Goal: Task Accomplishment & Management: Complete application form

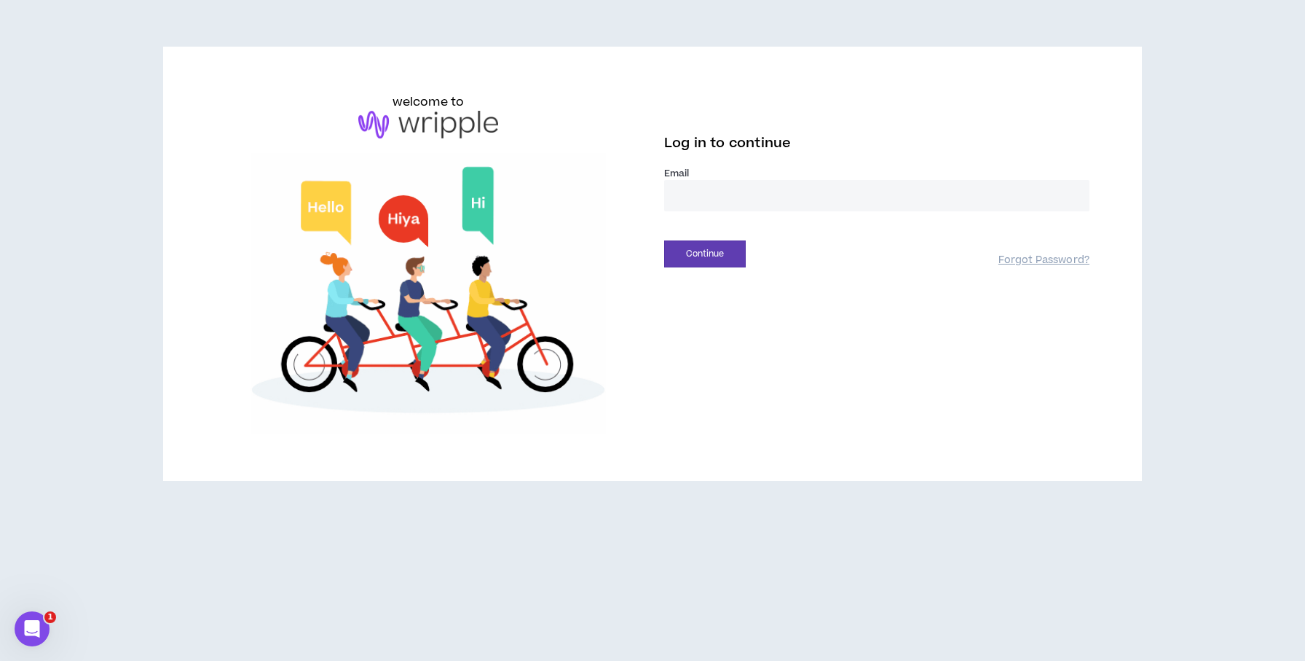
click at [757, 182] on input "email" at bounding box center [876, 195] width 425 height 31
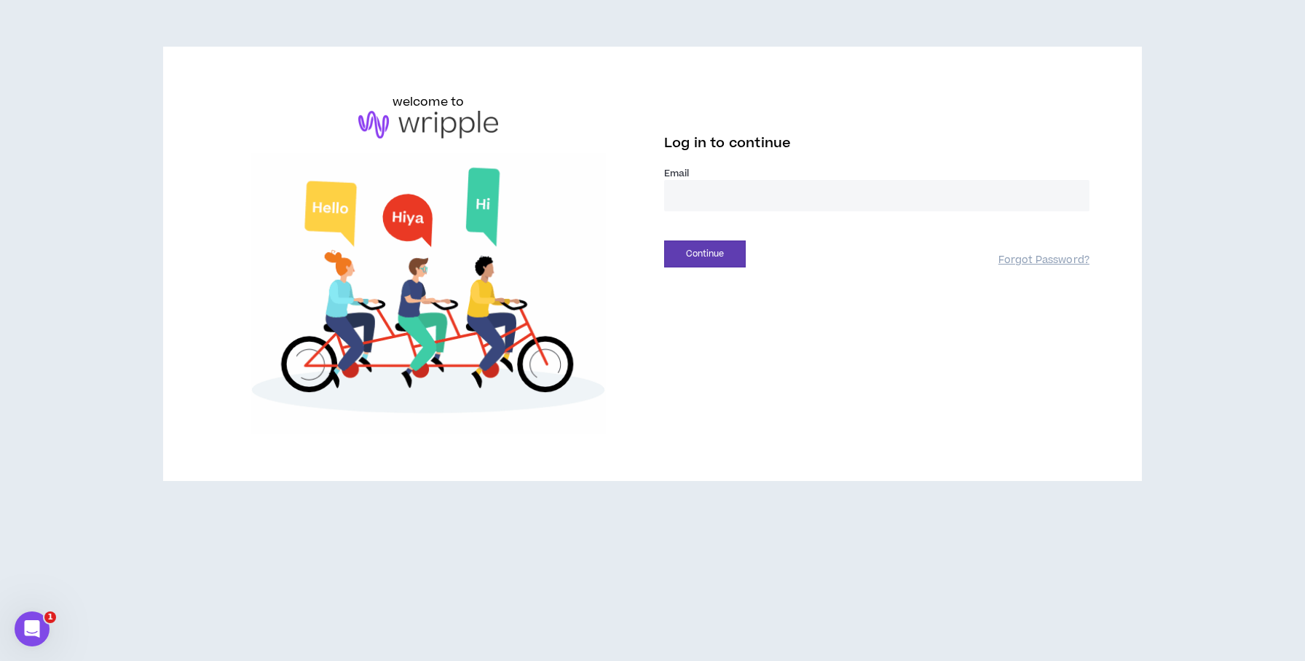
type input "**********"
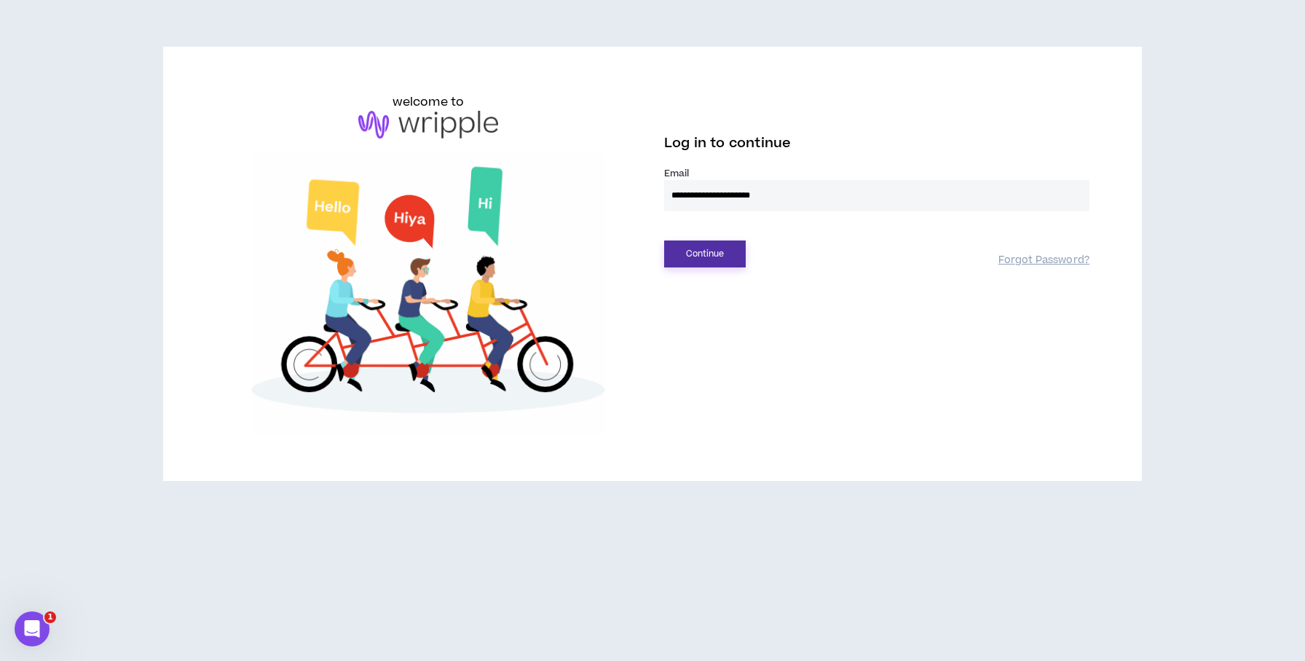
click at [714, 251] on button "Continue" at bounding box center [705, 253] width 82 height 27
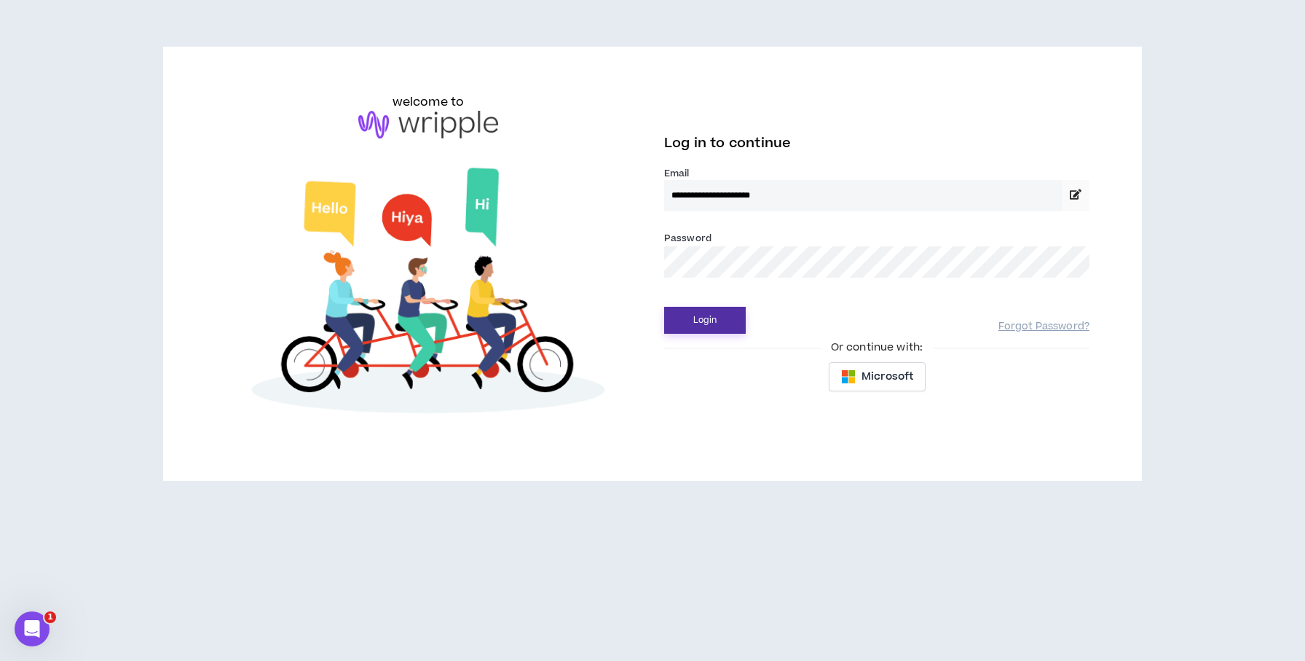
click at [723, 331] on button "Login" at bounding box center [705, 320] width 82 height 27
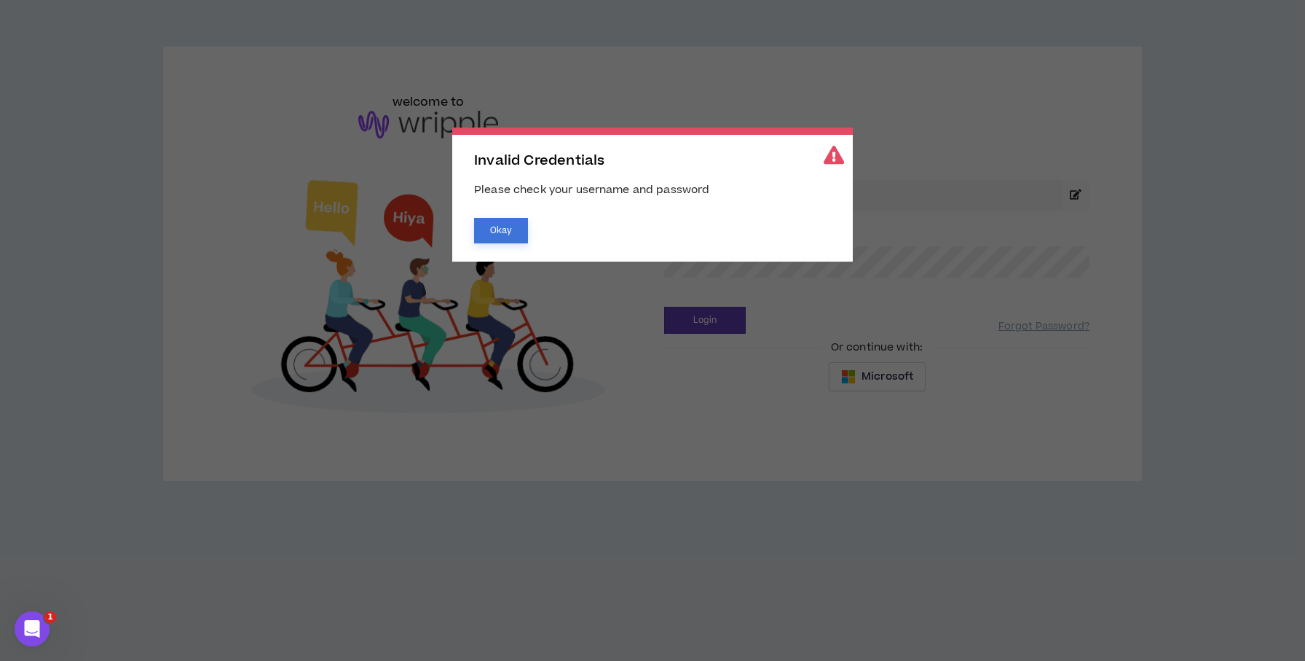
click at [526, 229] on button "Okay" at bounding box center [501, 230] width 54 height 25
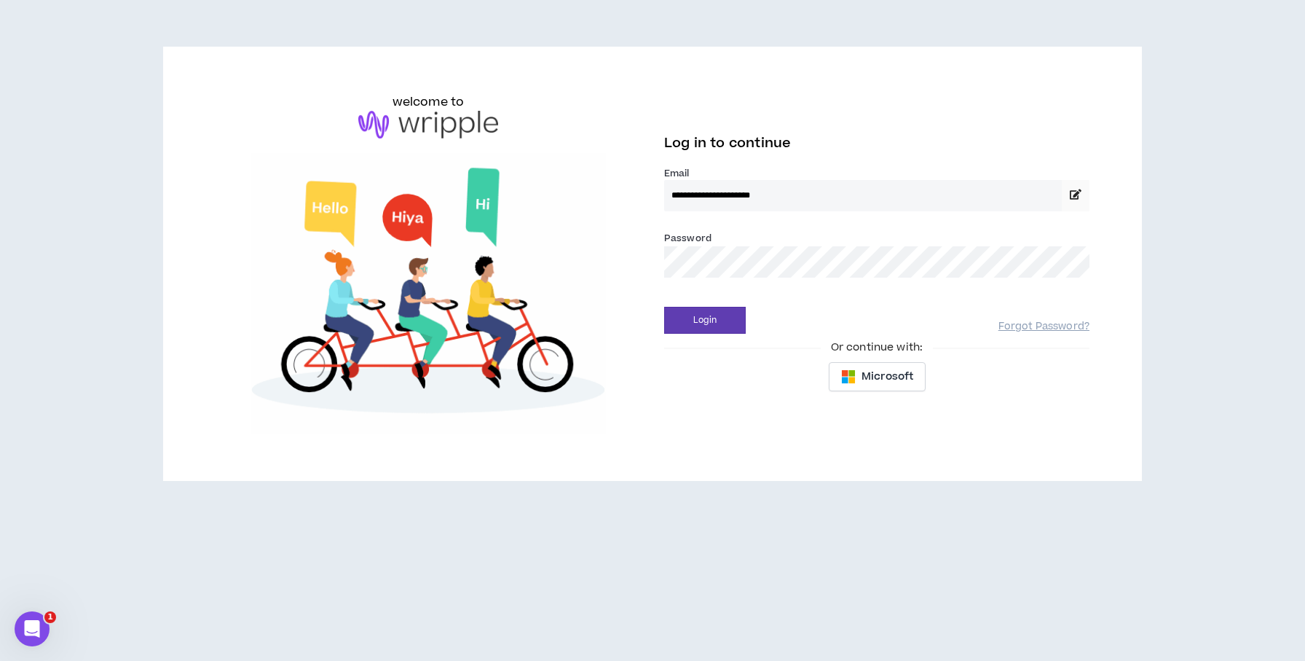
click at [784, 236] on div "Password *" at bounding box center [876, 253] width 425 height 47
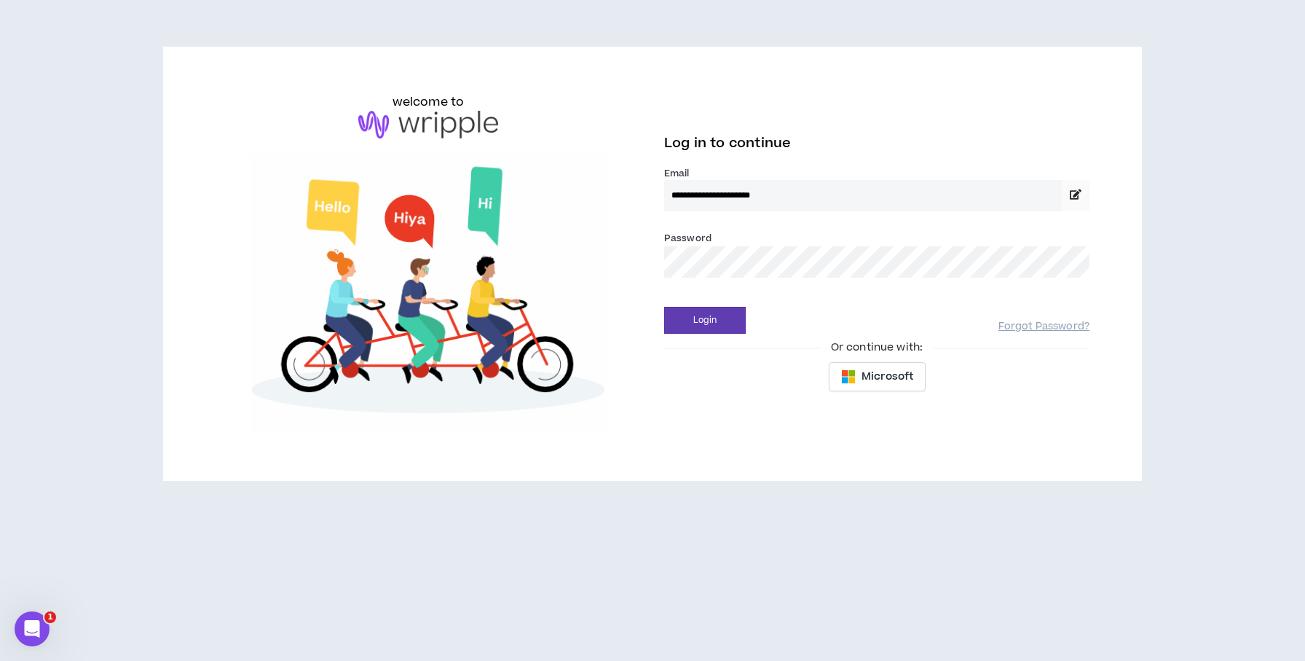
click at [664, 307] on button "Login" at bounding box center [705, 320] width 82 height 27
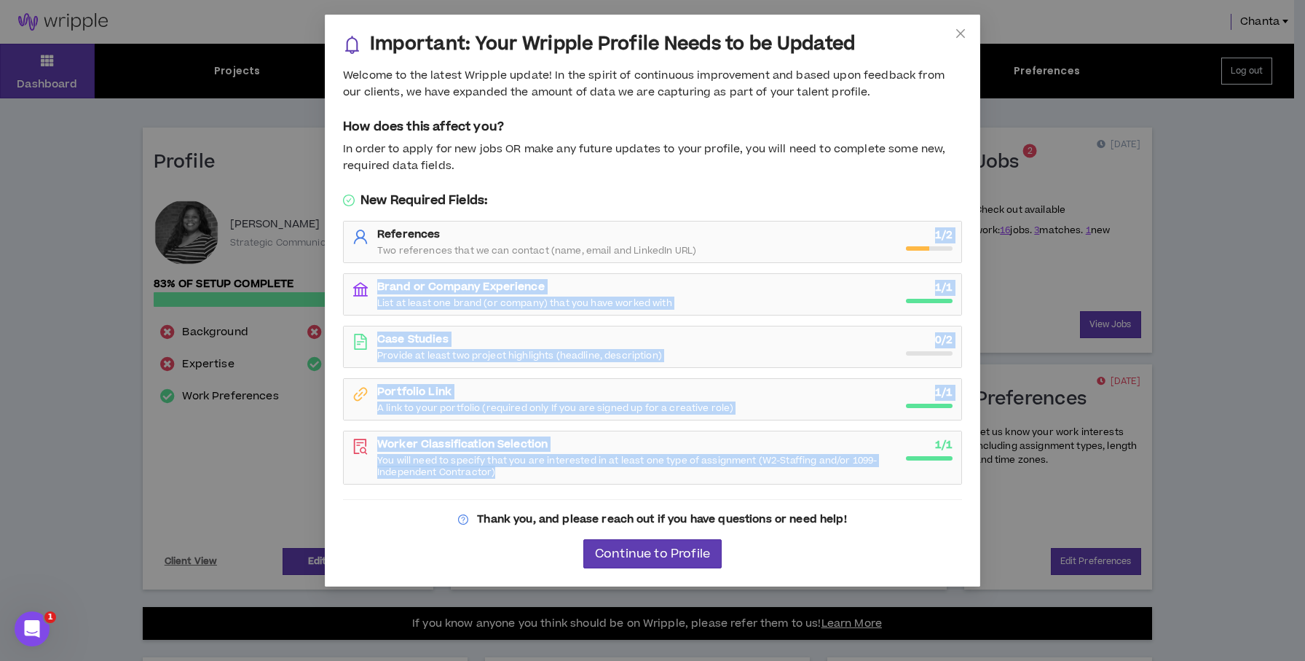
drag, startPoint x: 780, startPoint y: 243, endPoint x: 560, endPoint y: 478, distance: 322.0
click at [560, 478] on div "References Two references that we can contact (name, email and LinkedIn URL) 1 …" at bounding box center [652, 353] width 619 height 264
click at [961, 34] on icon "close" at bounding box center [960, 33] width 9 height 9
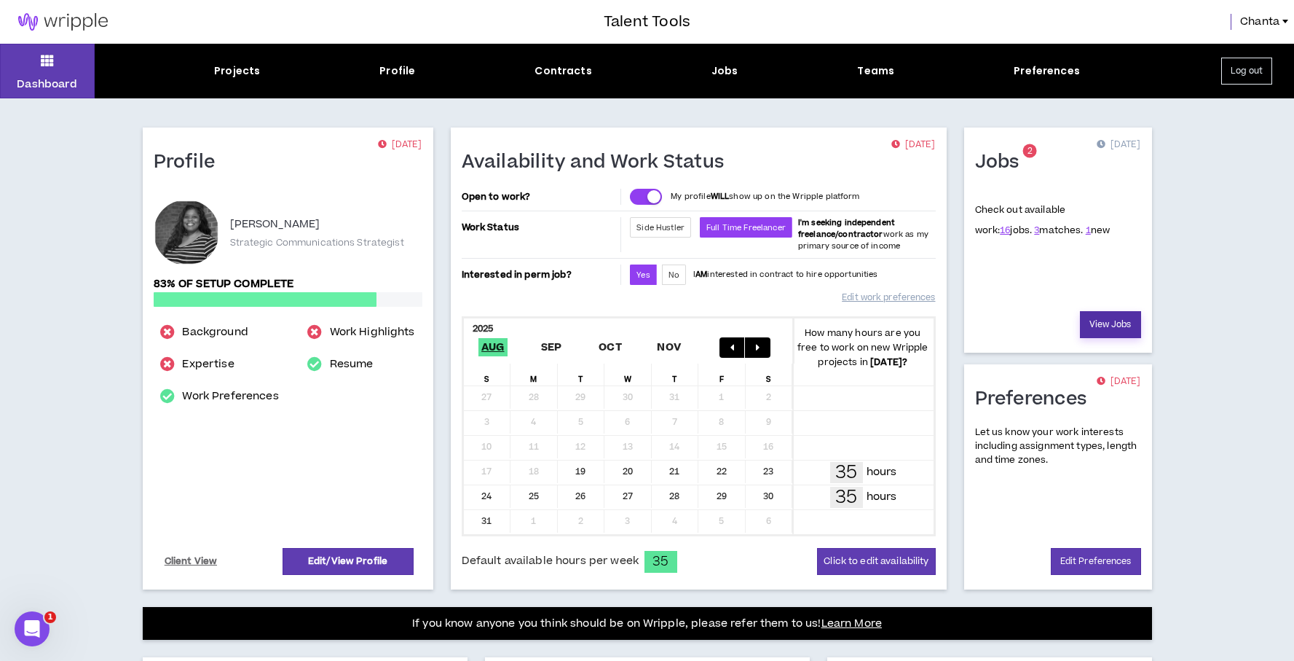
click at [1119, 316] on link "View Jobs" at bounding box center [1110, 324] width 61 height 27
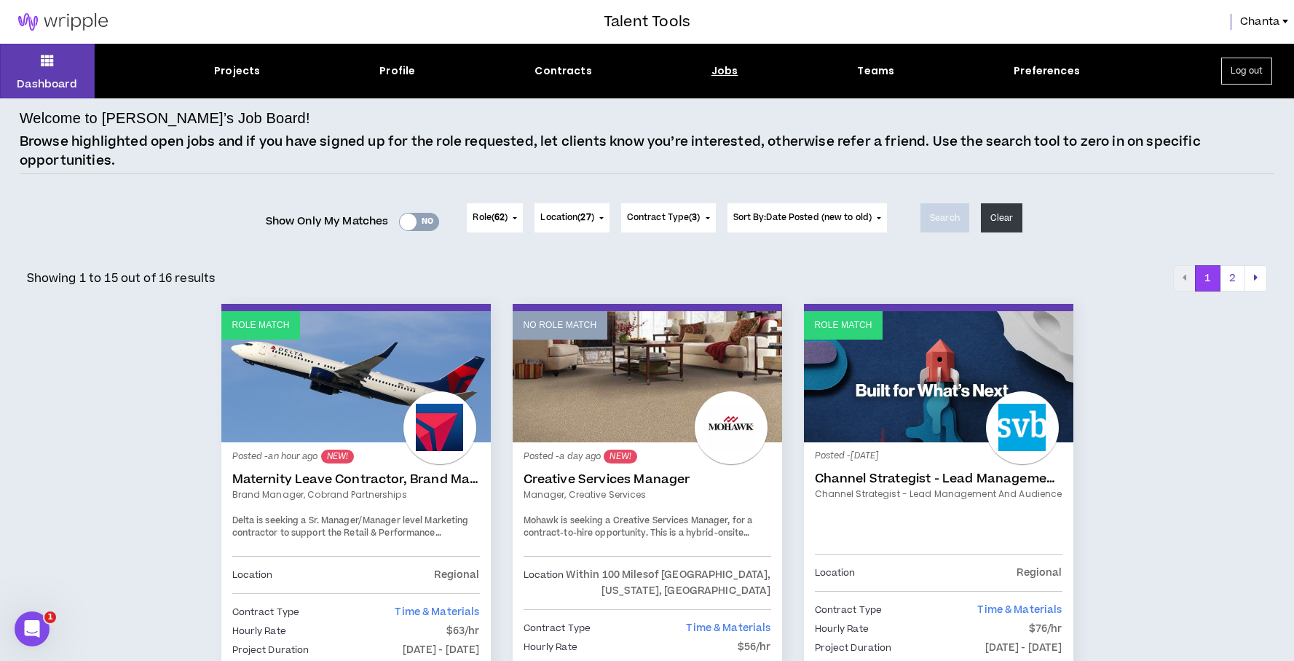
scroll to position [348, 0]
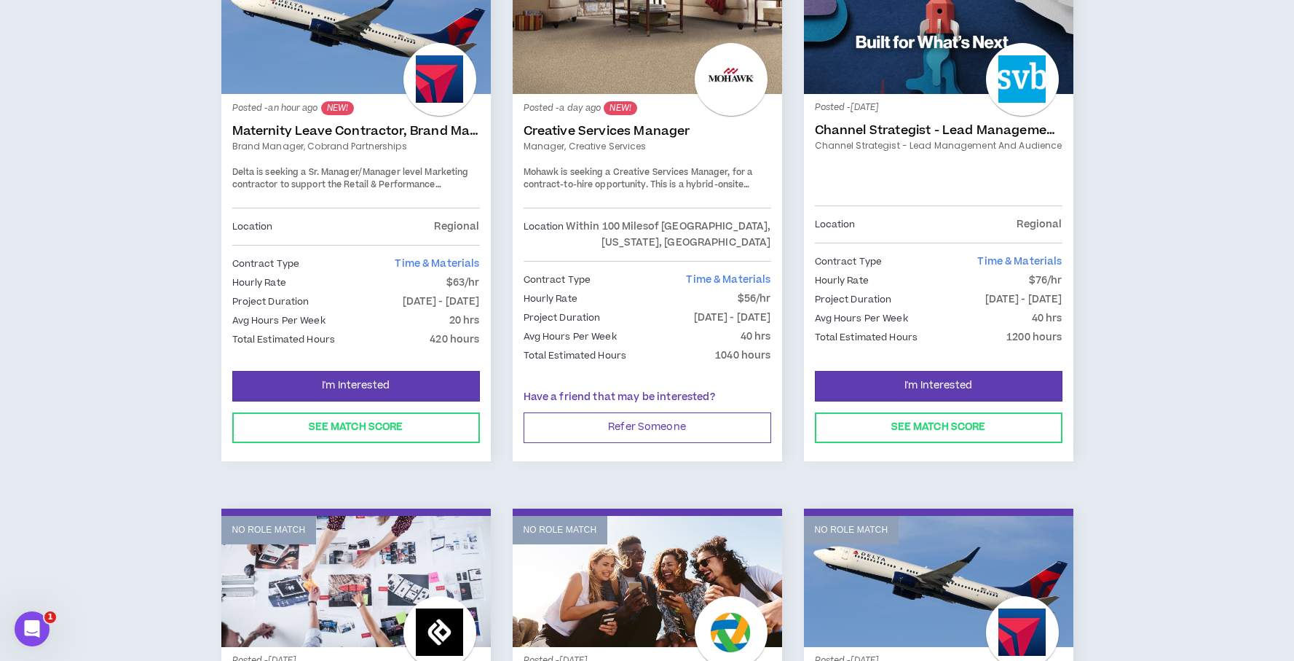
click at [353, 187] on span "Delta is seeking a Sr. Manager/Manager level Marketing contractor to support th…" at bounding box center [350, 191] width 237 height 51
click at [365, 133] on link "Maternity Leave Contractor, Brand Marketing Manager (Cobrand Partnerships)" at bounding box center [356, 131] width 248 height 15
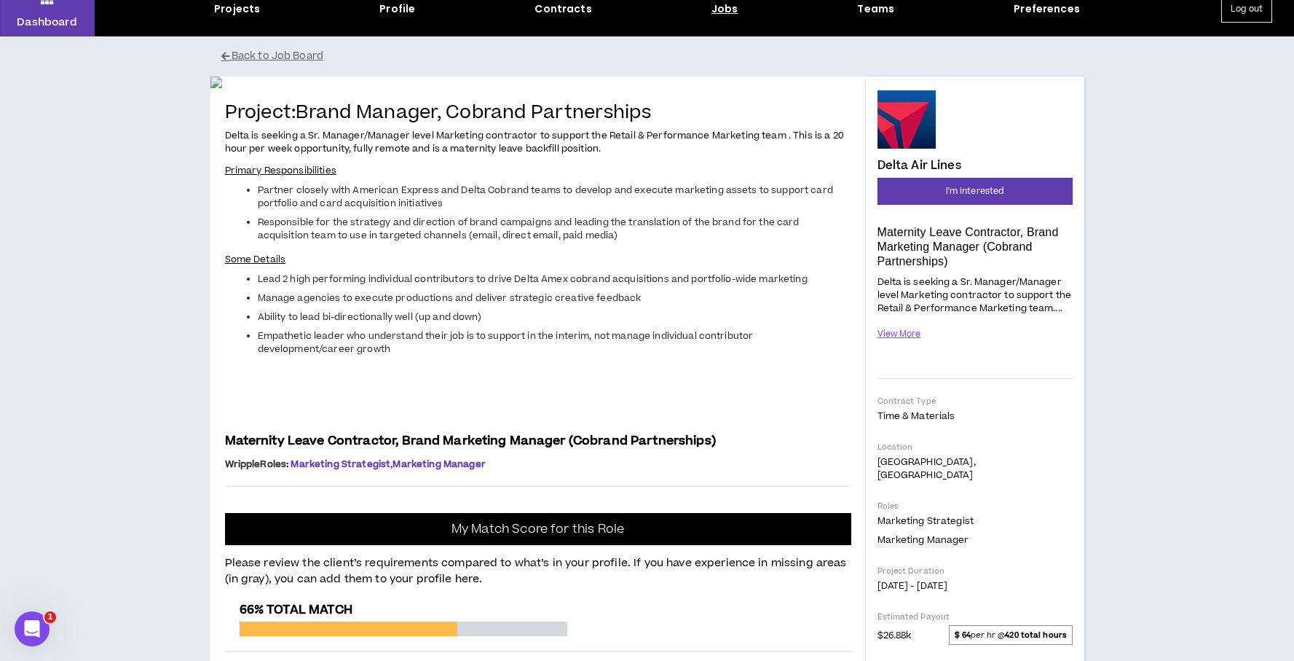
scroll to position [88, 0]
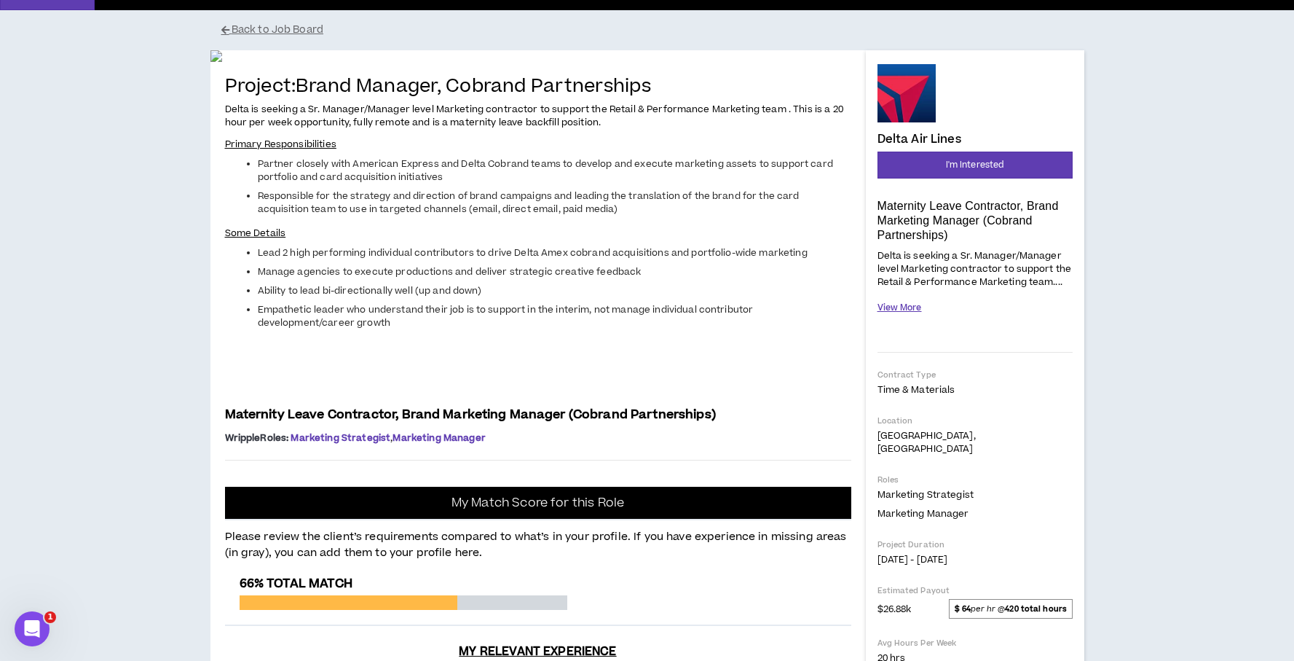
click at [912, 312] on button "View More" at bounding box center [900, 307] width 44 height 25
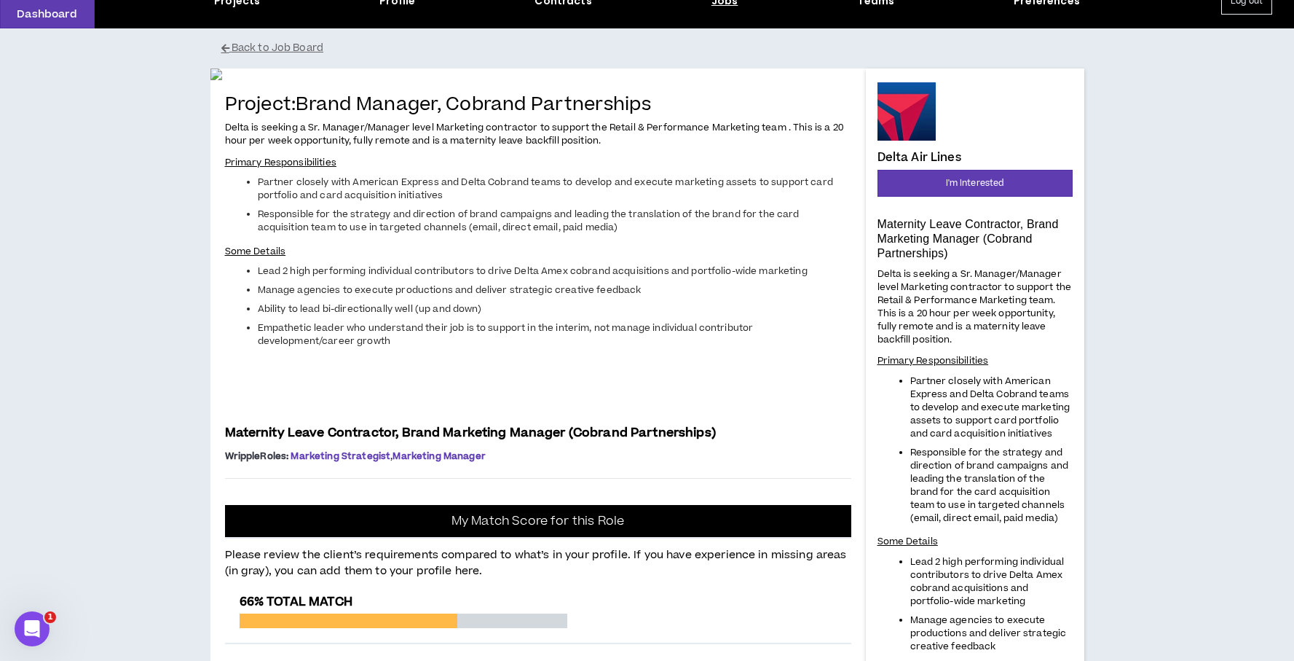
scroll to position [6, 0]
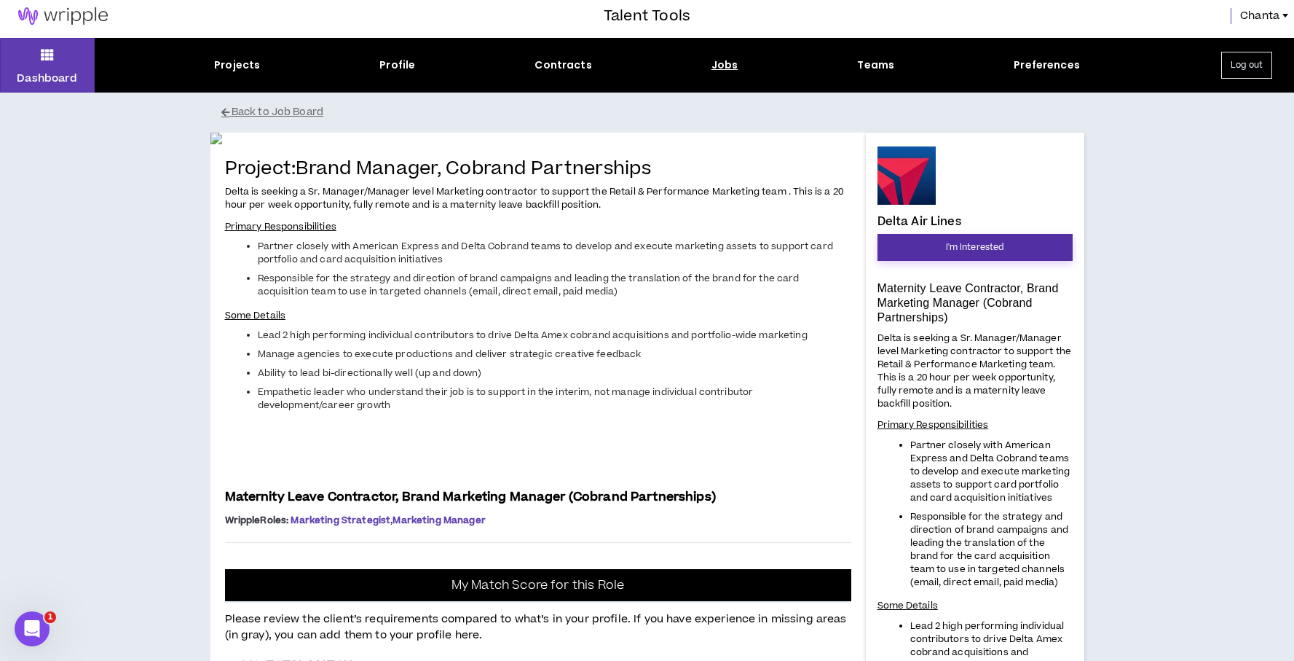
click at [974, 254] on button "I'm Interested" at bounding box center [975, 247] width 195 height 27
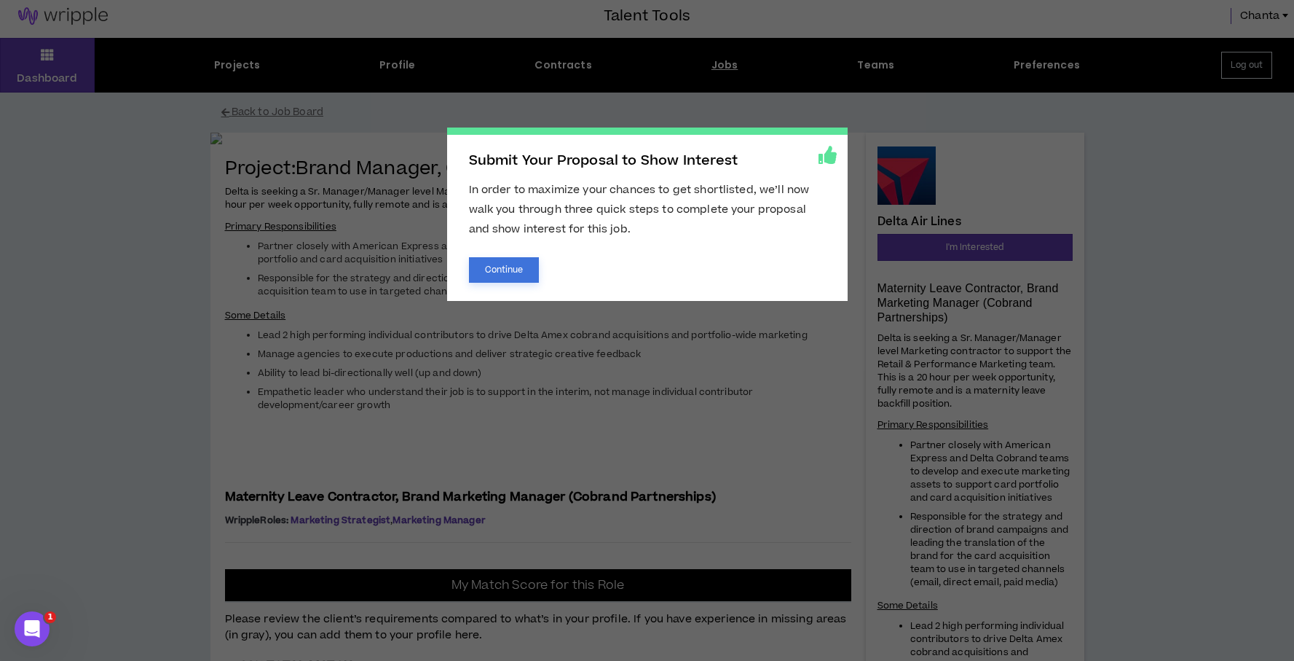
click at [524, 269] on button "Continue" at bounding box center [504, 269] width 71 height 25
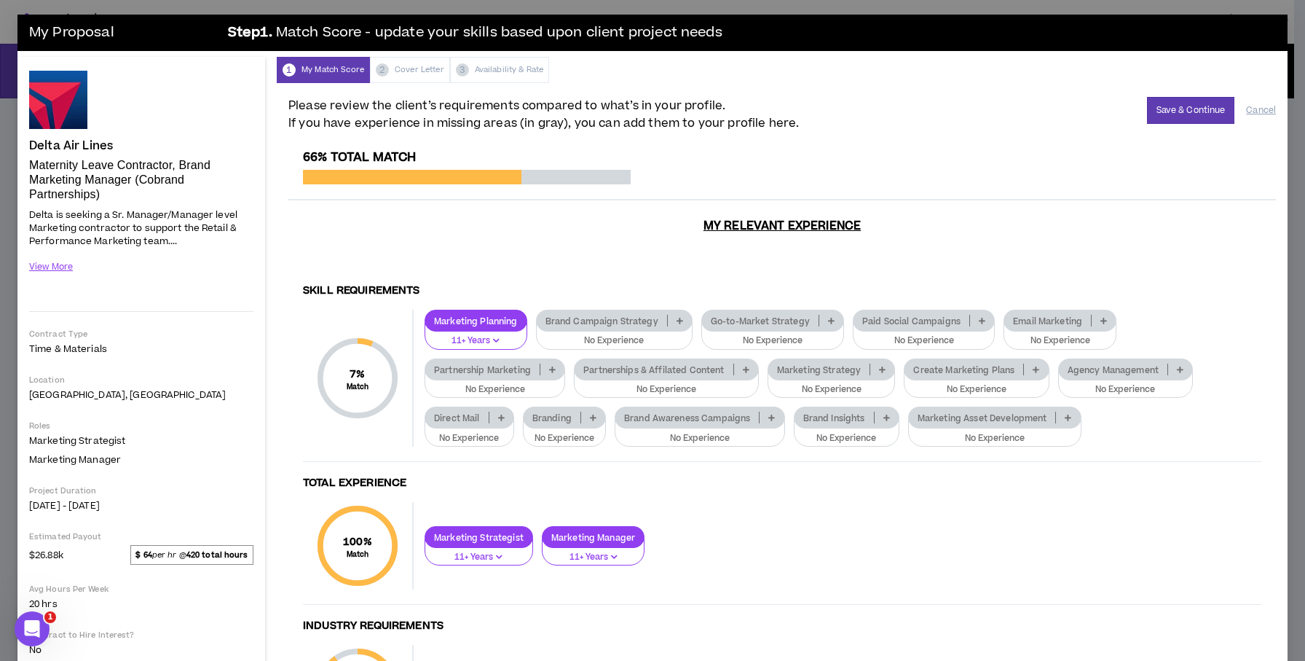
click at [680, 315] on p at bounding box center [680, 321] width 24 height 12
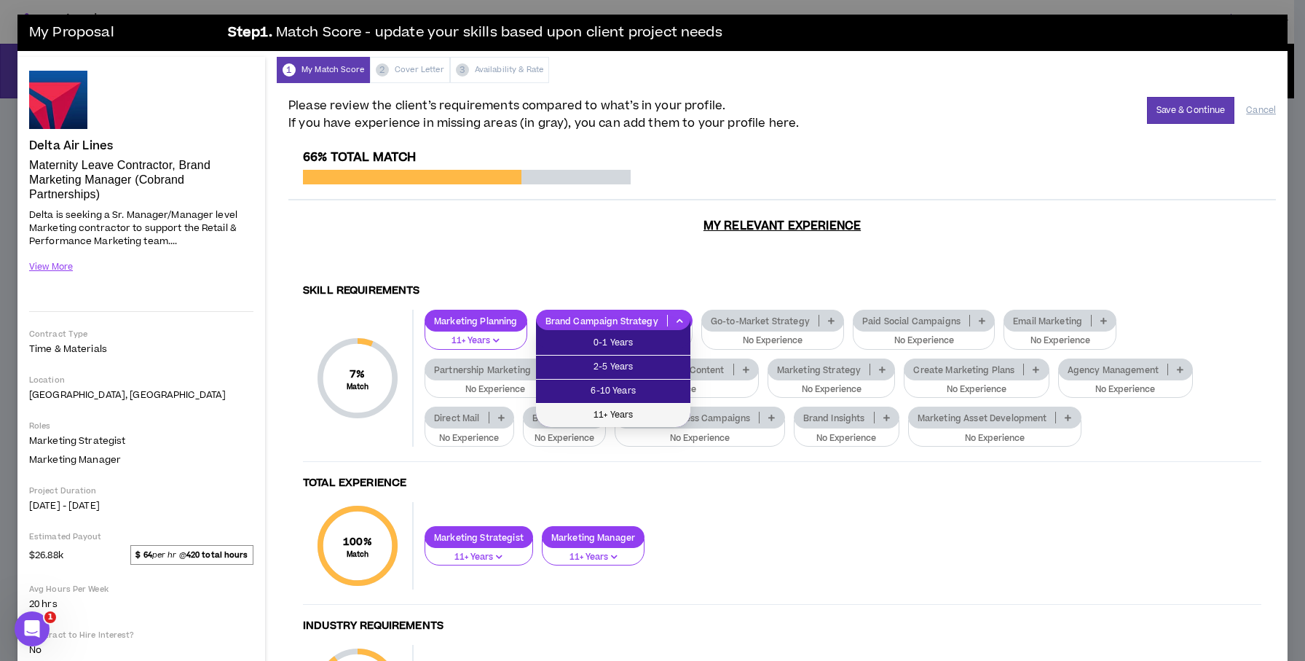
click at [623, 414] on span "11+ Years" at bounding box center [613, 415] width 137 height 16
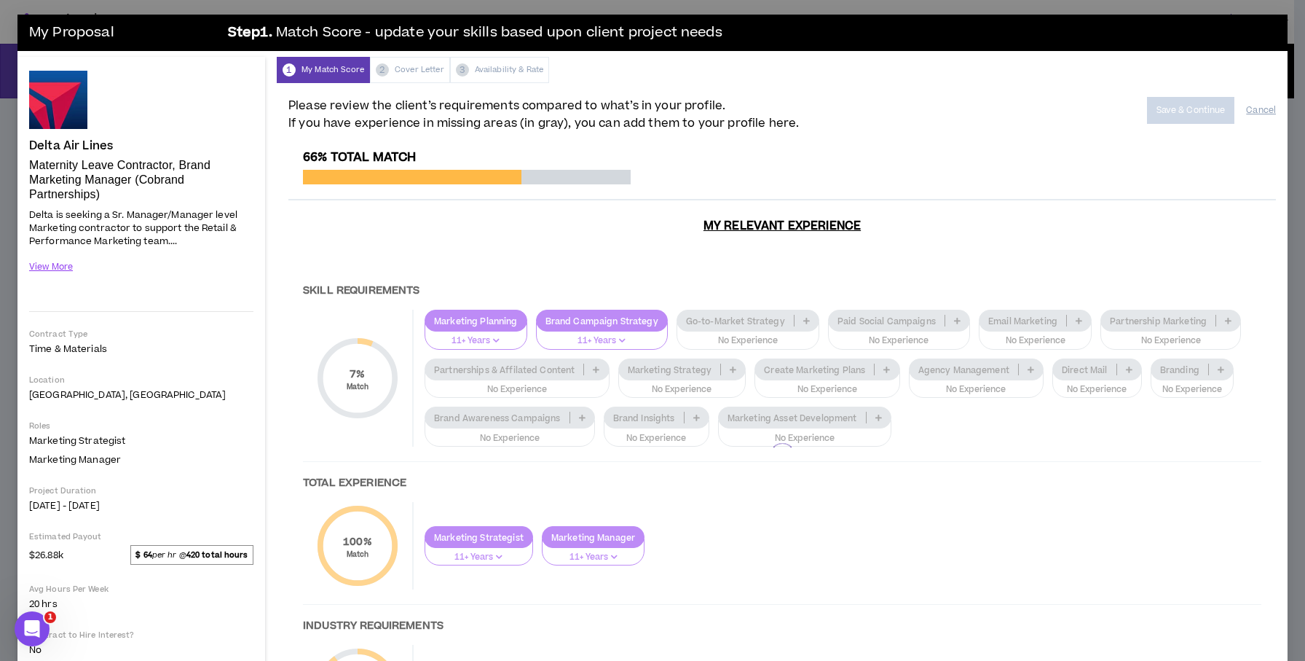
click at [800, 316] on div at bounding box center [782, 455] width 988 height 611
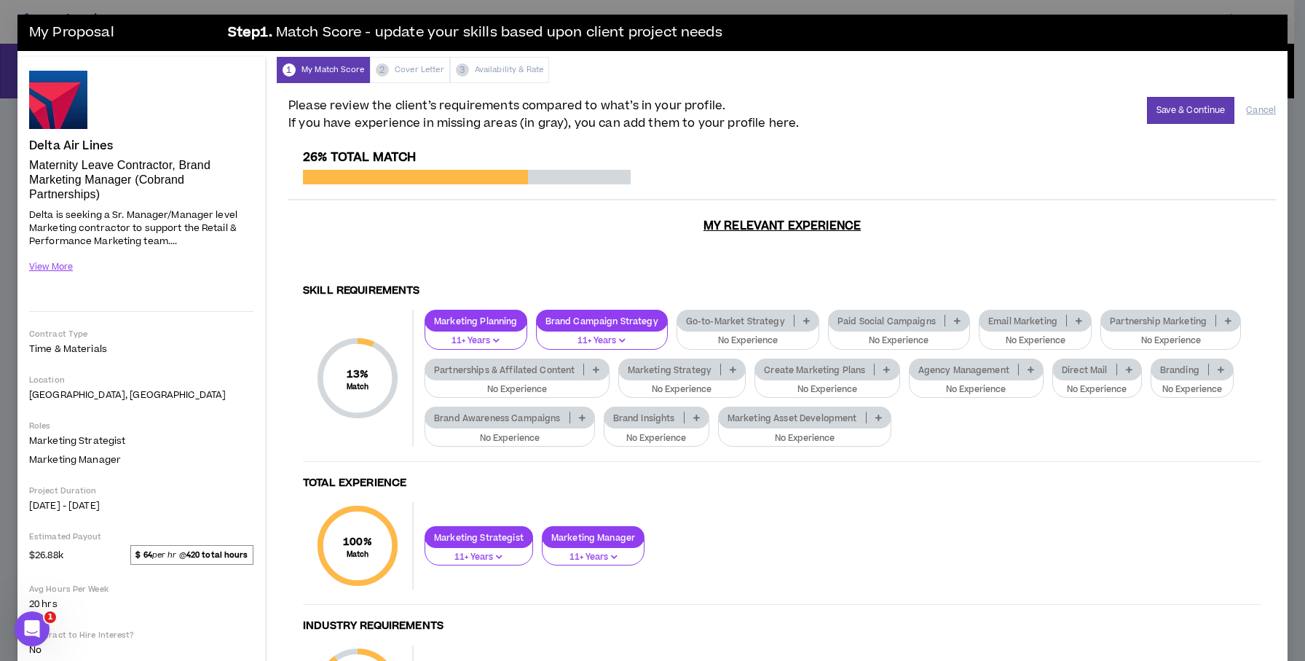
click at [803, 318] on icon at bounding box center [806, 320] width 7 height 7
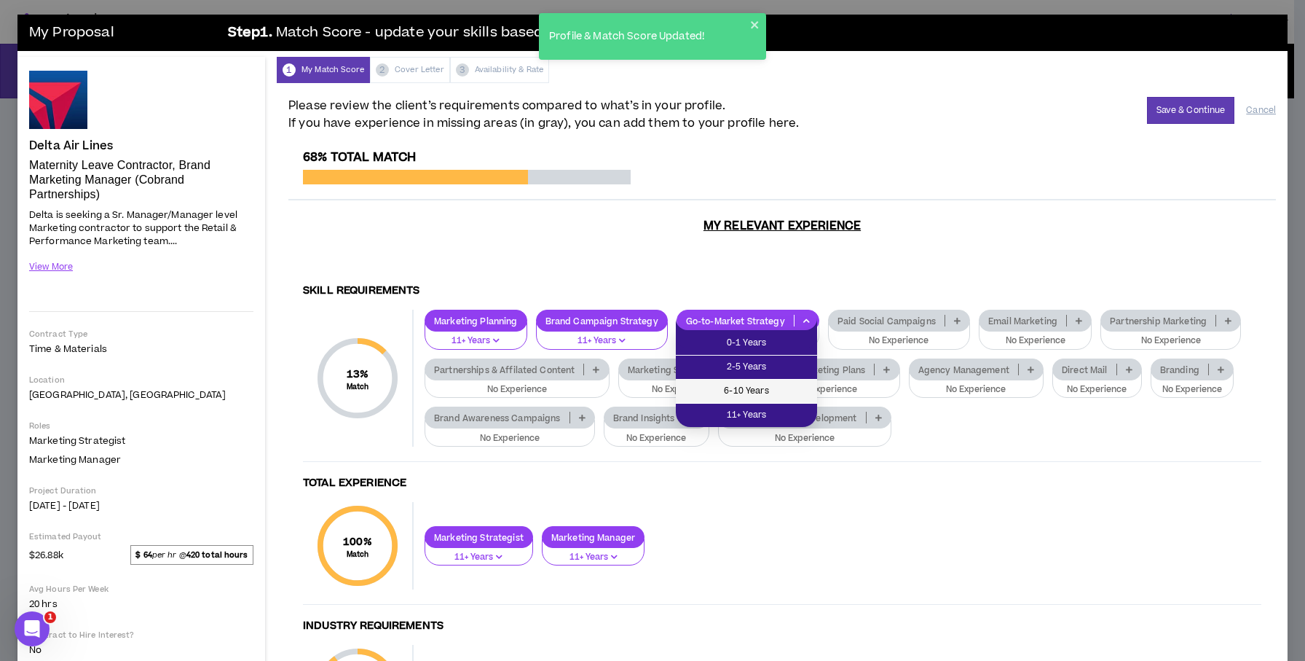
click at [728, 393] on span "6-10 Years" at bounding box center [747, 391] width 124 height 16
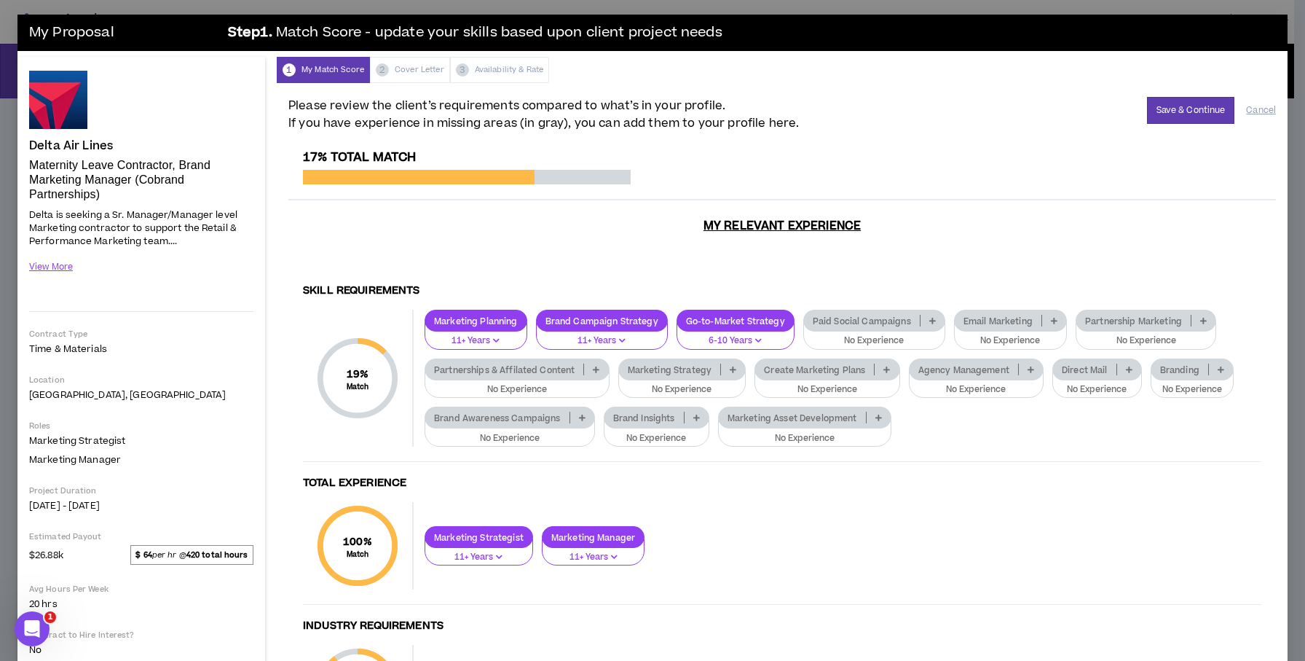
click at [930, 320] on icon at bounding box center [932, 320] width 7 height 7
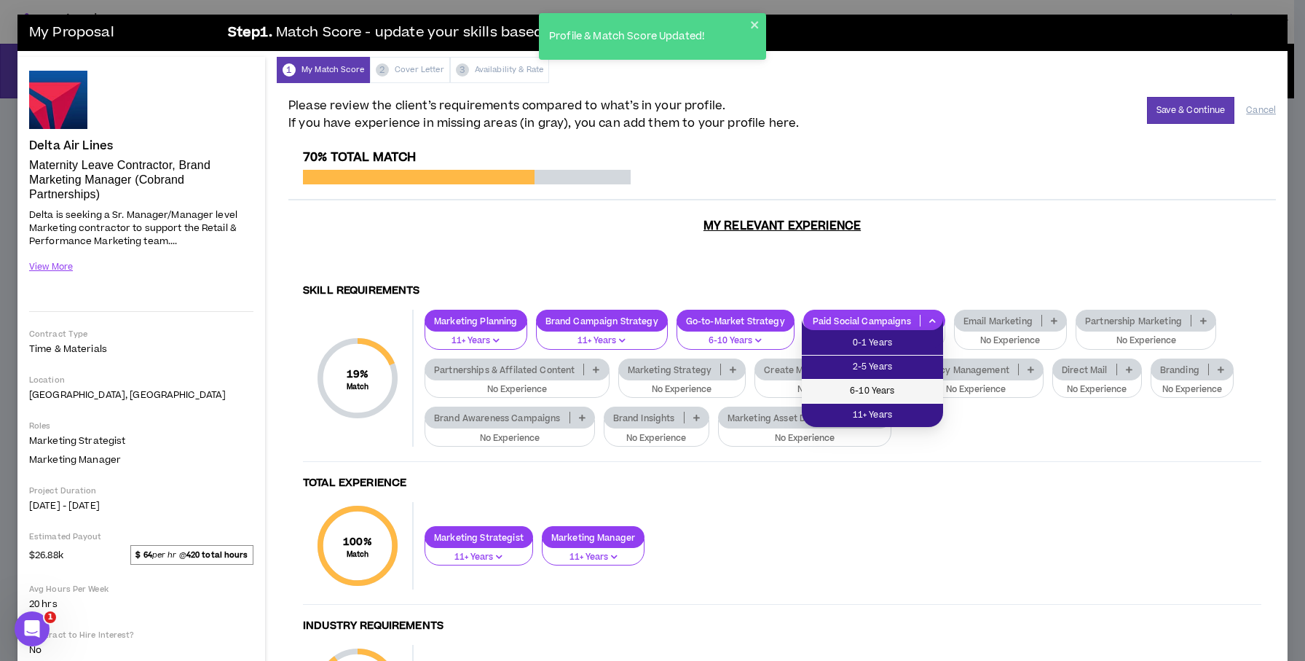
click at [868, 392] on span "6-10 Years" at bounding box center [873, 391] width 124 height 16
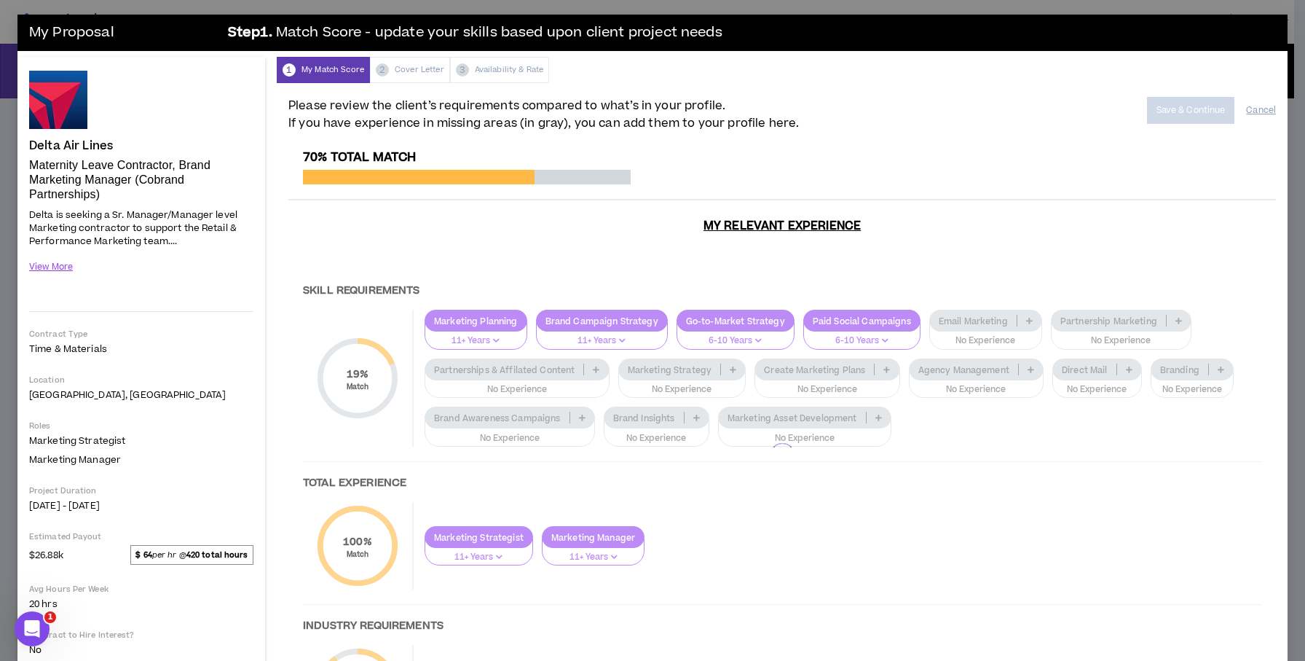
click at [1022, 323] on div at bounding box center [782, 455] width 988 height 611
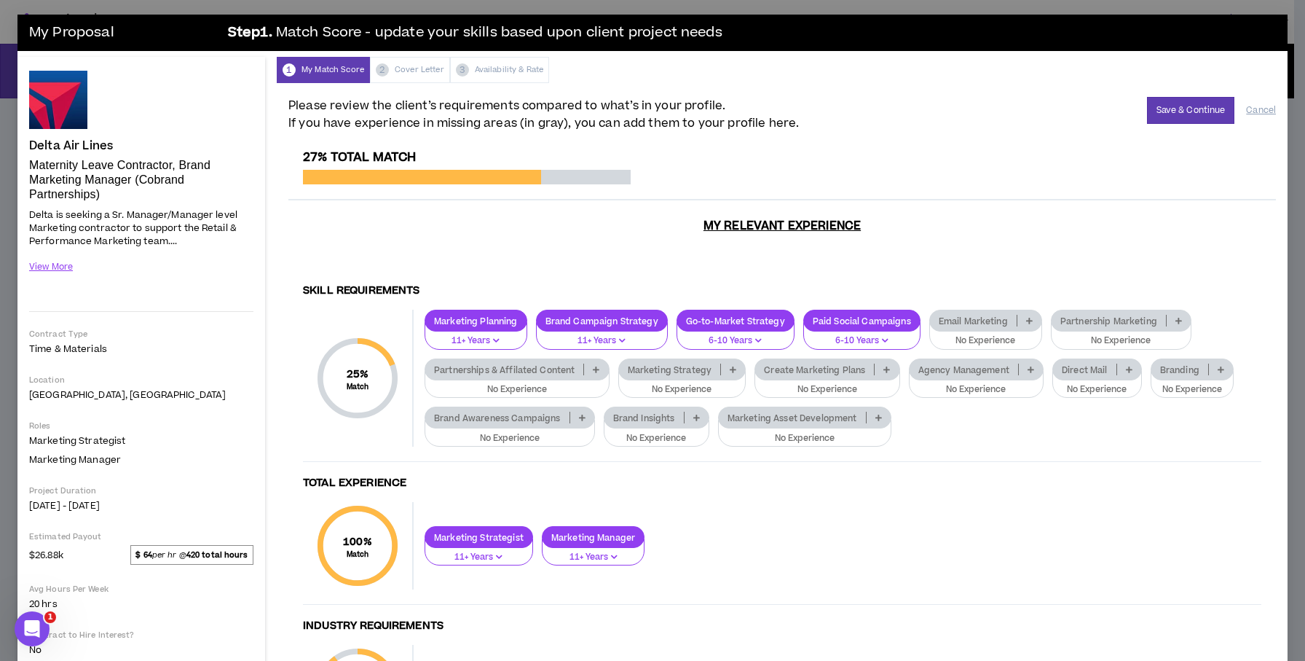
click at [1022, 323] on p at bounding box center [1029, 321] width 24 height 12
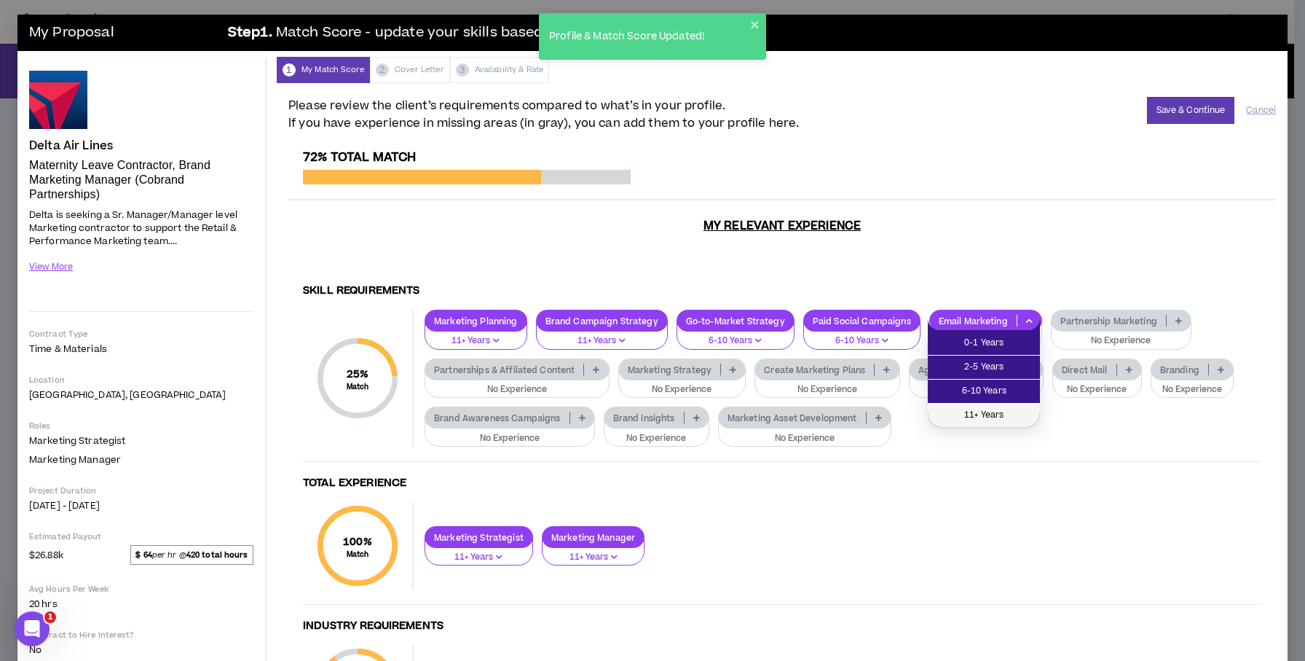
click at [968, 421] on span "11+ Years" at bounding box center [984, 415] width 95 height 16
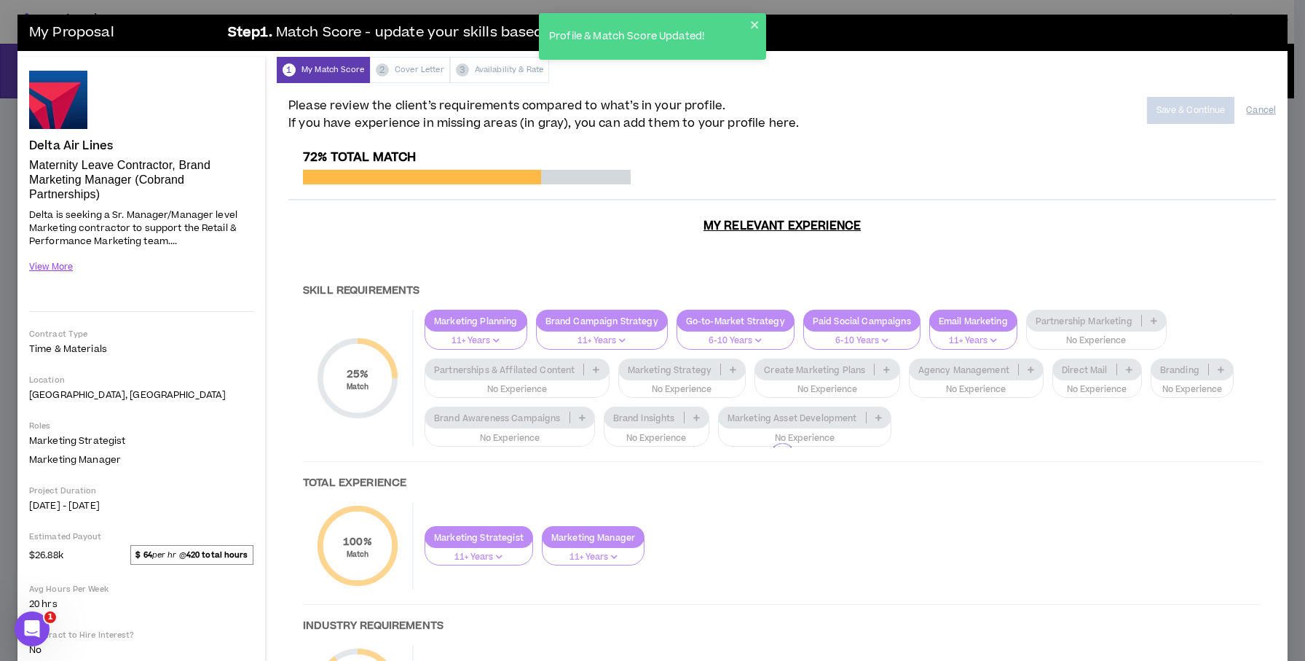
click at [1156, 324] on div at bounding box center [782, 455] width 988 height 611
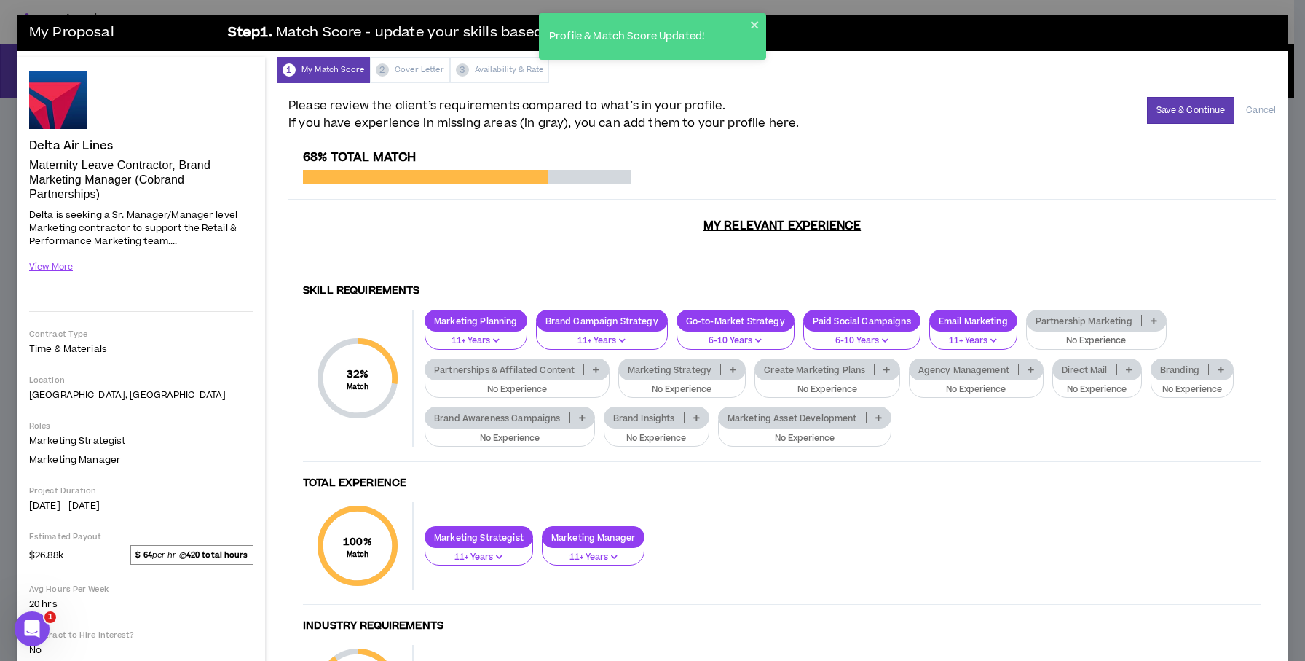
click at [1151, 319] on icon at bounding box center [1154, 320] width 7 height 7
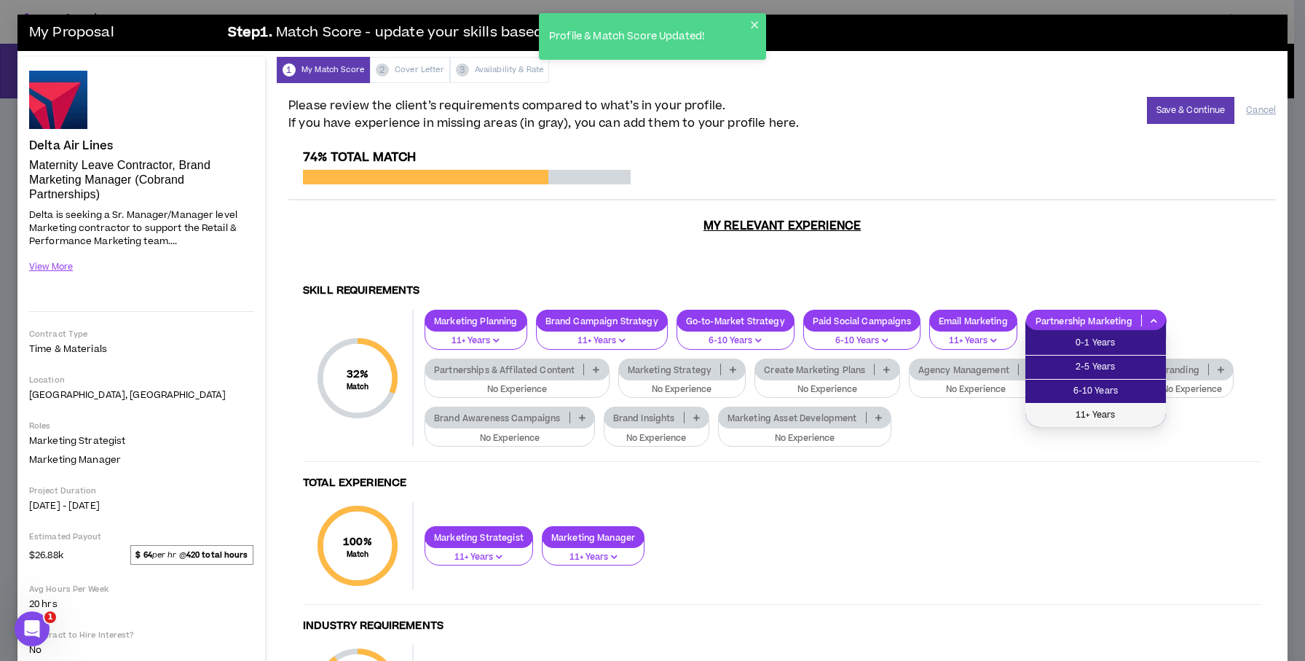
click at [1084, 418] on span "11+ Years" at bounding box center [1095, 415] width 123 height 16
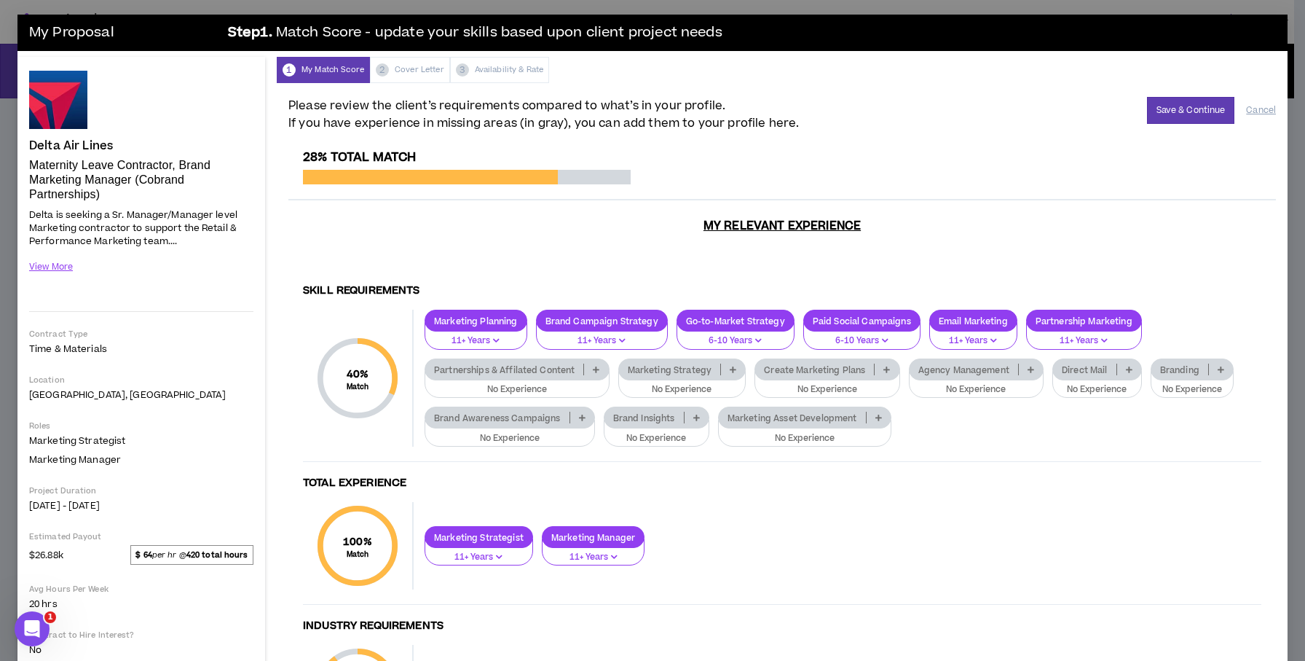
click at [597, 371] on icon at bounding box center [596, 369] width 7 height 7
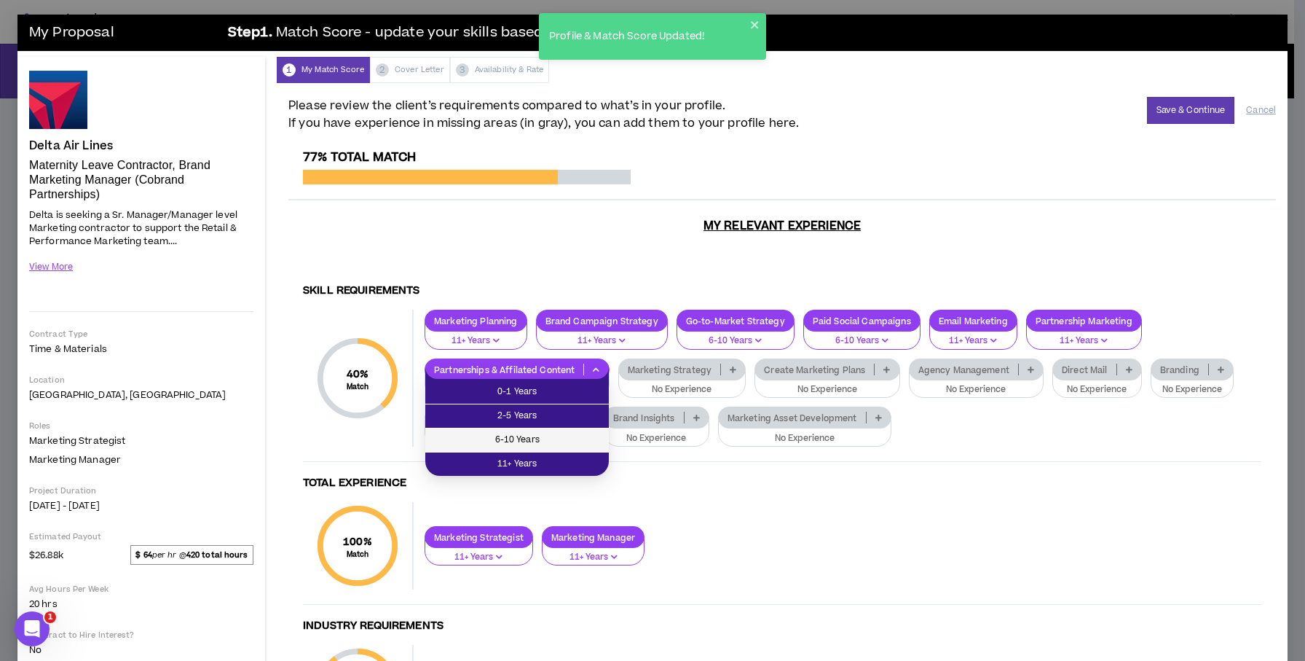
click at [532, 438] on span "6-10 Years" at bounding box center [517, 440] width 166 height 16
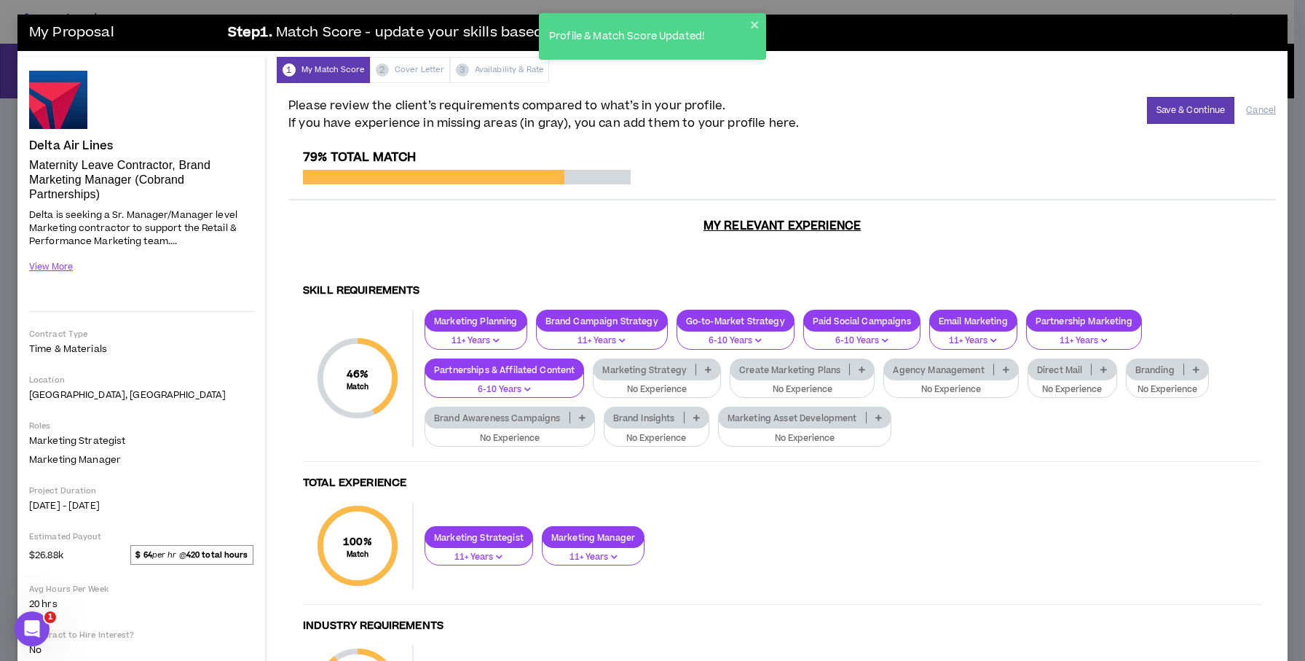
click at [526, 389] on icon "button" at bounding box center [527, 388] width 7 height 7
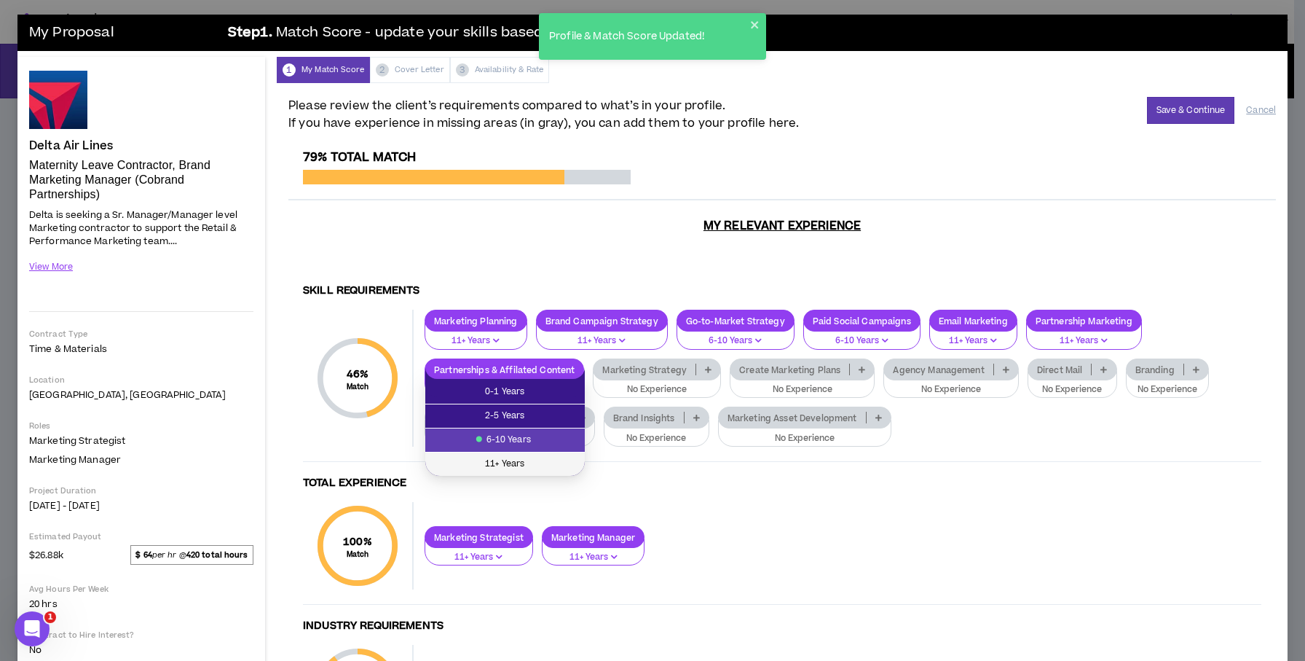
click at [512, 470] on span "11+ Years" at bounding box center [505, 464] width 142 height 16
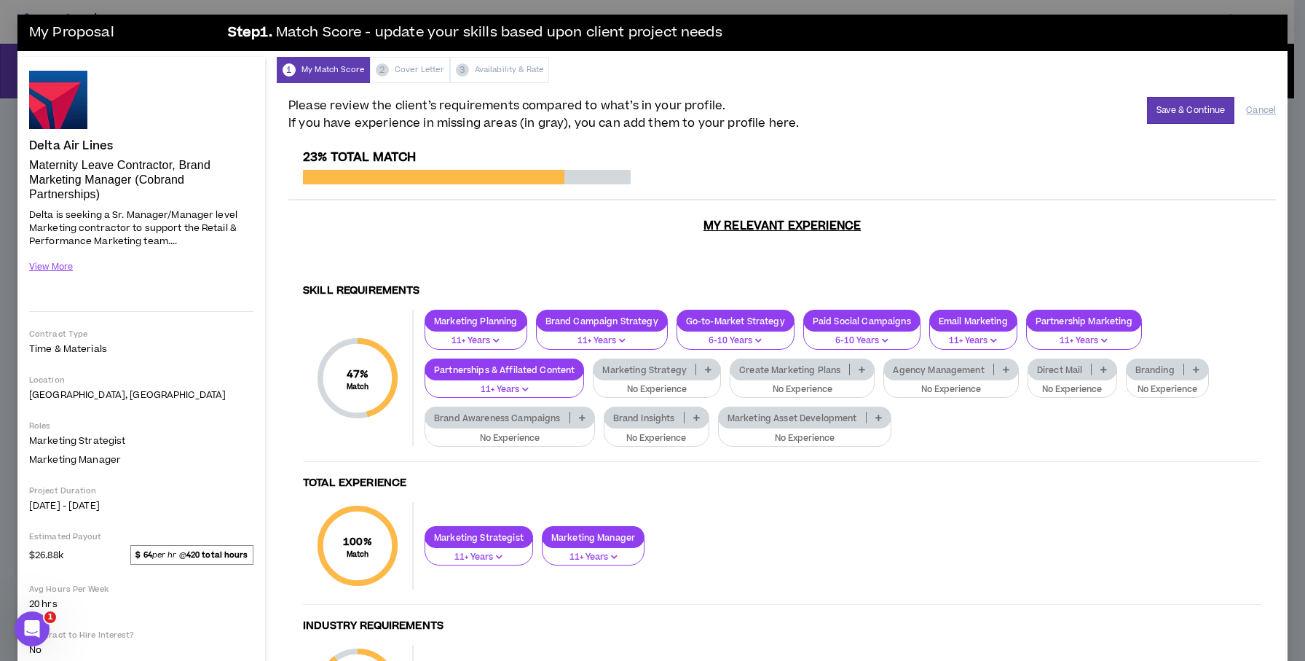
click at [706, 369] on icon at bounding box center [708, 369] width 7 height 7
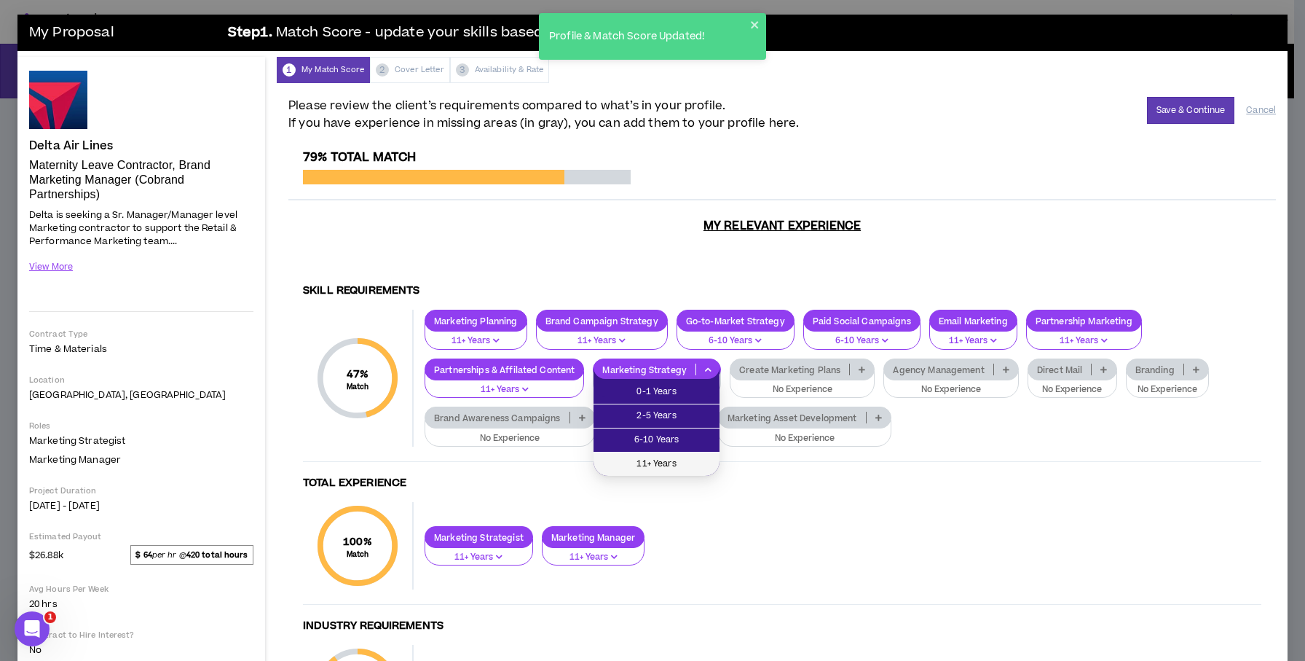
click at [660, 467] on span "11+ Years" at bounding box center [656, 464] width 109 height 16
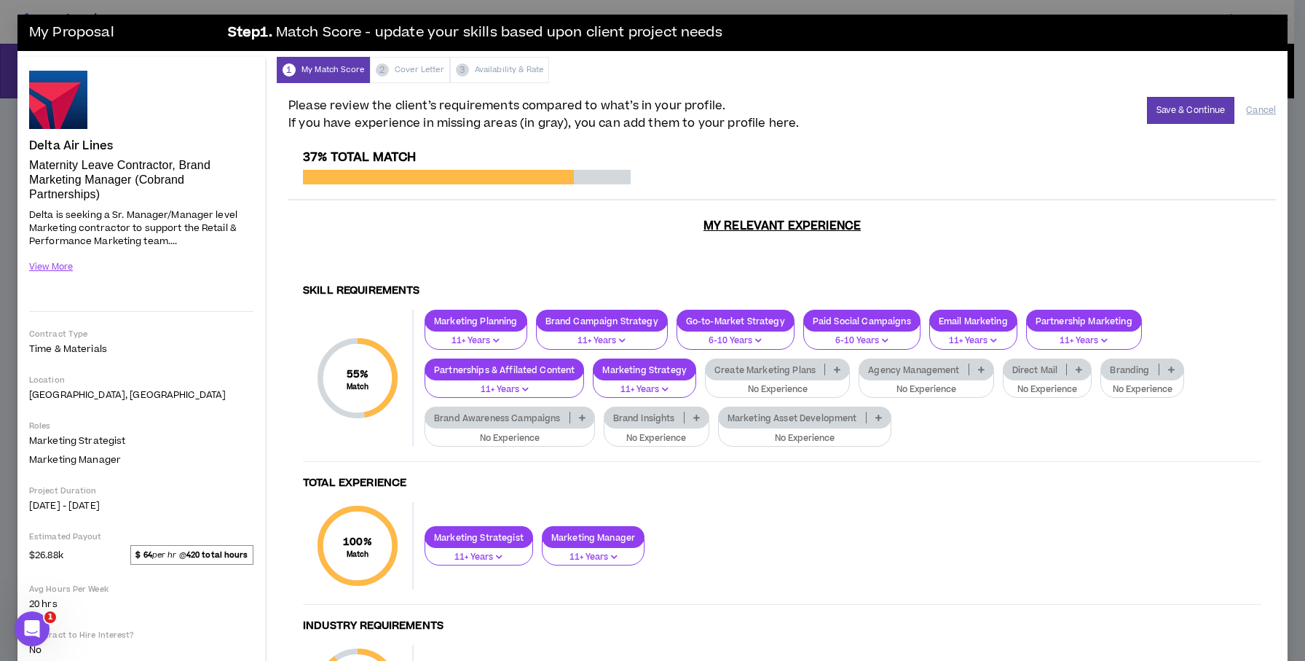
click at [835, 368] on icon at bounding box center [837, 369] width 7 height 7
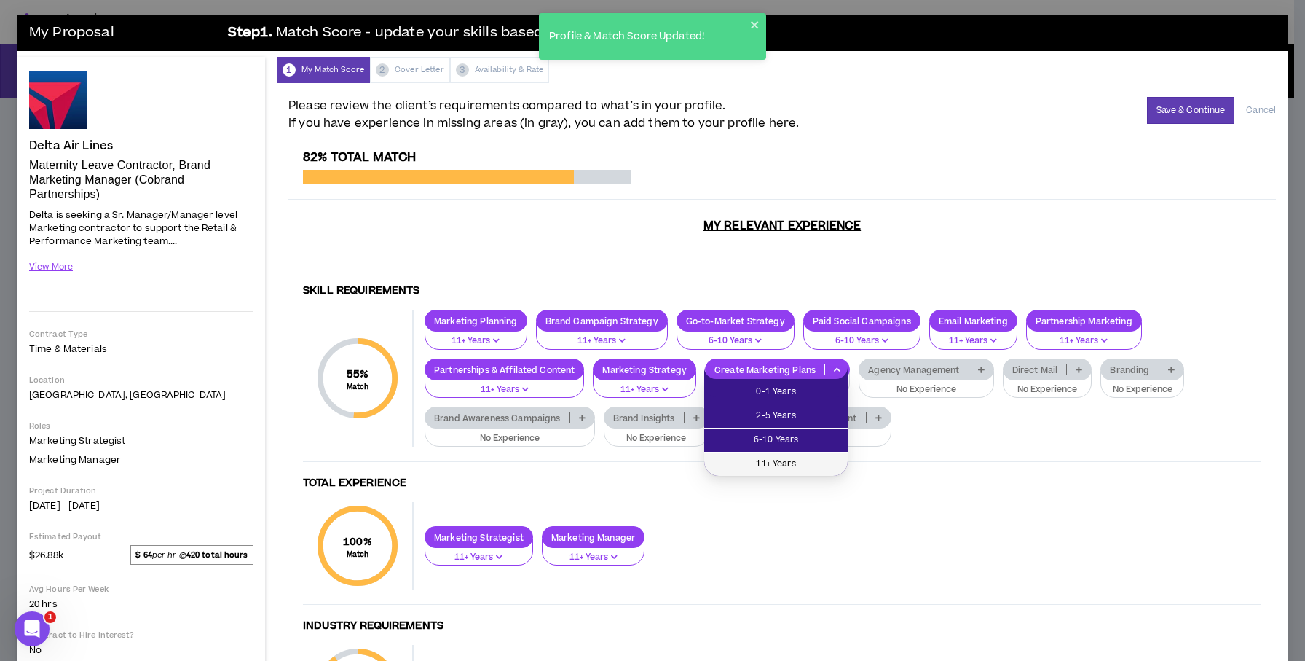
click at [770, 465] on span "11+ Years" at bounding box center [776, 464] width 126 height 16
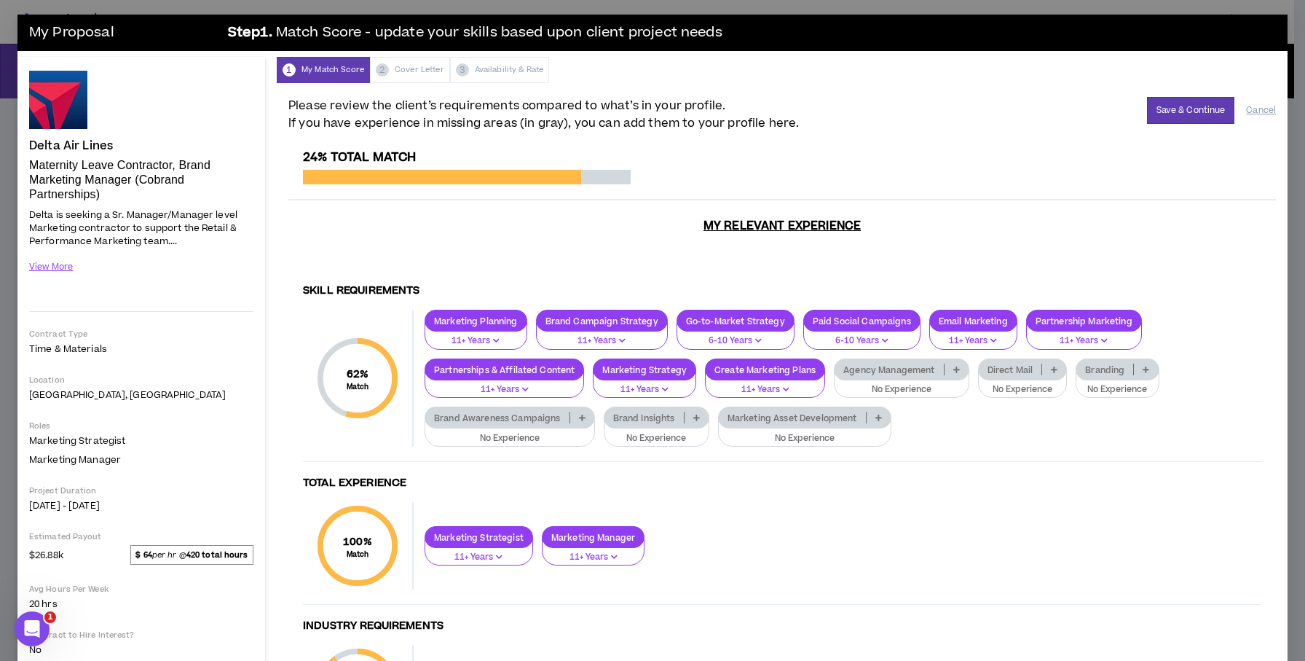
click at [954, 367] on icon at bounding box center [956, 369] width 7 height 7
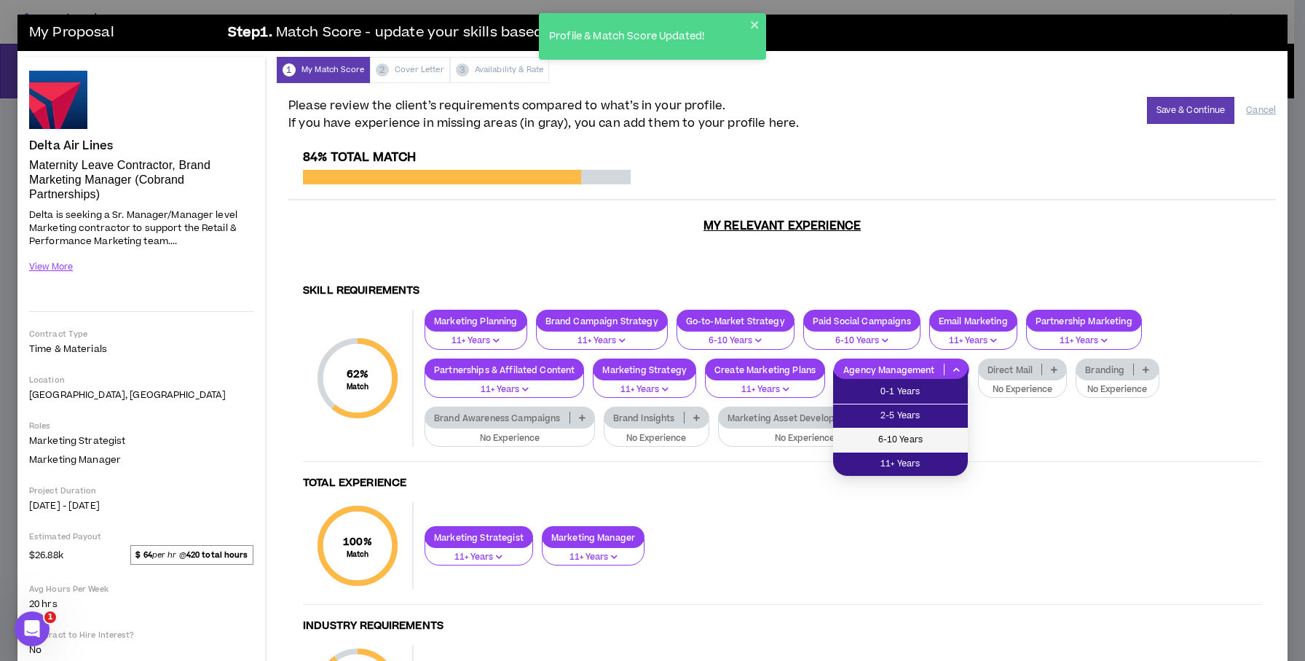
click at [900, 442] on span "6-10 Years" at bounding box center [900, 440] width 117 height 16
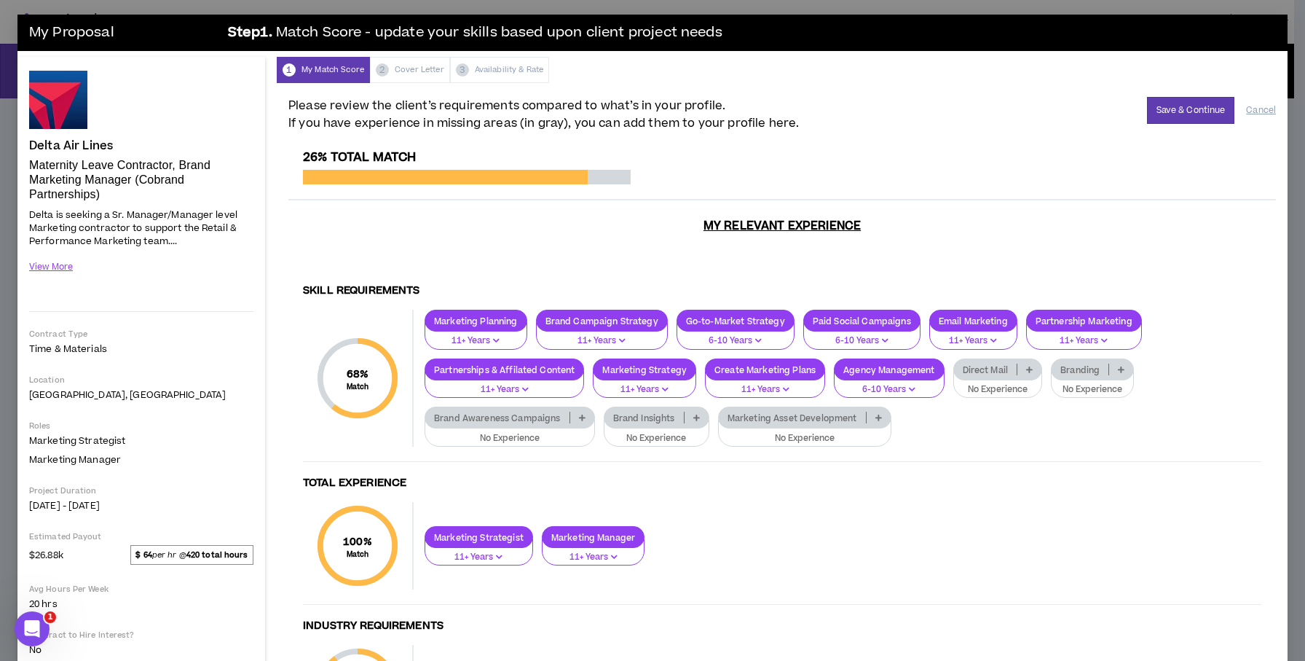
click at [1023, 368] on p at bounding box center [1029, 369] width 24 height 12
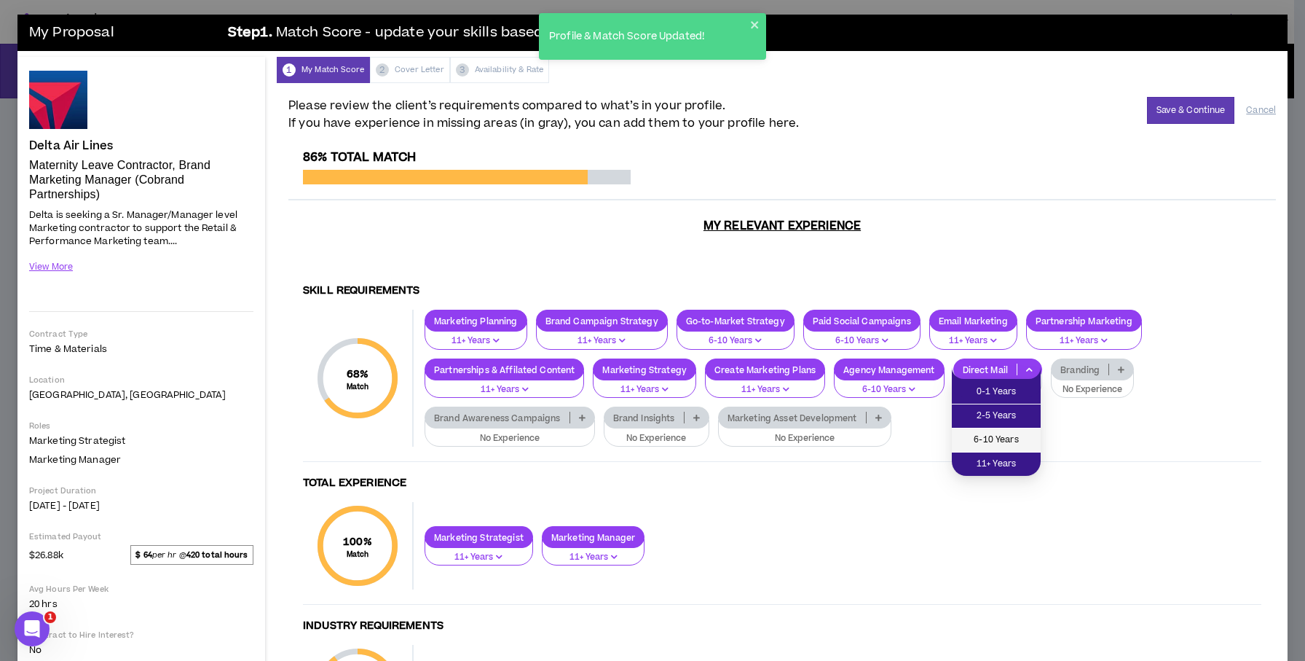
click at [978, 438] on span "6-10 Years" at bounding box center [996, 440] width 71 height 16
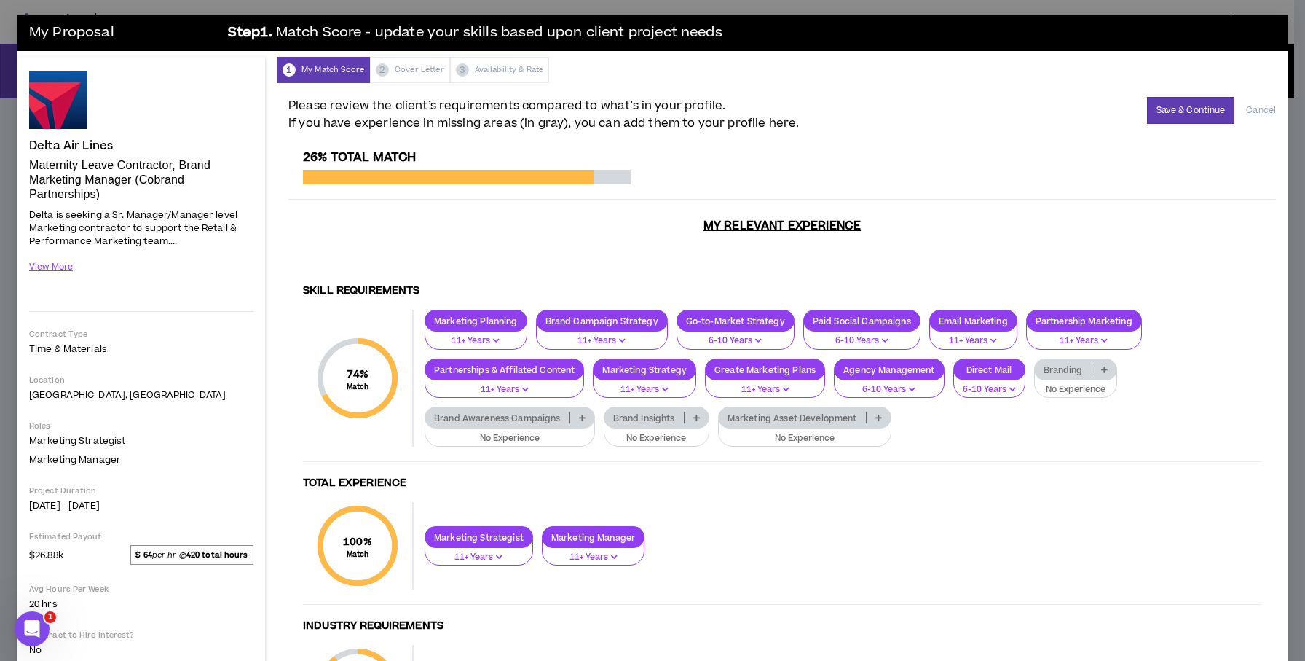
click at [1103, 369] on icon at bounding box center [1104, 369] width 7 height 7
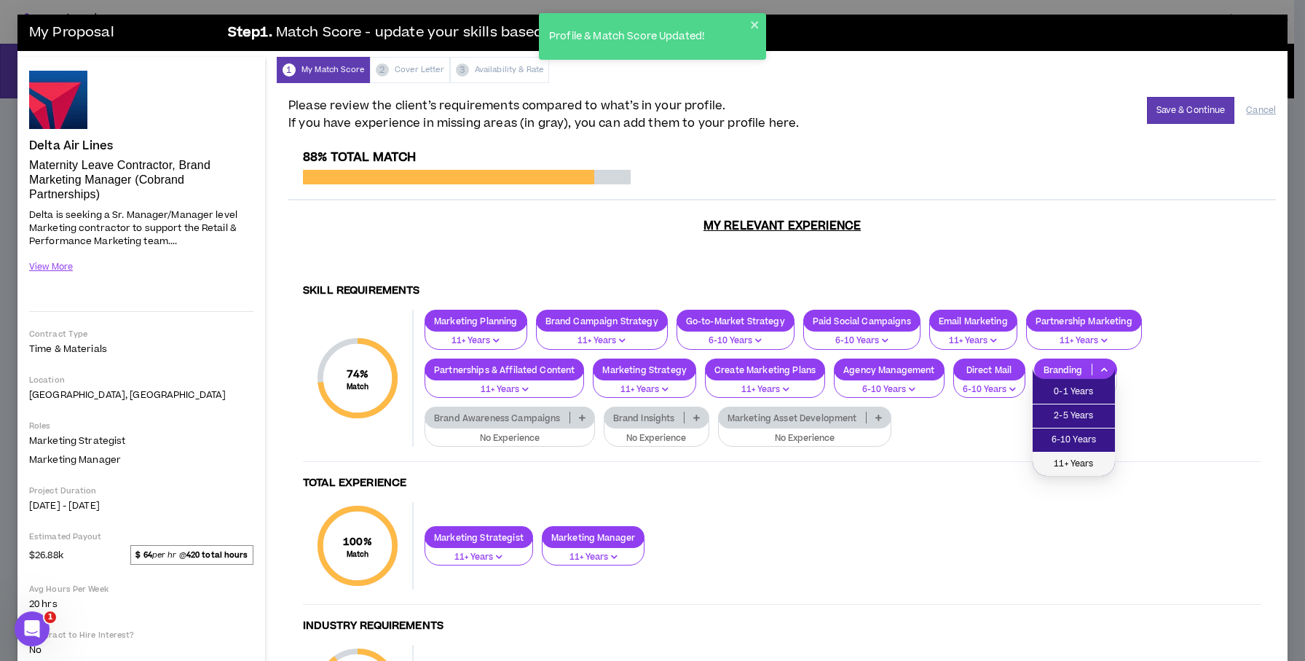
click at [1086, 465] on span "11+ Years" at bounding box center [1073, 464] width 65 height 16
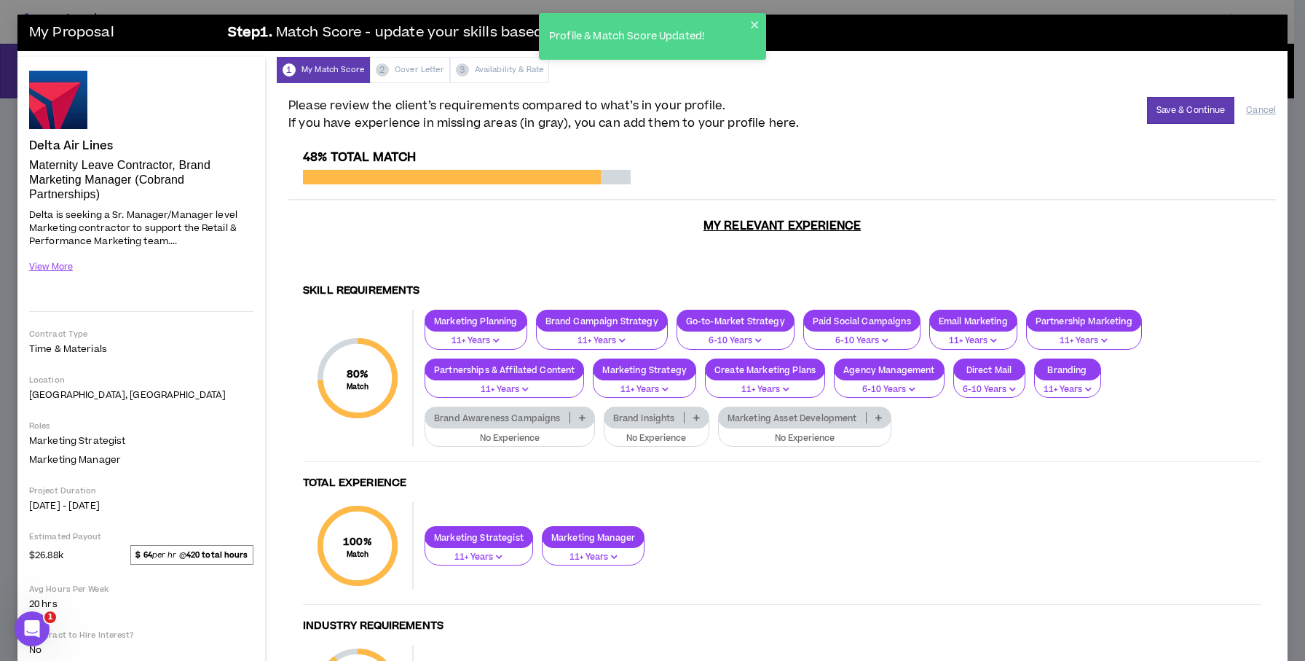
click at [585, 413] on p at bounding box center [582, 417] width 24 height 12
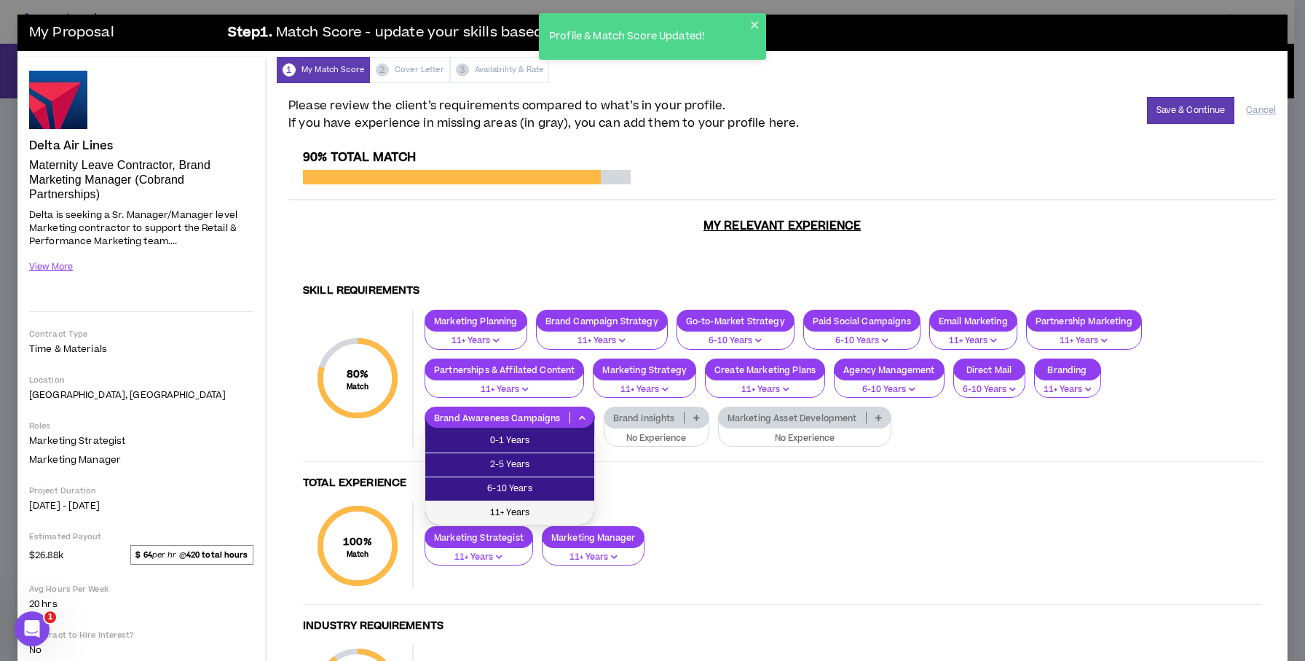
click at [515, 508] on span "11+ Years" at bounding box center [509, 513] width 151 height 16
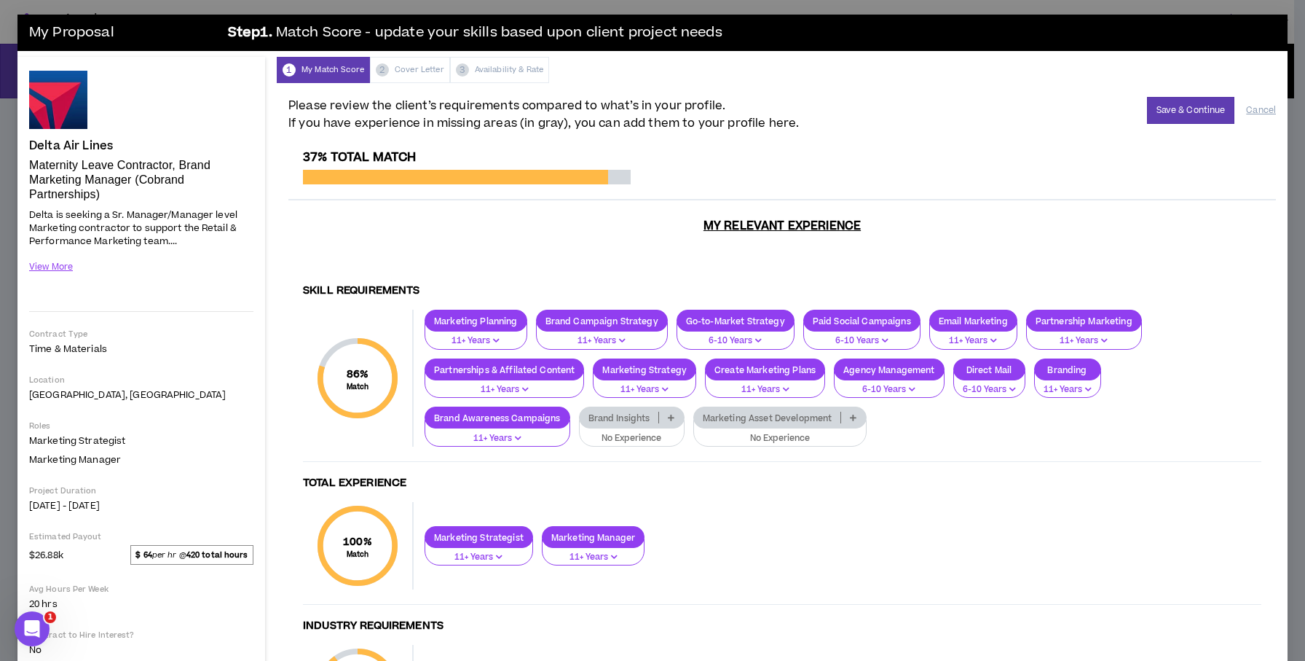
click at [672, 417] on icon at bounding box center [671, 417] width 7 height 7
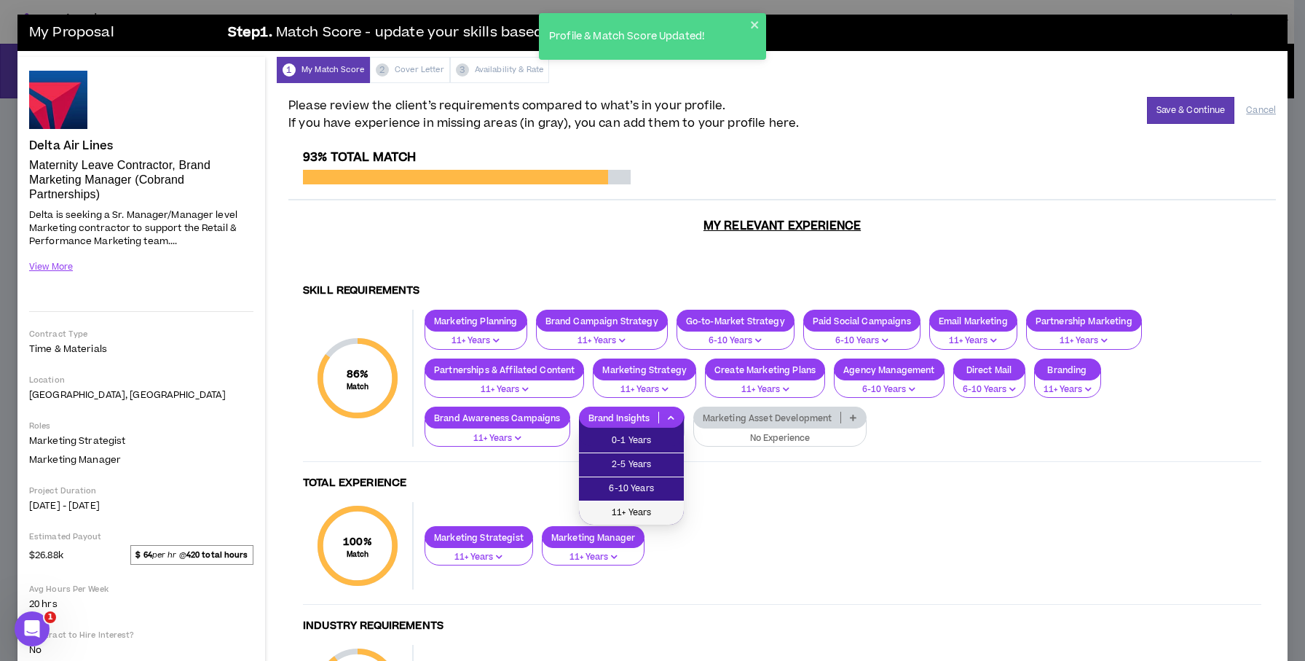
click at [634, 511] on span "11+ Years" at bounding box center [631, 513] width 87 height 16
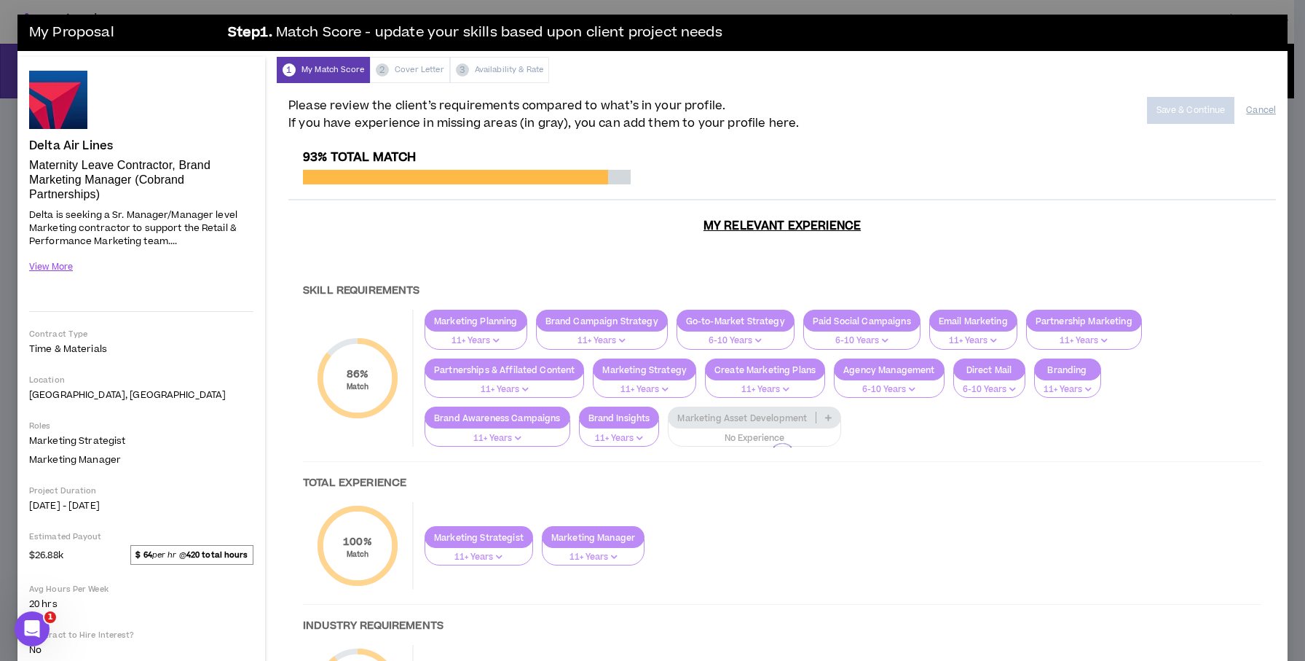
click at [827, 417] on div at bounding box center [782, 455] width 988 height 611
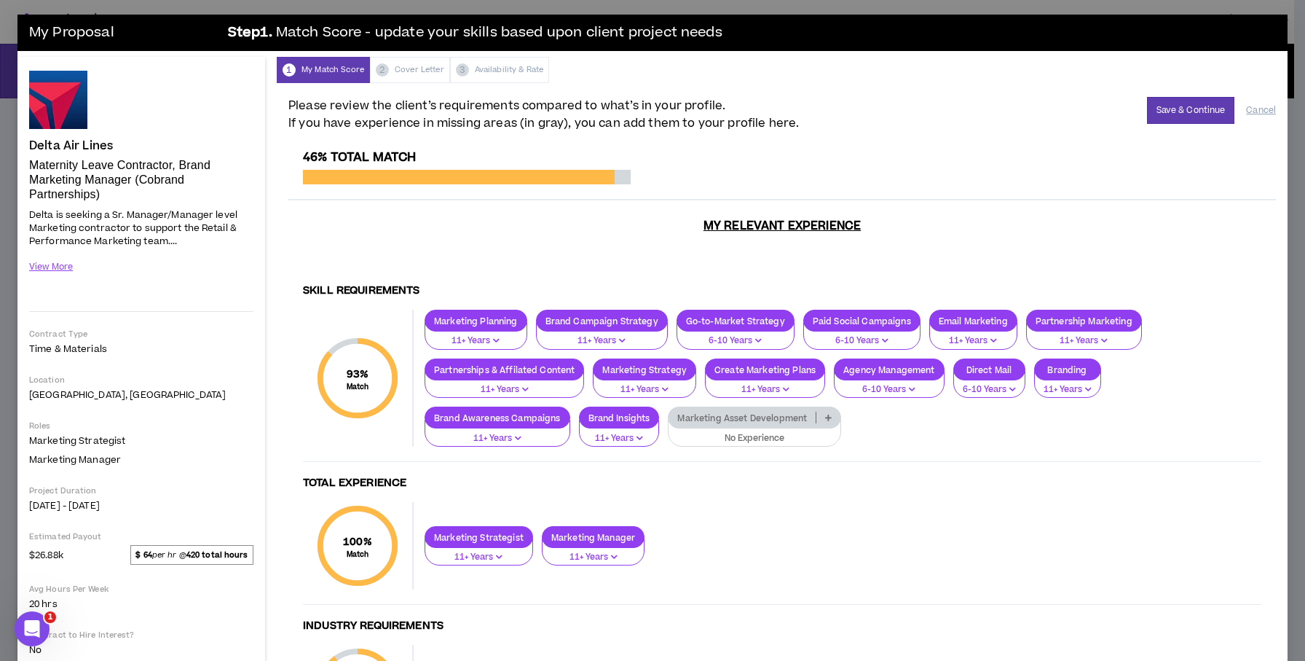
click at [829, 414] on icon at bounding box center [828, 417] width 7 height 7
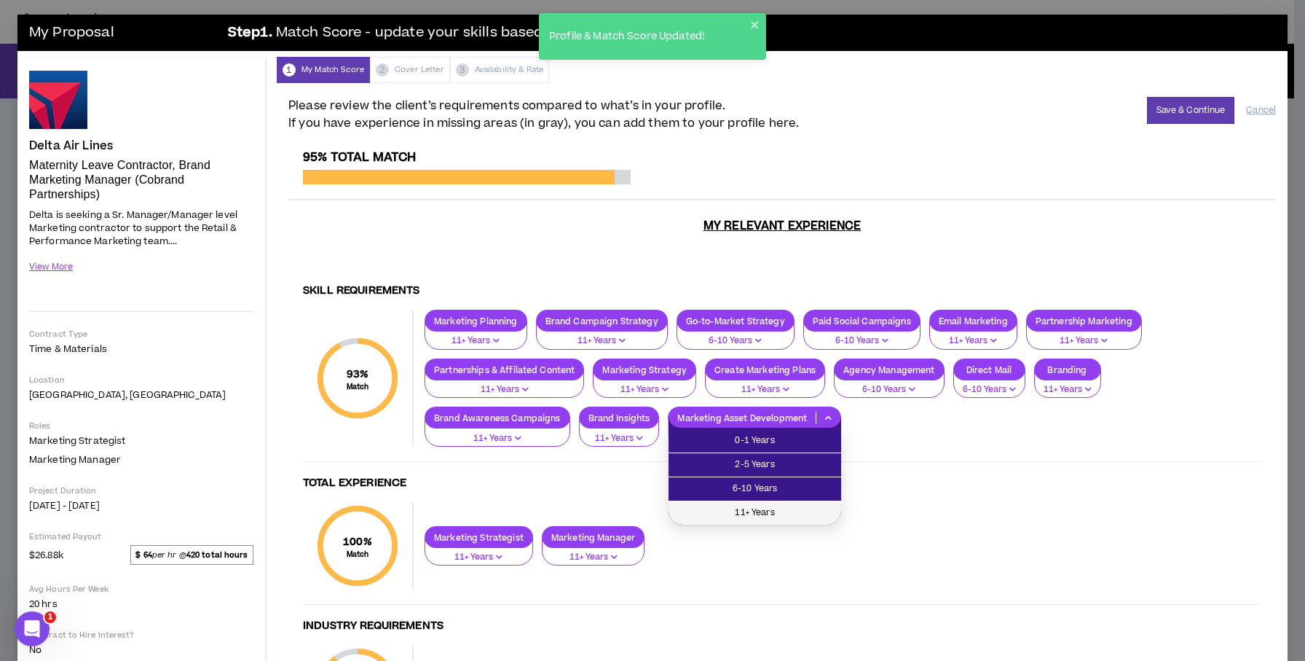
click at [748, 516] on span "11+ Years" at bounding box center [754, 513] width 155 height 16
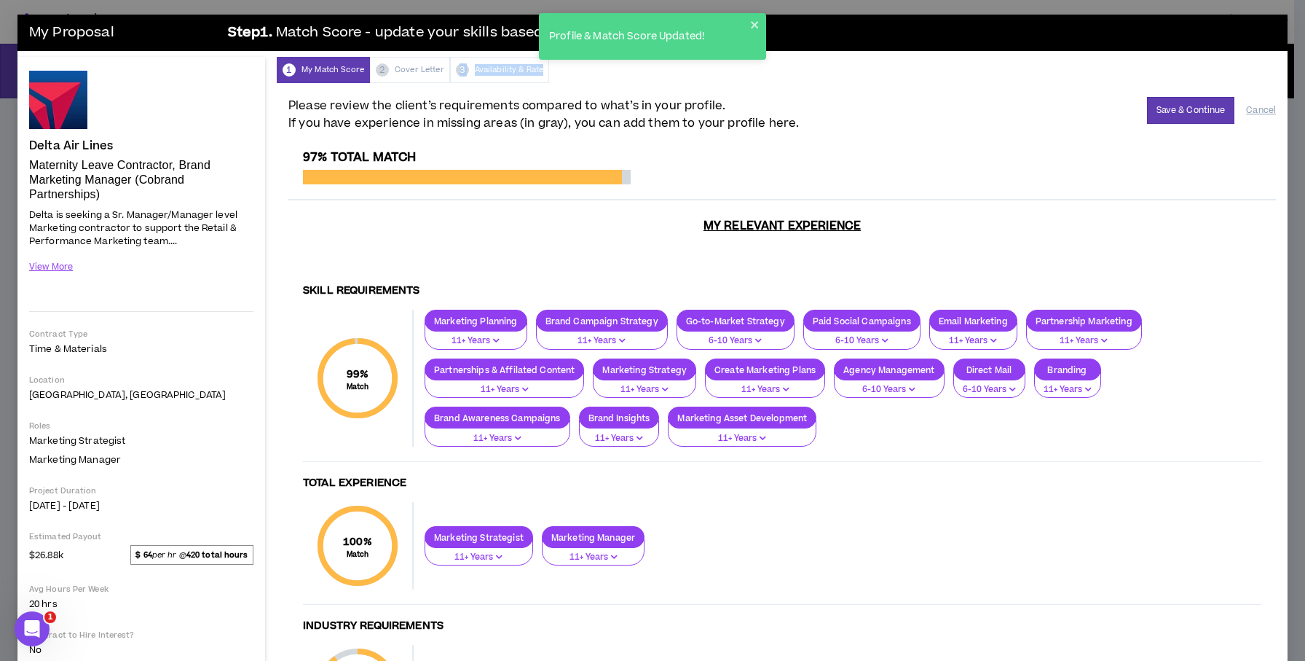
drag, startPoint x: 1286, startPoint y: 63, endPoint x: 1286, endPoint y: 79, distance: 16.0
click at [1286, 79] on div "My Proposal Step 1 . Match Score - update your skills based upon client project…" at bounding box center [652, 330] width 1305 height 661
drag, startPoint x: 1286, startPoint y: 79, endPoint x: 1282, endPoint y: 66, distance: 13.1
click at [1282, 66] on div "My Proposal Step 1 . Match Score - update your skills based upon client project…" at bounding box center [652, 330] width 1305 height 661
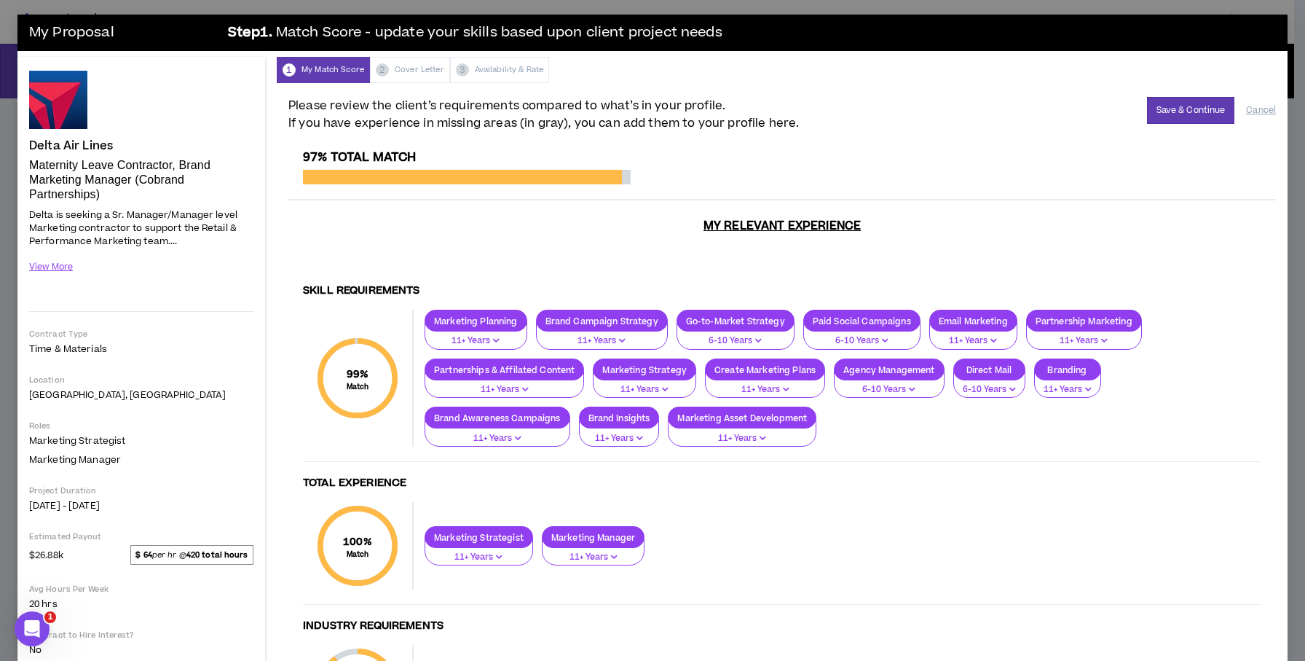
click at [1231, 243] on h3 "My Relevant Experience" at bounding box center [782, 243] width 988 height 51
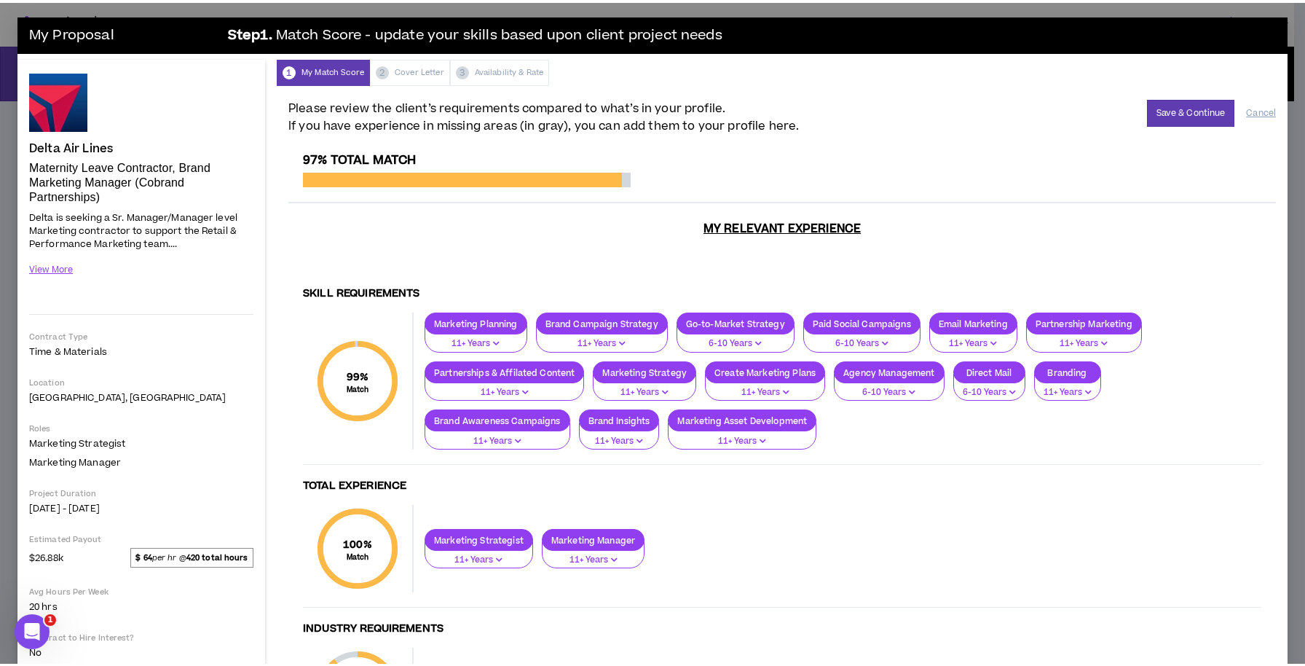
scroll to position [132, 0]
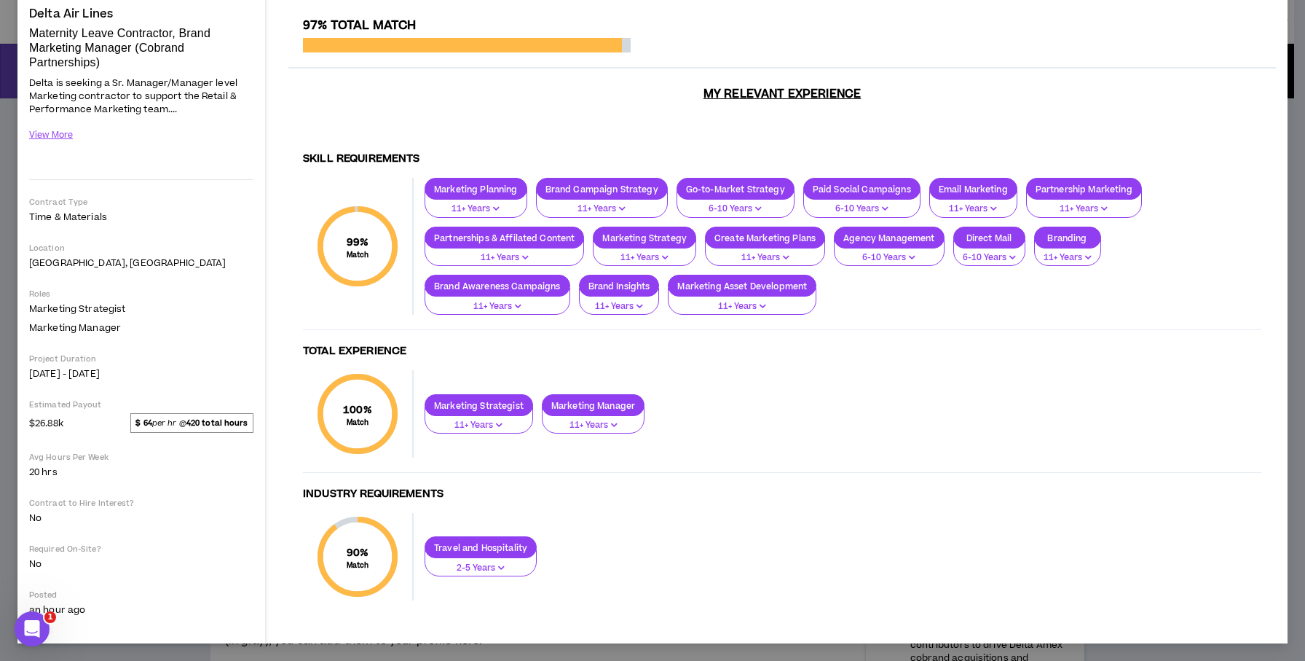
click at [510, 566] on p "2-5 Years" at bounding box center [480, 567] width 93 height 13
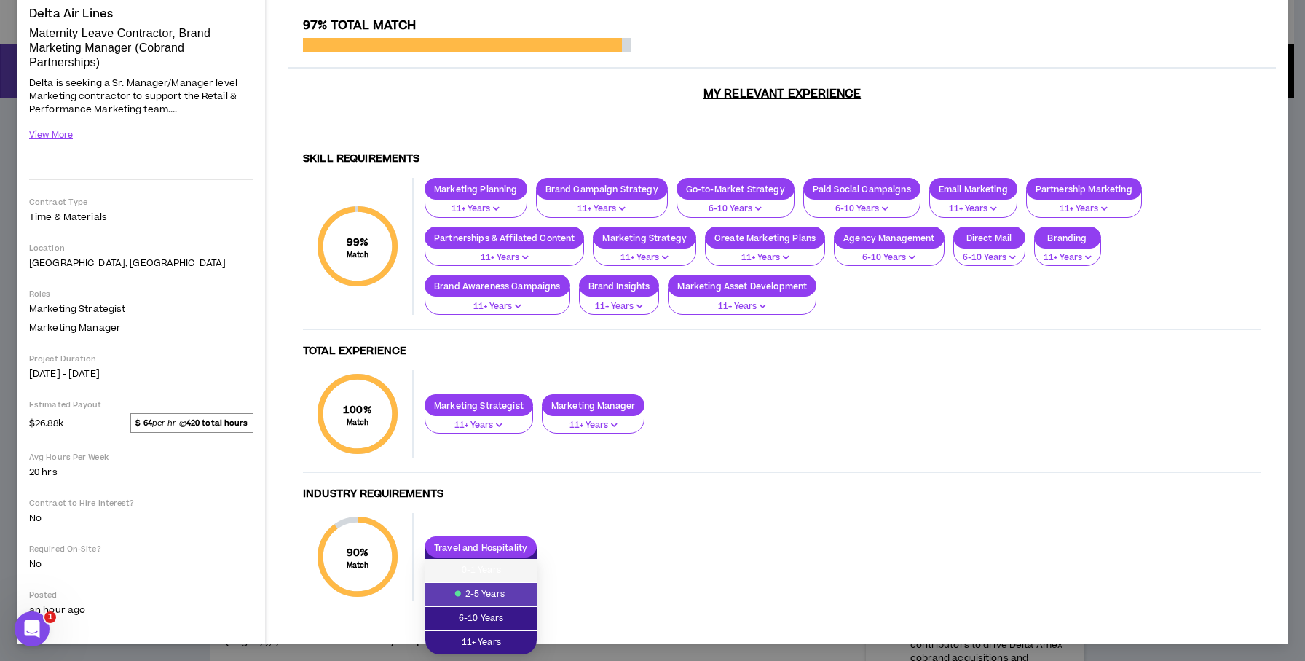
click at [510, 566] on span "0-1 Years" at bounding box center [481, 570] width 94 height 16
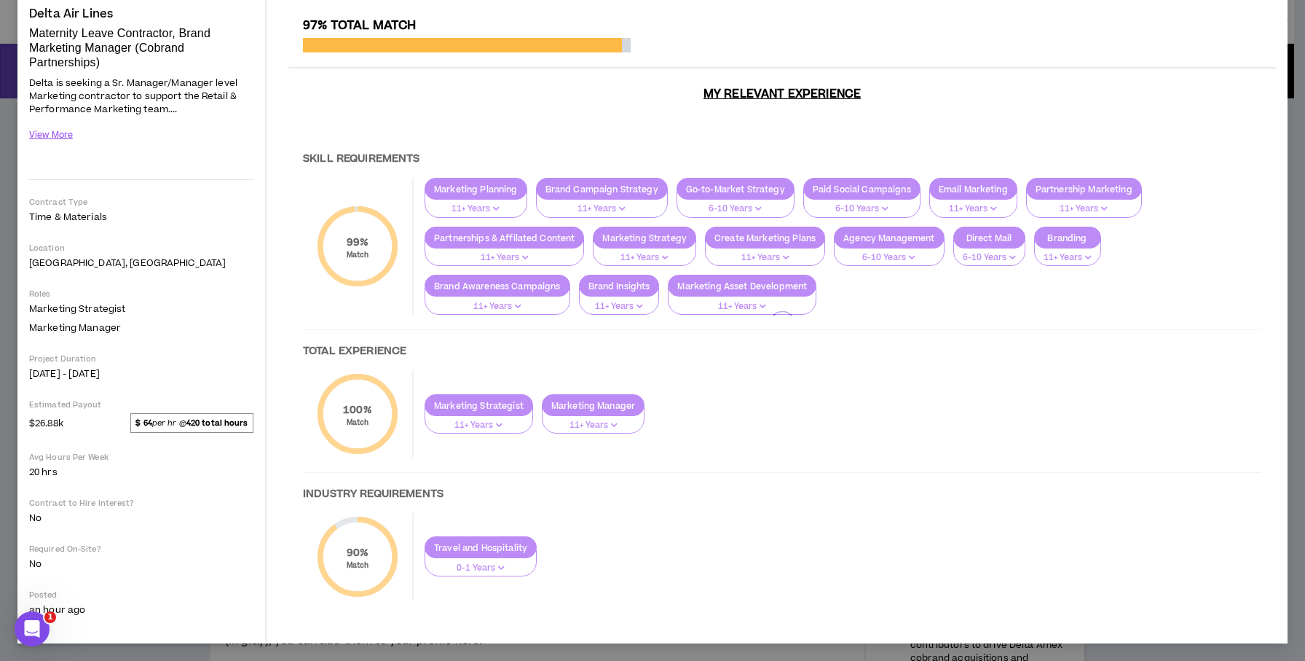
click at [500, 563] on div at bounding box center [782, 323] width 988 height 611
click at [507, 569] on div at bounding box center [782, 323] width 988 height 611
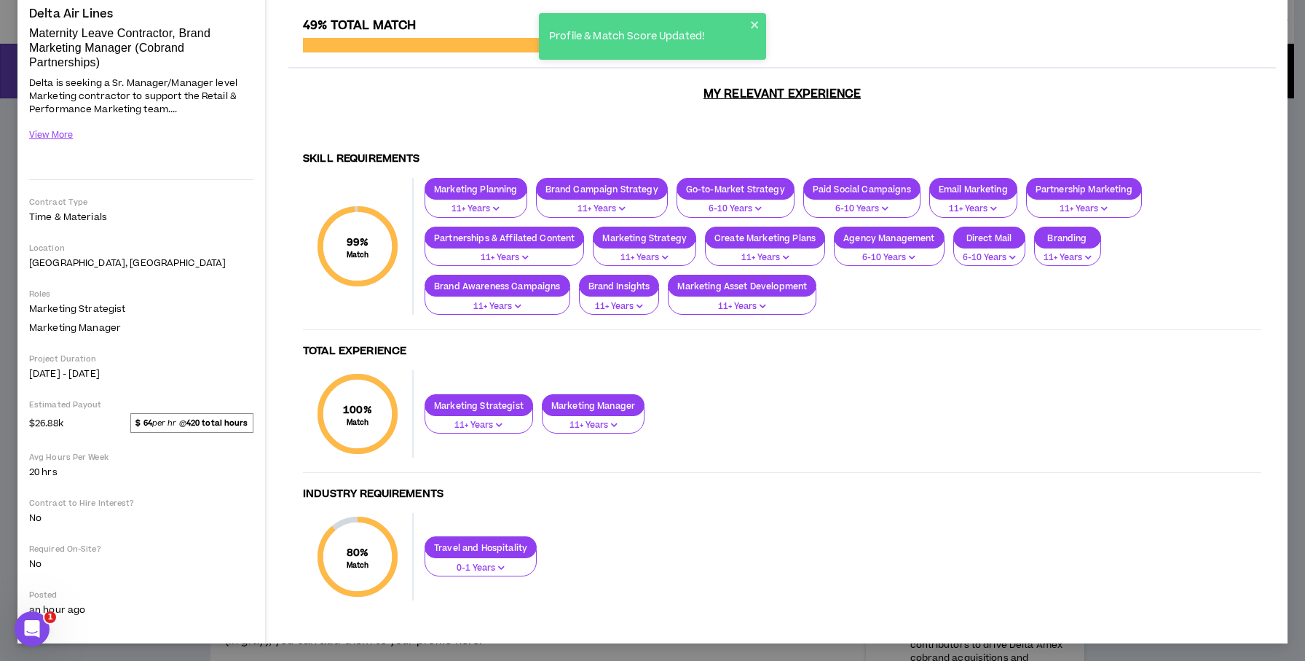
click at [508, 564] on p "0-1 Years" at bounding box center [480, 567] width 93 height 13
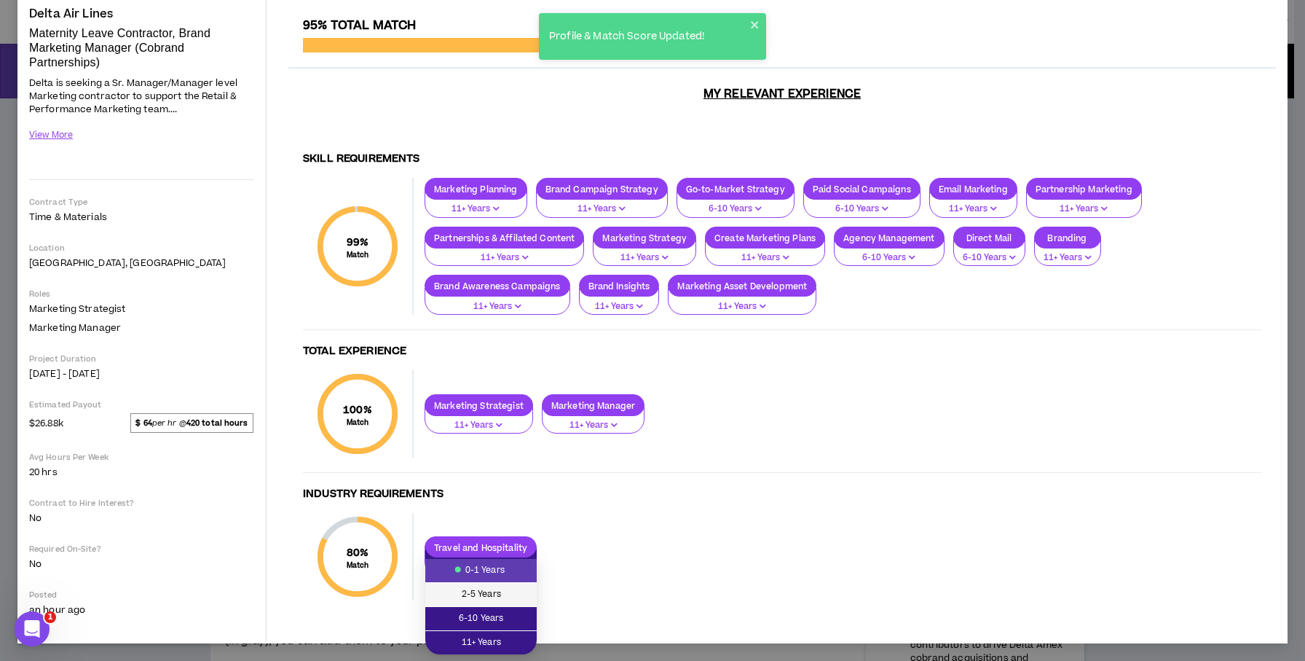
click at [487, 602] on span "2-5 Years" at bounding box center [481, 594] width 94 height 16
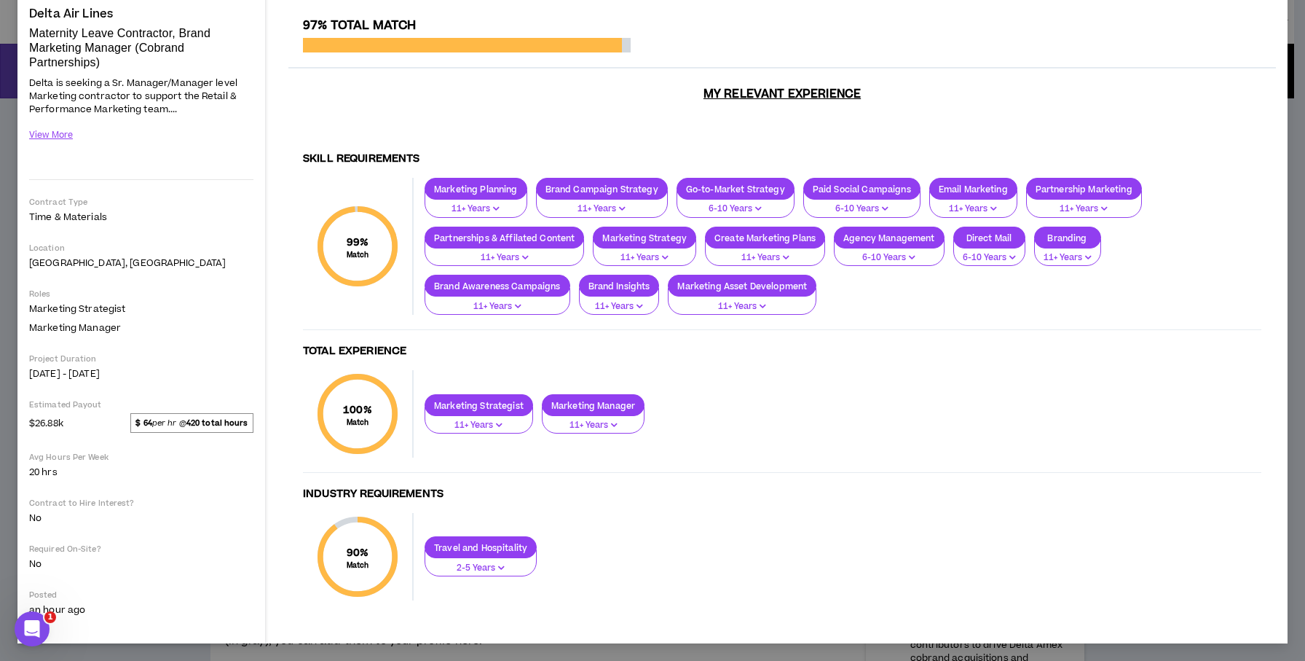
click at [230, 291] on p "Roles" at bounding box center [141, 293] width 224 height 11
click at [1287, 21] on div "My Proposal Step 1 . Match Score - update your skills based upon client project…" at bounding box center [652, 330] width 1305 height 661
drag, startPoint x: 1287, startPoint y: 60, endPoint x: 1284, endPoint y: 167, distance: 106.4
click at [1284, 167] on div "My Proposal Step 1 . Match Score - update your skills based upon client project…" at bounding box center [652, 330] width 1305 height 661
click at [1255, 167] on div "Skill Requirements 99 % Match Skill Requirements Marketing Planning 11+ Years B…" at bounding box center [782, 385] width 988 height 488
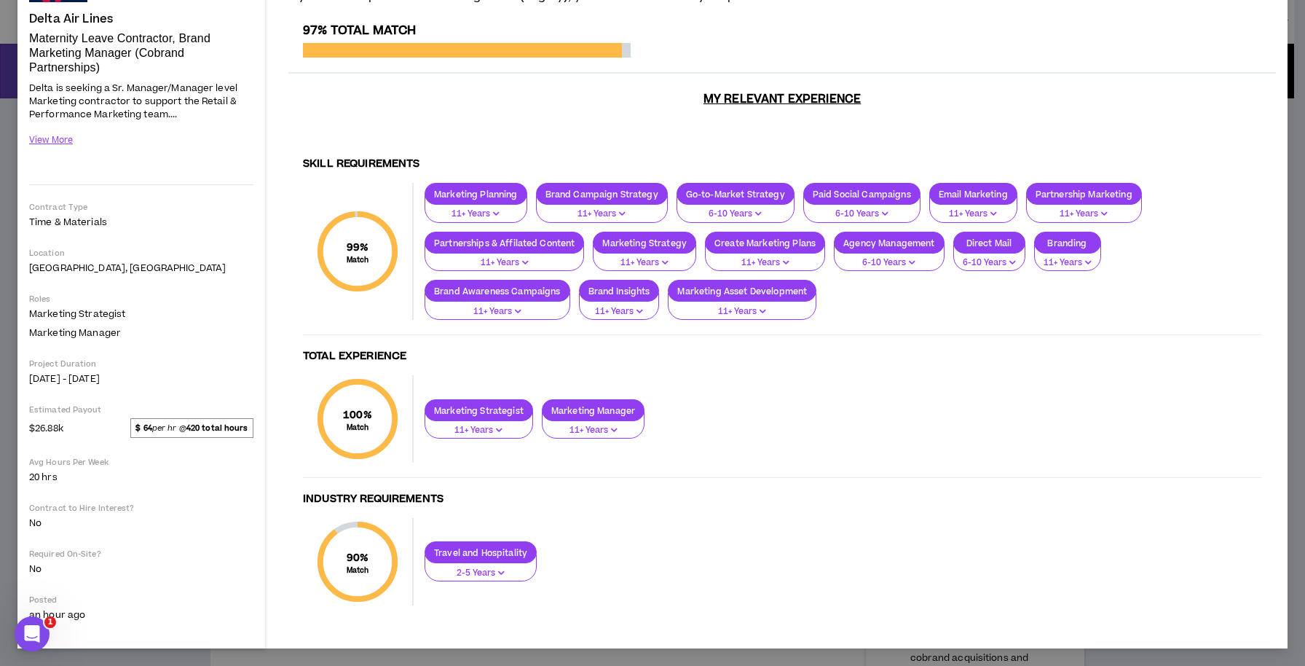
scroll to position [127, 0]
click at [243, 340] on div "Delta Air Lines Maternity Leave Contractor, Brand Marketing Manager (Cobrand Pa…" at bounding box center [141, 289] width 224 height 690
click at [52, 141] on button "View More" at bounding box center [51, 139] width 44 height 25
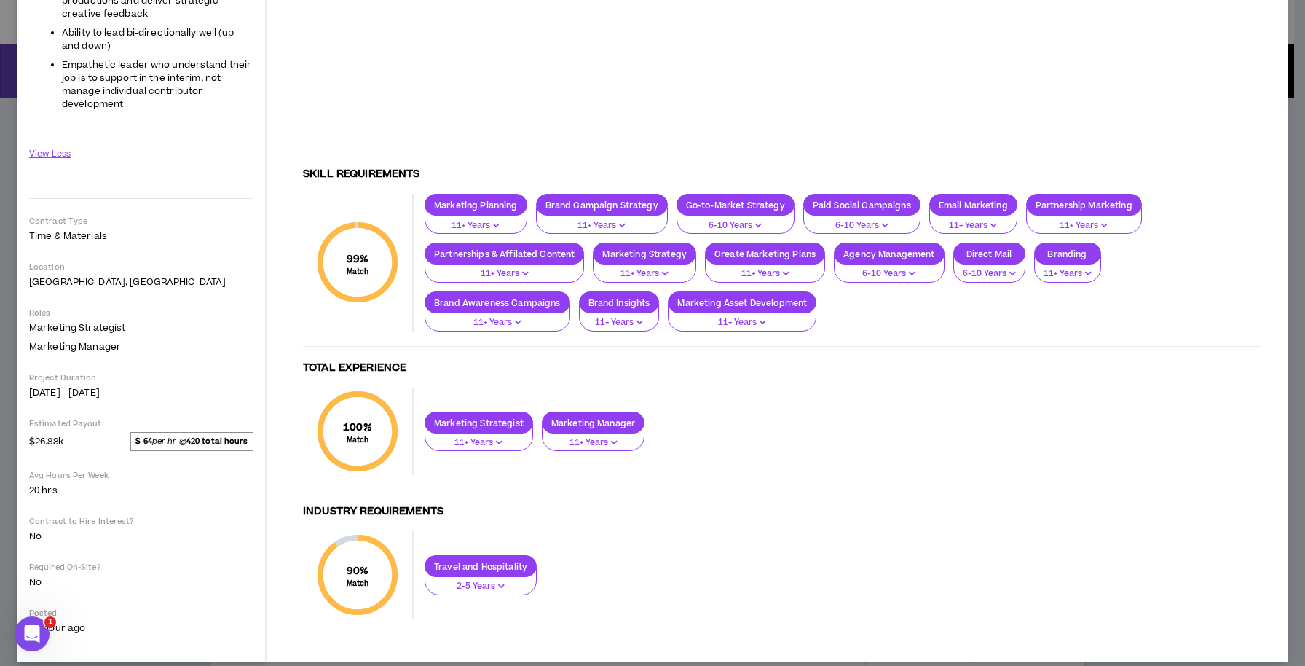
scroll to position [0, 0]
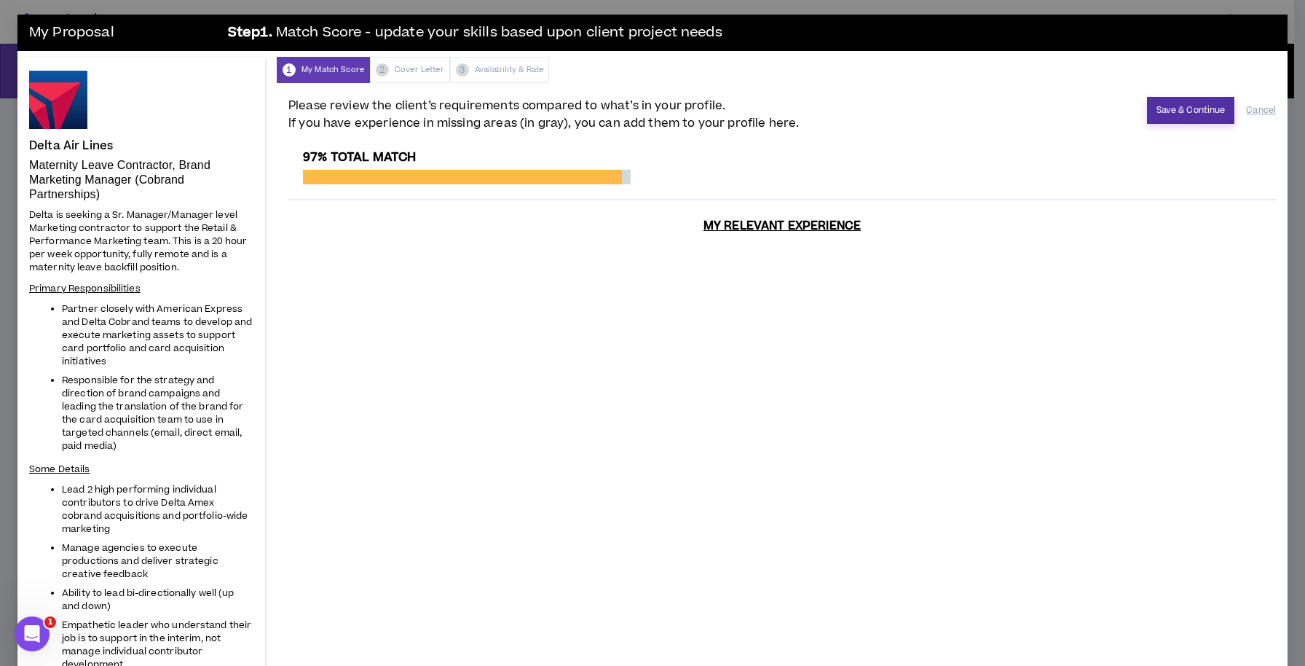
click at [1188, 118] on button "Save & Continue" at bounding box center [1191, 110] width 88 height 27
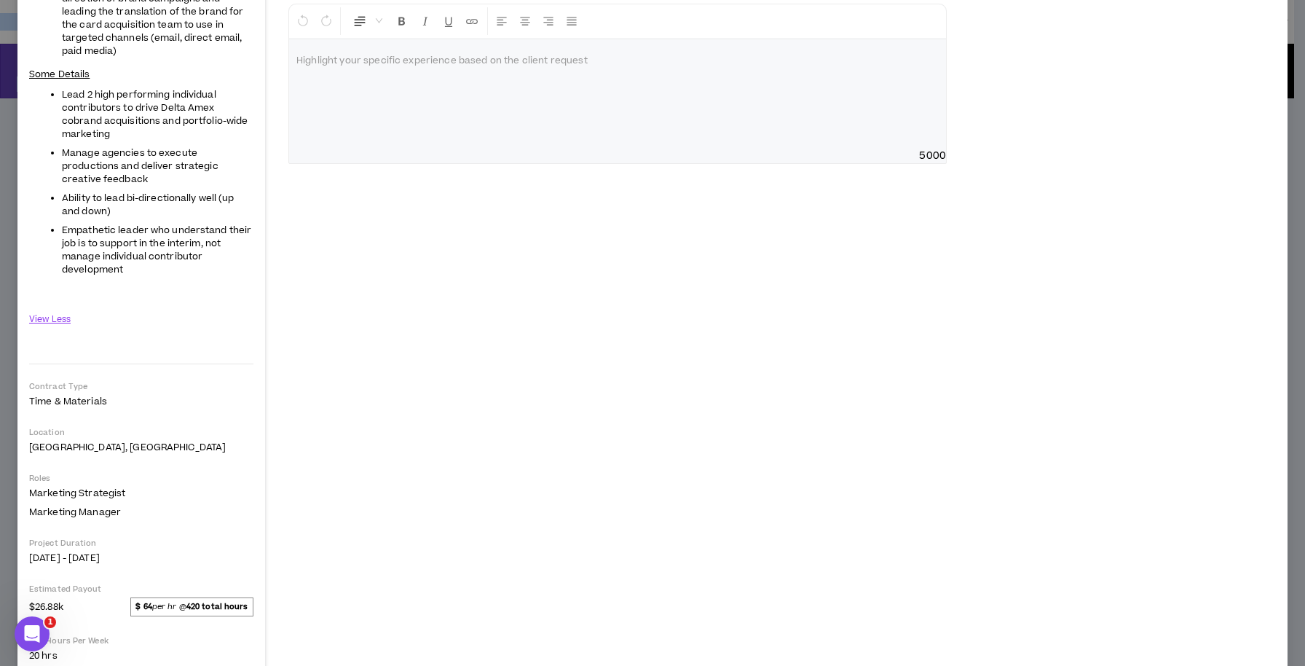
scroll to position [196, 0]
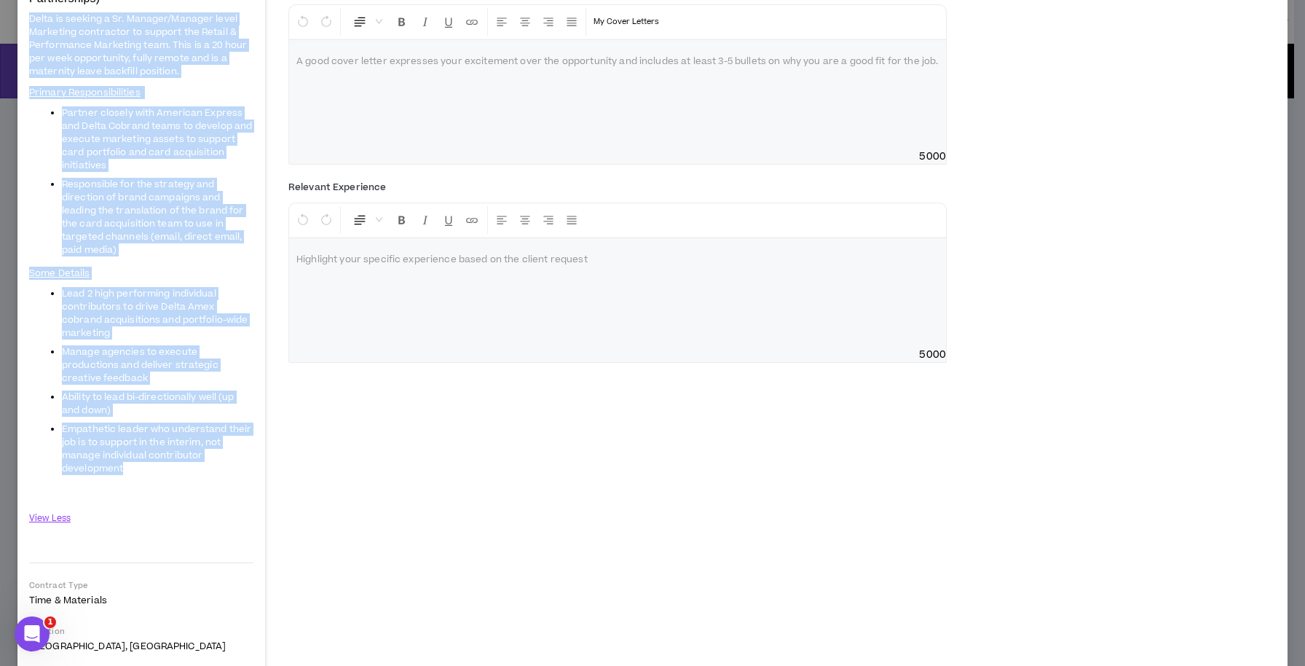
drag, startPoint x: 29, startPoint y: 214, endPoint x: 172, endPoint y: 468, distance: 291.5
click at [172, 468] on span "Delta is seeking a Sr. Manager/Manager level Marketing contractor to support th…" at bounding box center [141, 255] width 224 height 489
copy span "Delta is seeking a Sr. Manager/Manager level Marketing contractor to support th…"
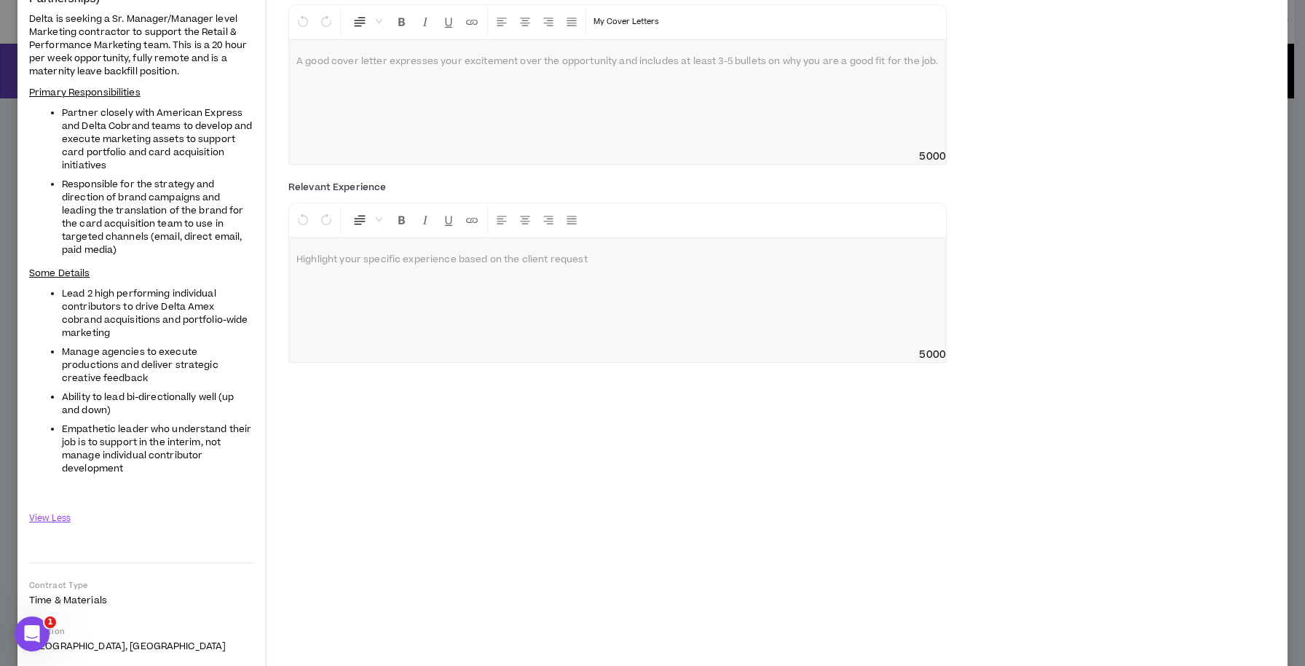
click at [179, 174] on ul "Partner closely with American Express and Delta Cobrand teams to develop and ex…" at bounding box center [141, 181] width 224 height 150
click at [481, 111] on div at bounding box center [617, 94] width 657 height 109
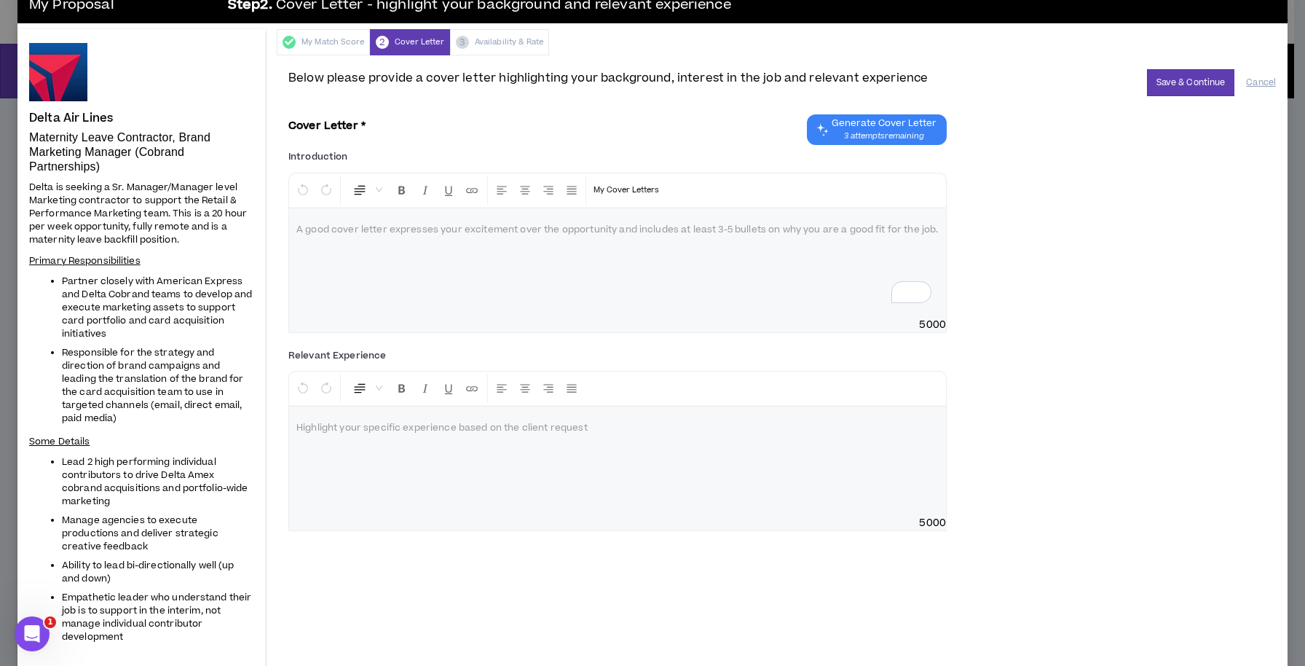
scroll to position [19, 0]
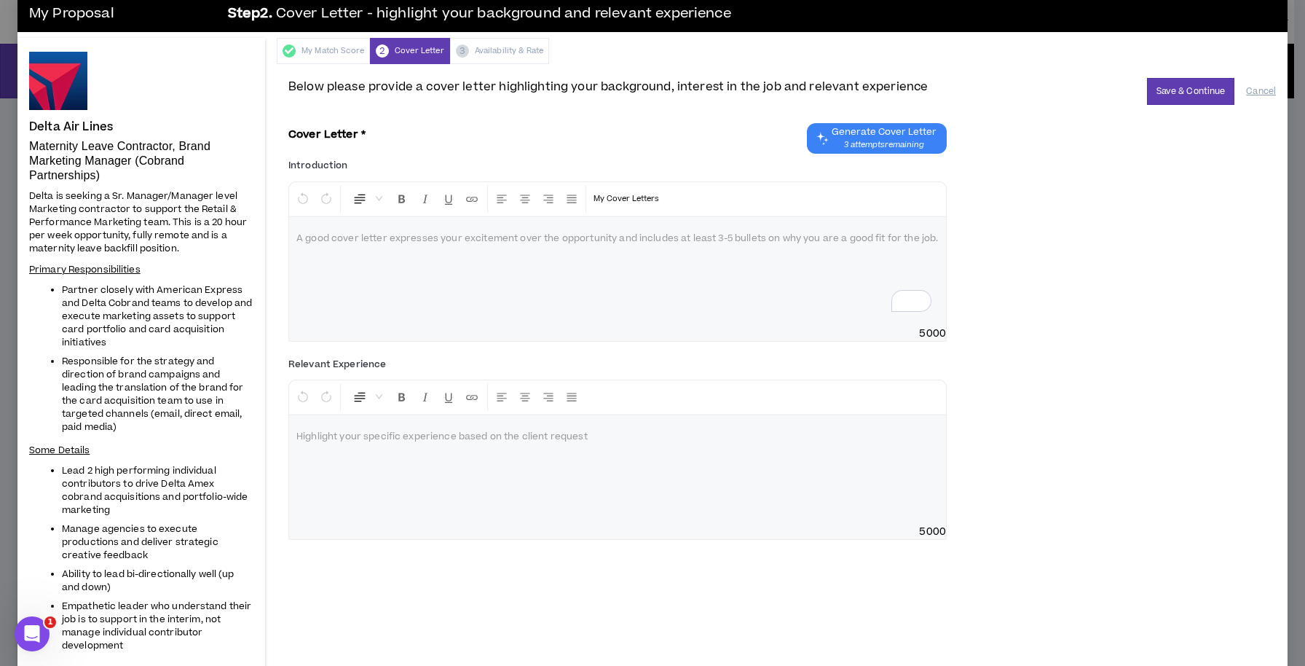
click at [920, 328] on span "5000" at bounding box center [932, 333] width 27 height 15
drag, startPoint x: 326, startPoint y: 253, endPoint x: 277, endPoint y: 243, distance: 49.8
click at [277, 243] on div "Below please provide a cover letter highlighting your background, interest in t…" at bounding box center [782, 633] width 1011 height 1139
drag, startPoint x: 296, startPoint y: 239, endPoint x: 341, endPoint y: 251, distance: 46.6
click at [341, 251] on div "To enrich screen reader interactions, please activate Accessibility in Grammarl…" at bounding box center [617, 271] width 657 height 109
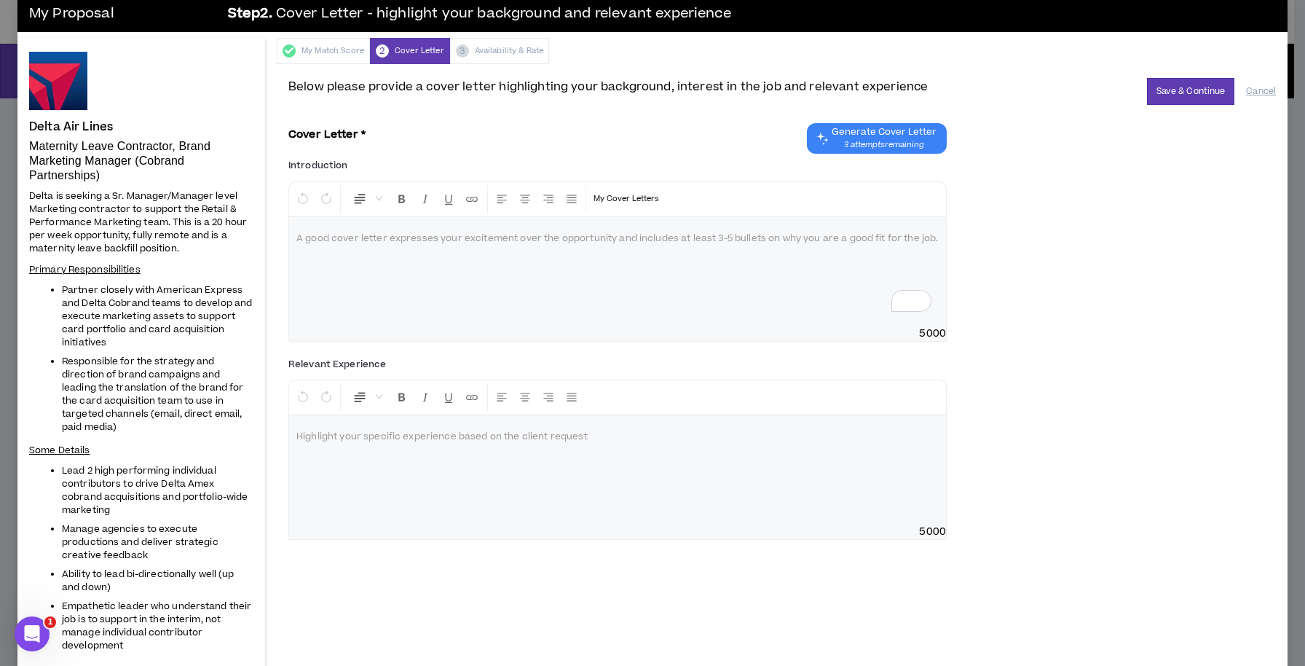
click at [537, 285] on div "To enrich screen reader interactions, please activate Accessibility in Grammarl…" at bounding box center [617, 271] width 657 height 109
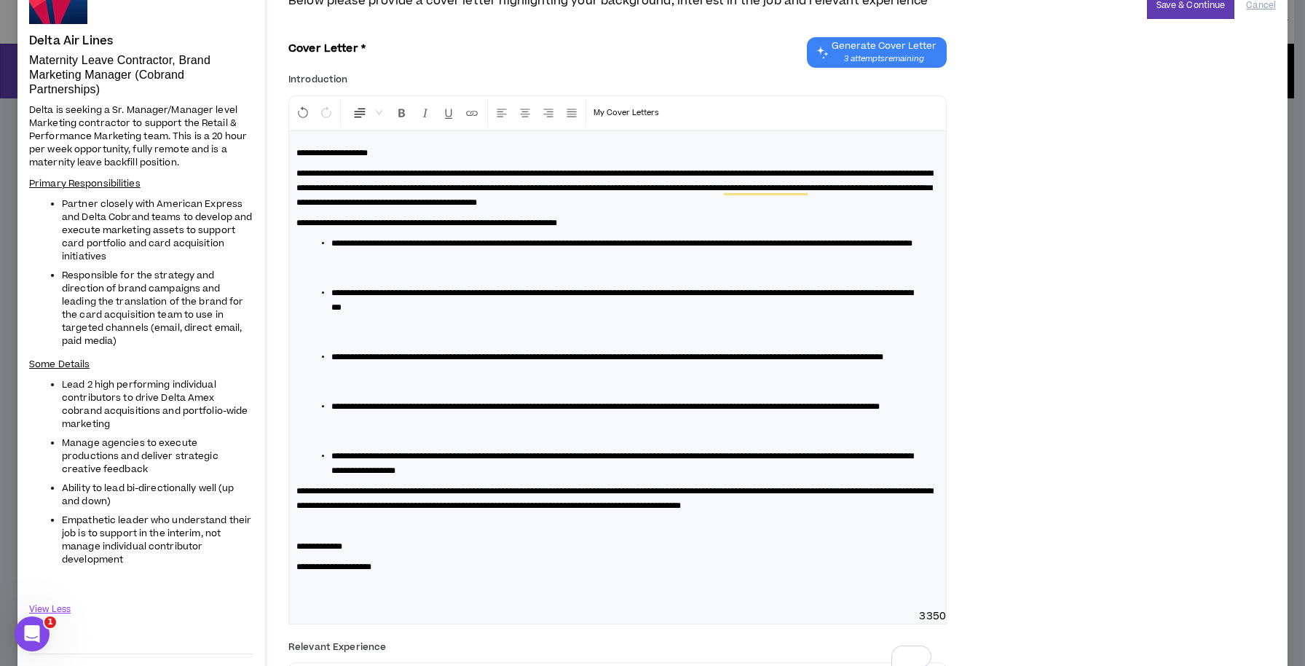
click at [309, 590] on div "**********" at bounding box center [617, 370] width 657 height 478
click at [307, 606] on div "**********" at bounding box center [617, 370] width 657 height 478
click at [344, 443] on li "**********" at bounding box center [623, 421] width 584 height 44
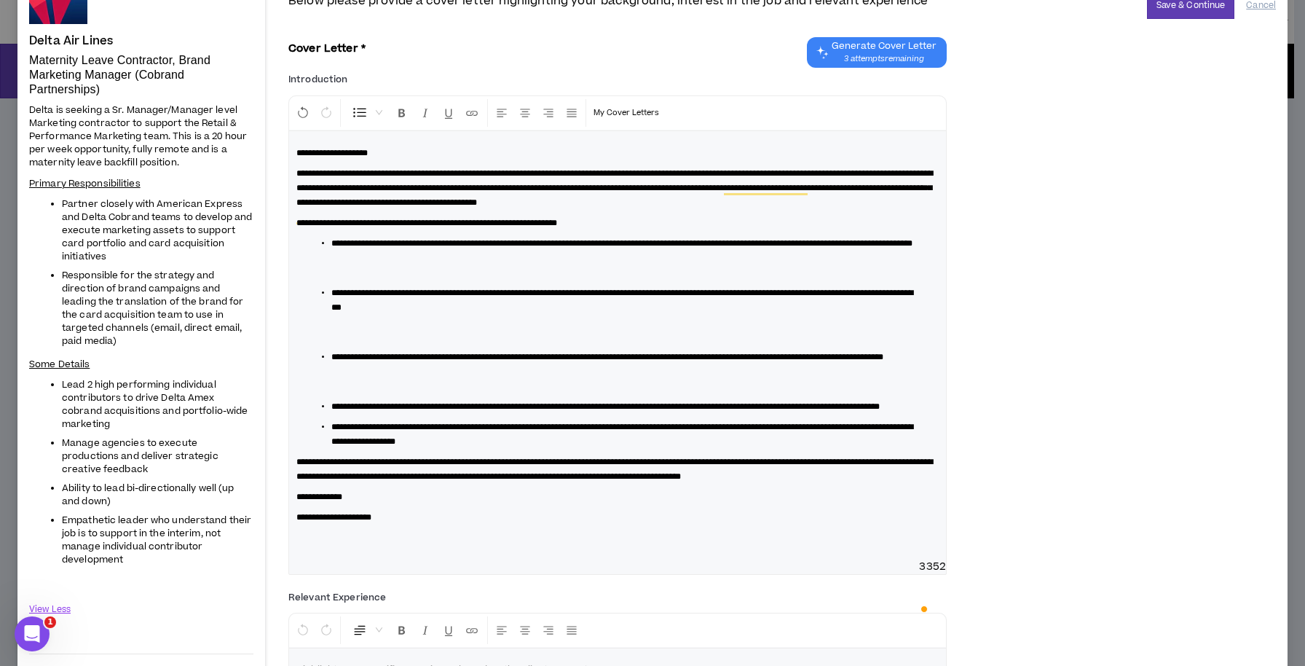
click at [353, 393] on li "**********" at bounding box center [623, 372] width 584 height 44
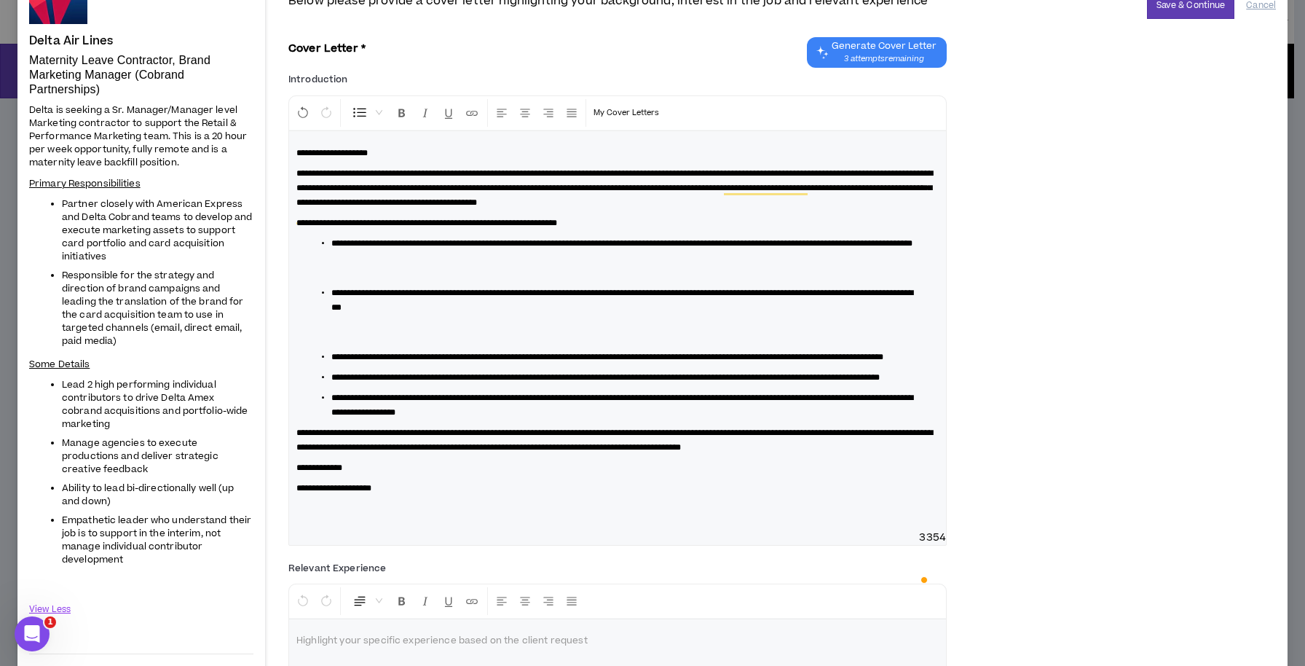
click at [350, 344] on li "**********" at bounding box center [623, 314] width 584 height 58
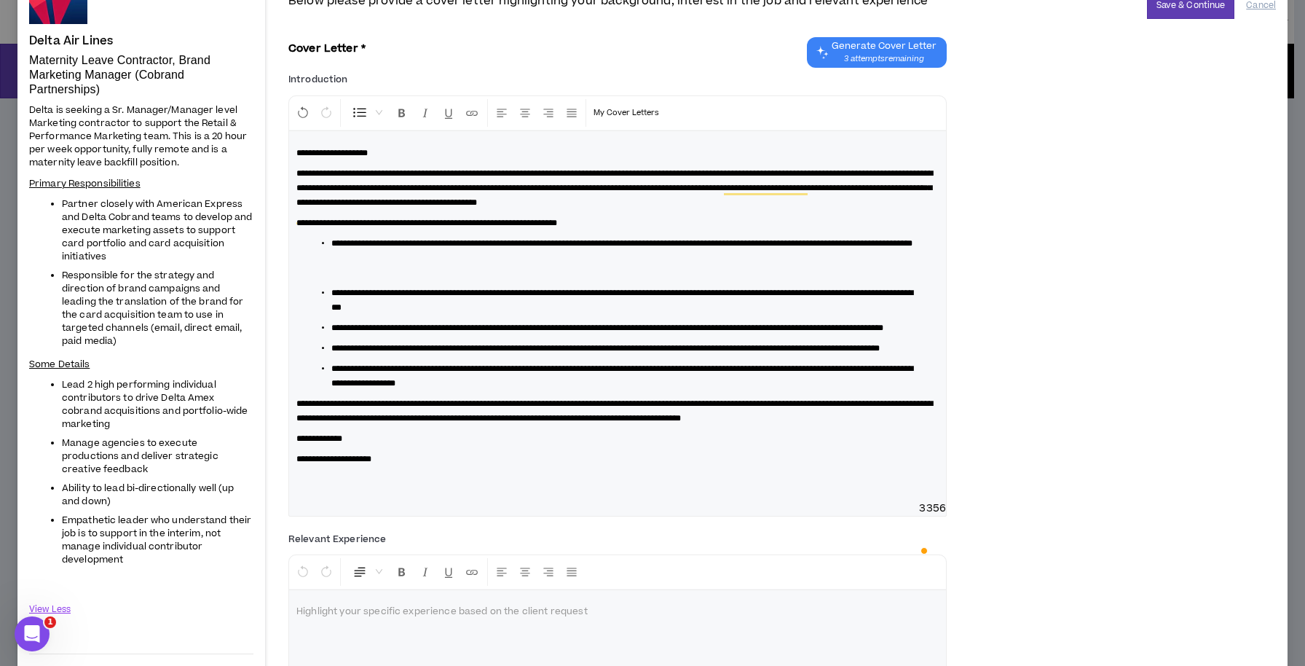
click at [344, 280] on li "**********" at bounding box center [623, 258] width 584 height 44
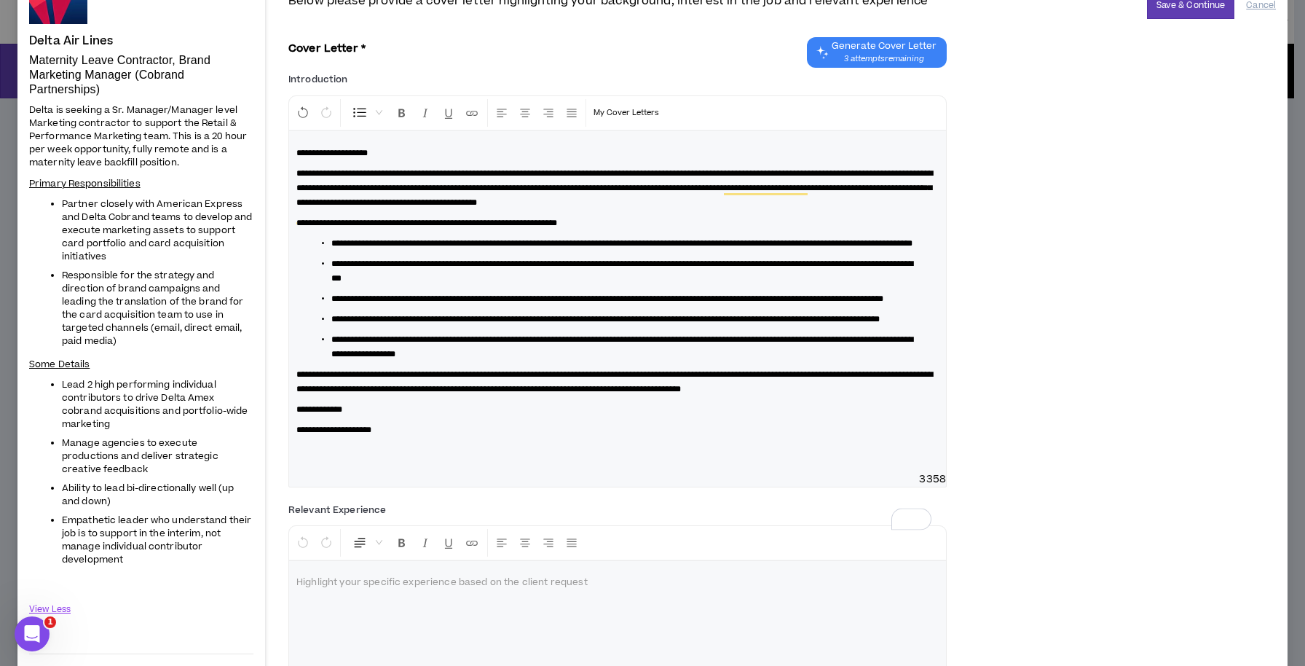
click at [359, 210] on p "**********" at bounding box center [617, 188] width 642 height 44
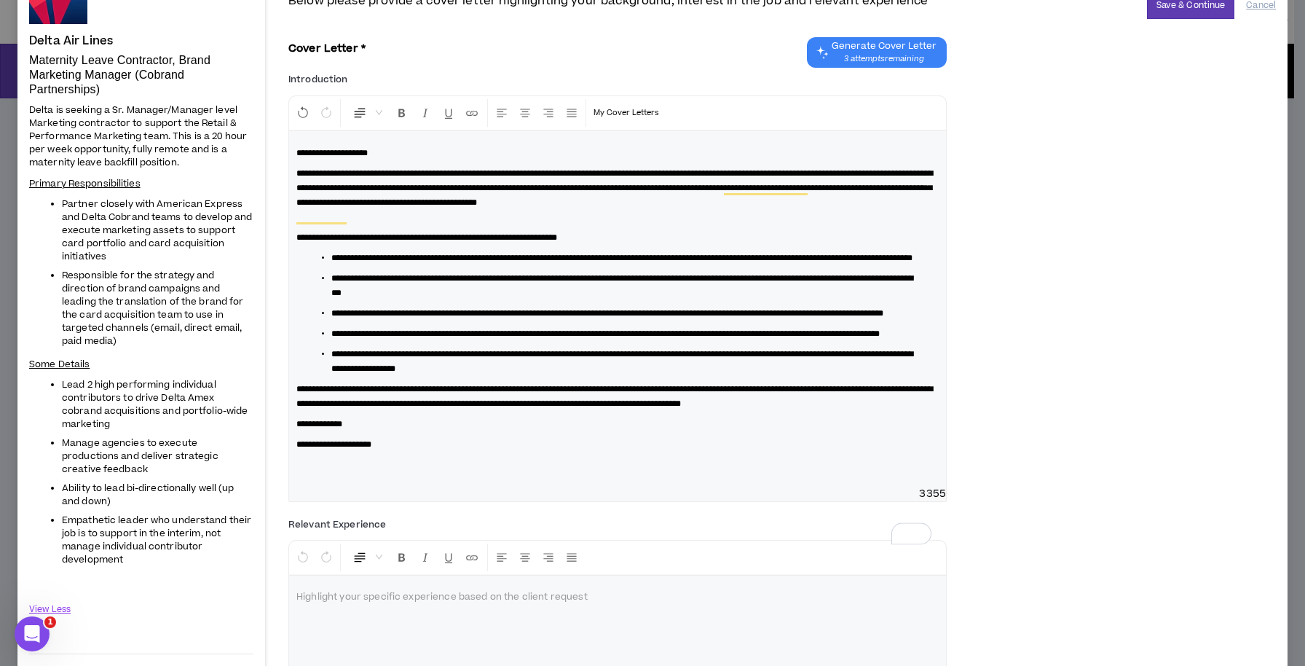
click at [347, 411] on p "**********" at bounding box center [617, 396] width 642 height 29
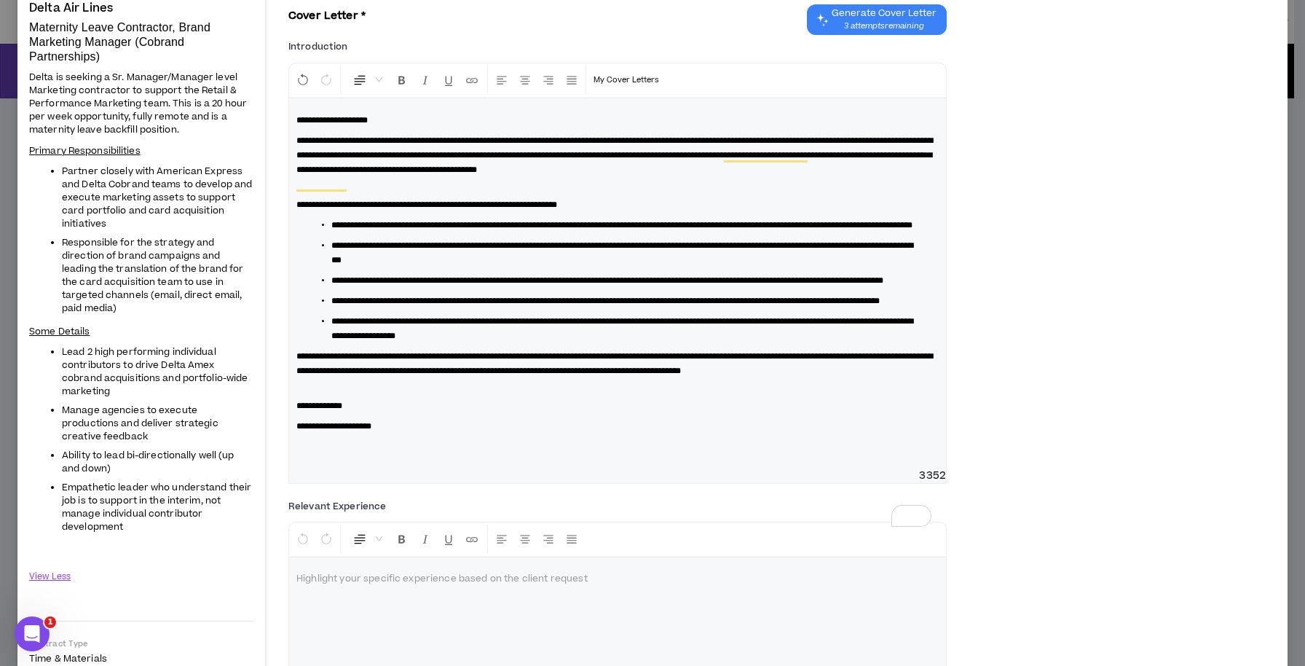
scroll to position [0, 0]
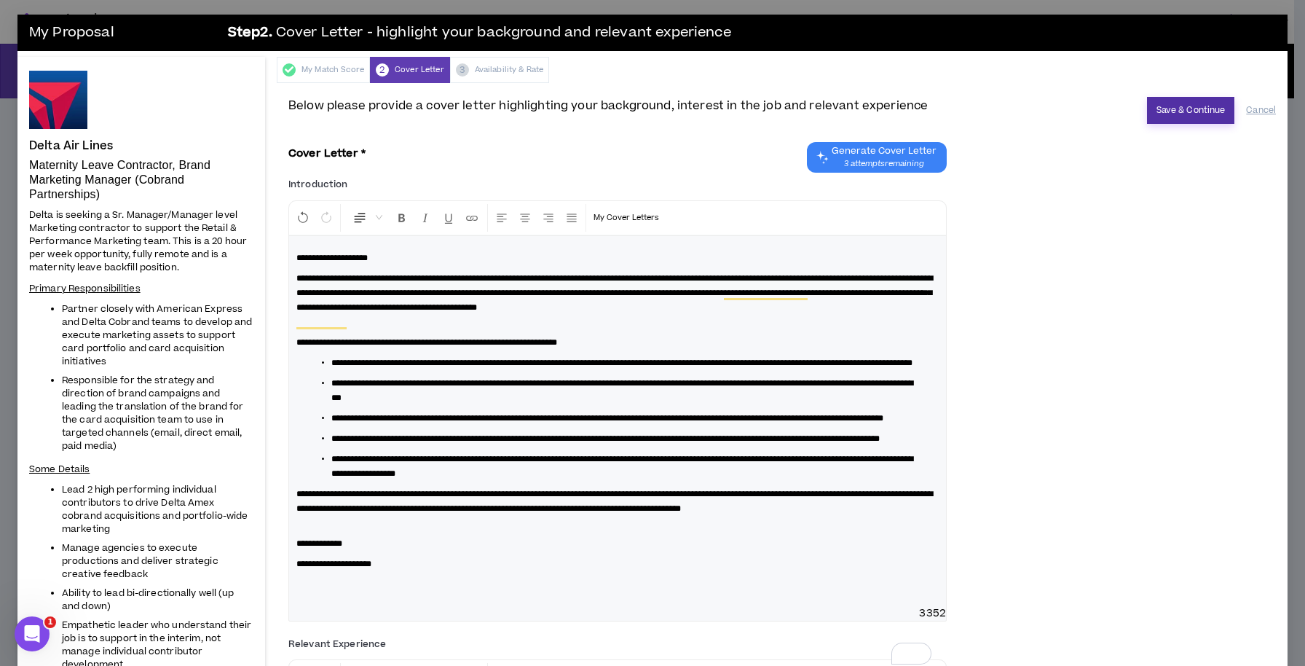
click at [1182, 114] on button "Save & Continue" at bounding box center [1191, 110] width 88 height 27
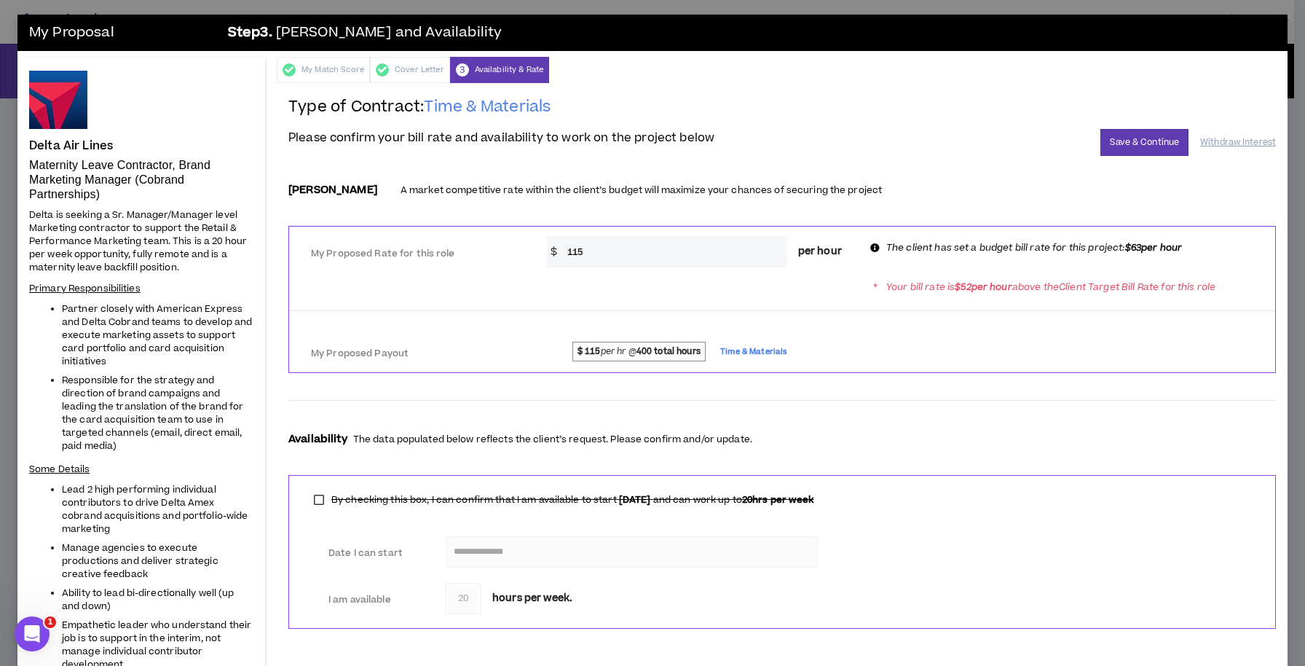
drag, startPoint x: 616, startPoint y: 253, endPoint x: 523, endPoint y: 253, distance: 93.2
click at [523, 253] on div "My Proposed Rate for this role * $ 115 per hour The client has set a budget bil…" at bounding box center [782, 249] width 986 height 35
type input "52"
click at [935, 374] on form "**********" at bounding box center [782, 407] width 988 height 466
click at [1129, 140] on button "Save & Continue" at bounding box center [1144, 142] width 88 height 27
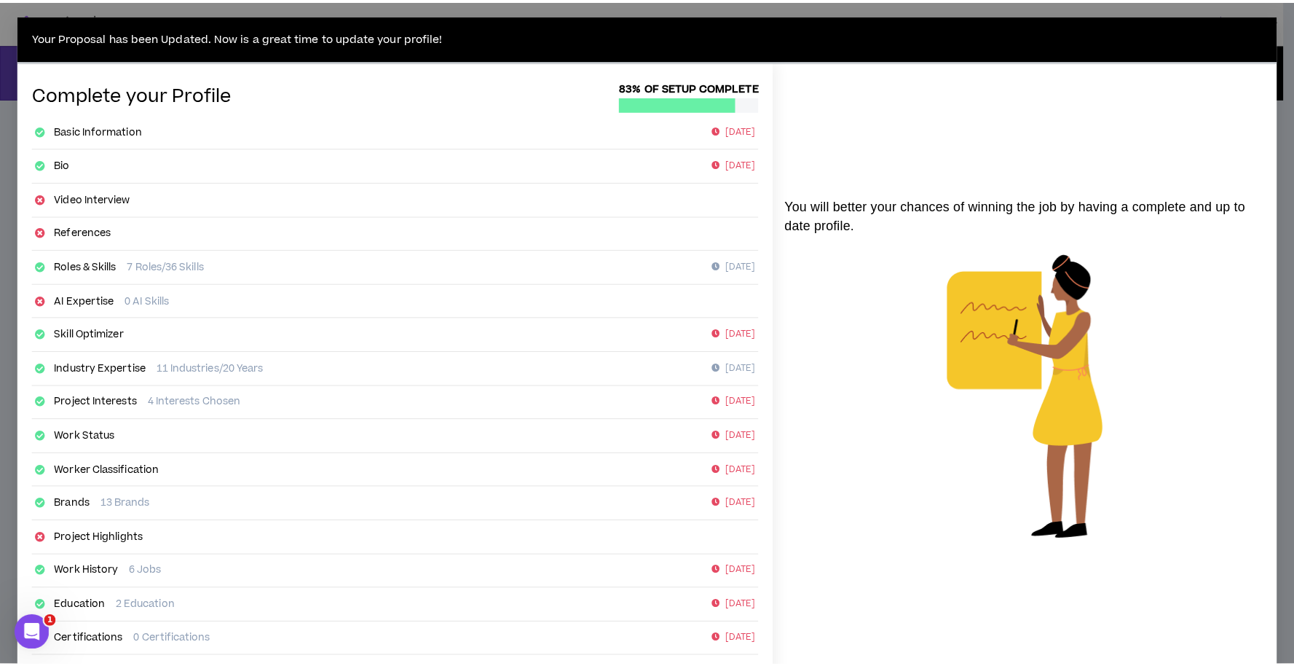
scroll to position [100, 0]
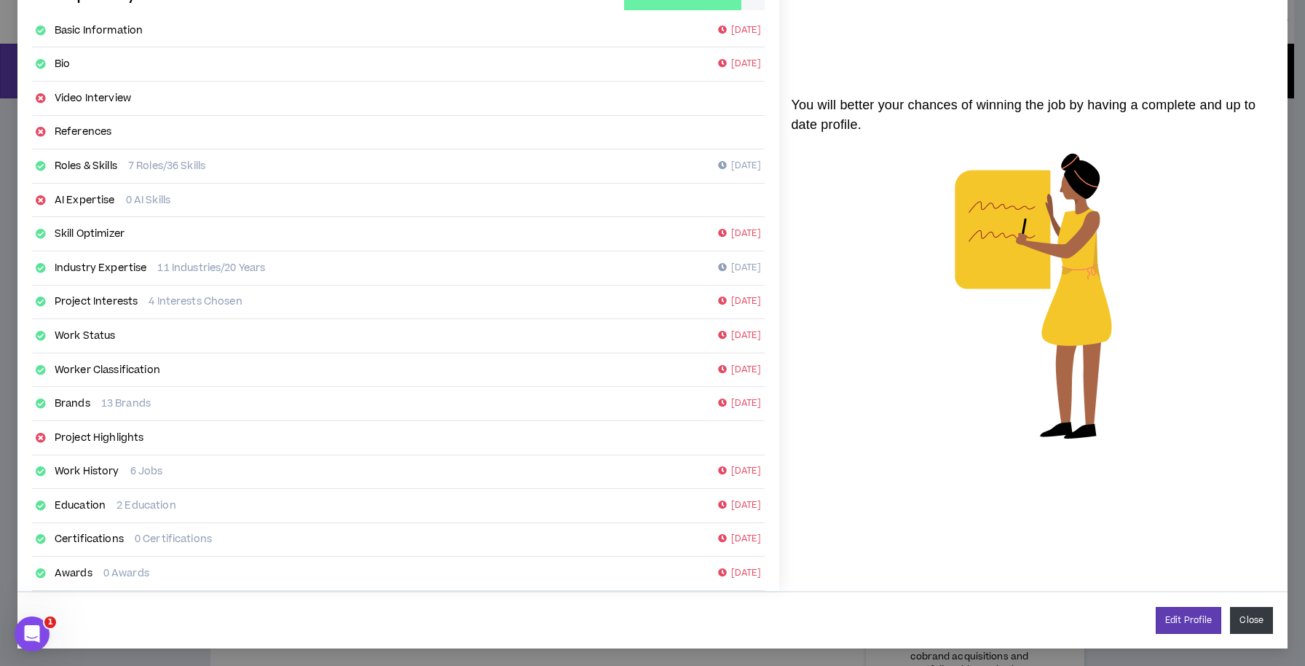
click at [1242, 616] on button "Close" at bounding box center [1251, 620] width 43 height 27
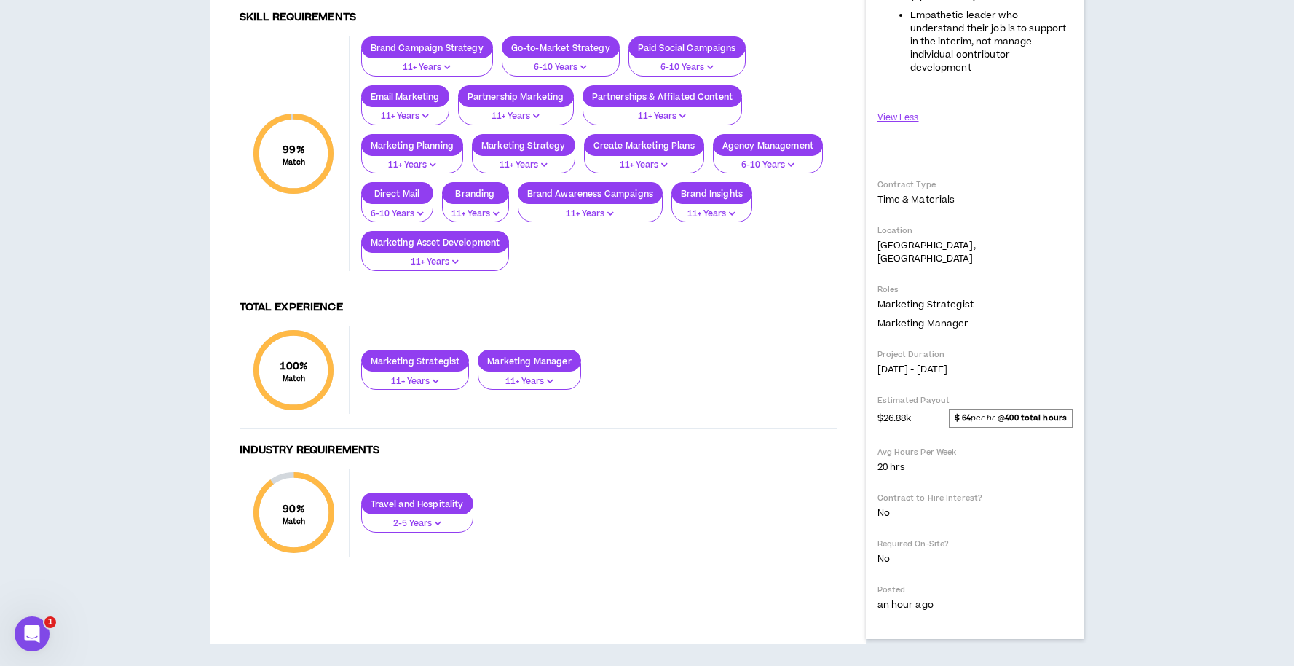
scroll to position [778, 0]
click at [989, 409] on span "$ 64 per hr @ 400 total hours" at bounding box center [1010, 418] width 123 height 19
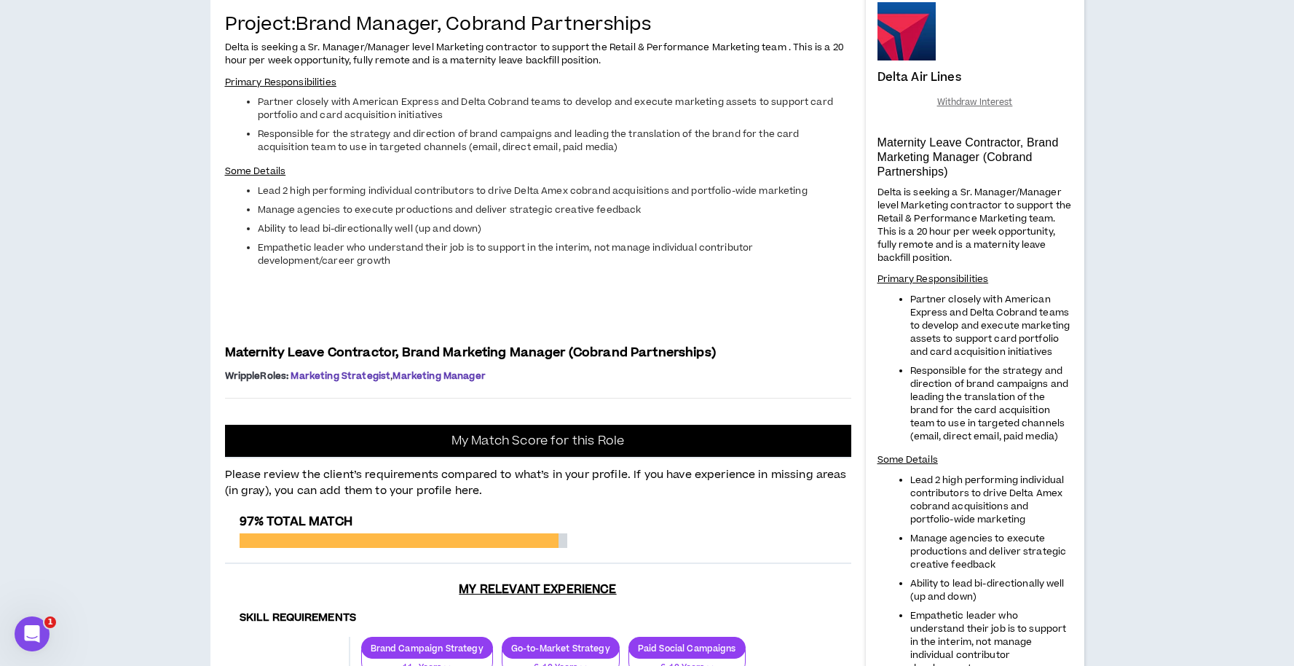
scroll to position [86, 0]
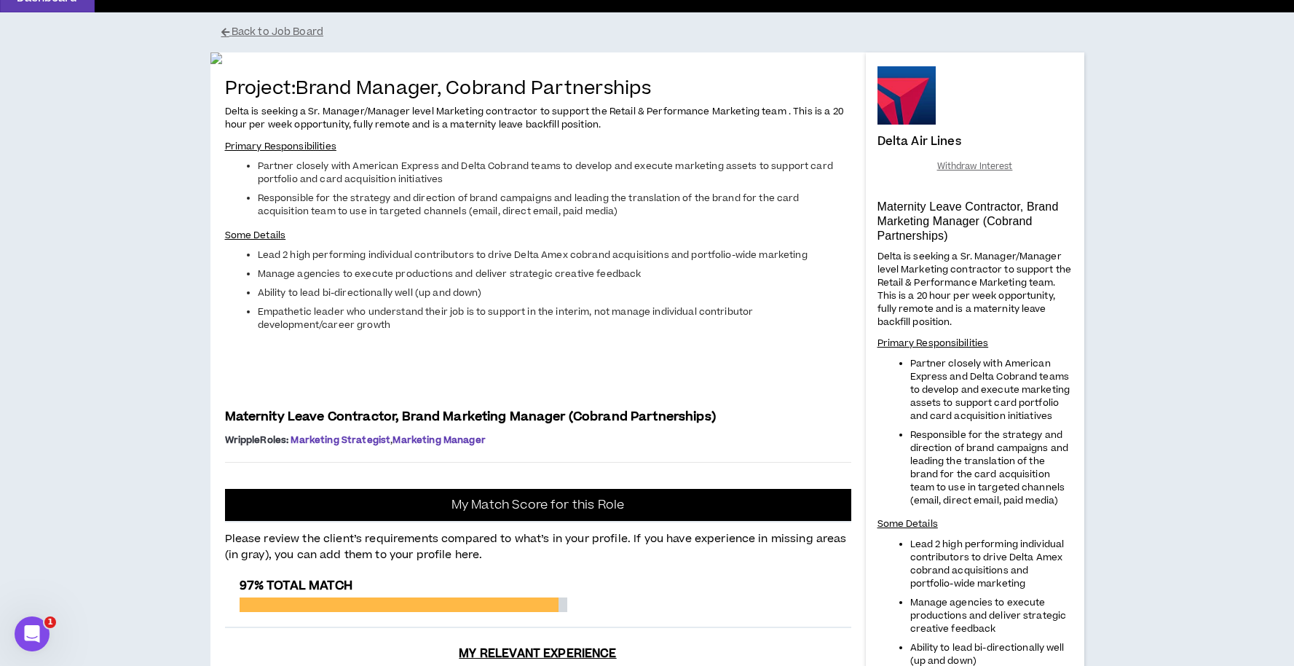
click at [910, 123] on div at bounding box center [907, 95] width 58 height 58
drag, startPoint x: 917, startPoint y: 176, endPoint x: 917, endPoint y: 291, distance: 114.3
click at [917, 291] on div "Delta Air Lines Withdraw Interest Maternity Leave Contractor, Brand Marketing M…" at bounding box center [975, 677] width 195 height 1222
click at [491, 131] on span "Delta is seeking a Sr. Manager/Manager level Marketing contractor to support th…" at bounding box center [534, 118] width 618 height 26
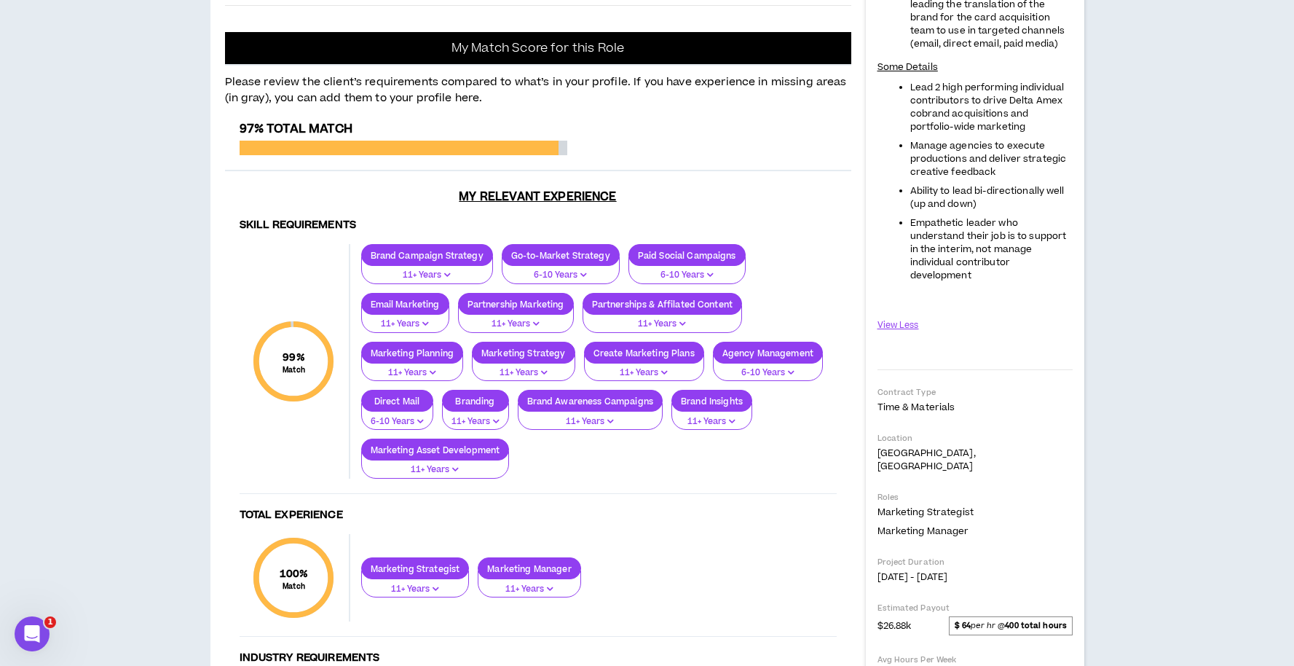
scroll to position [421, 0]
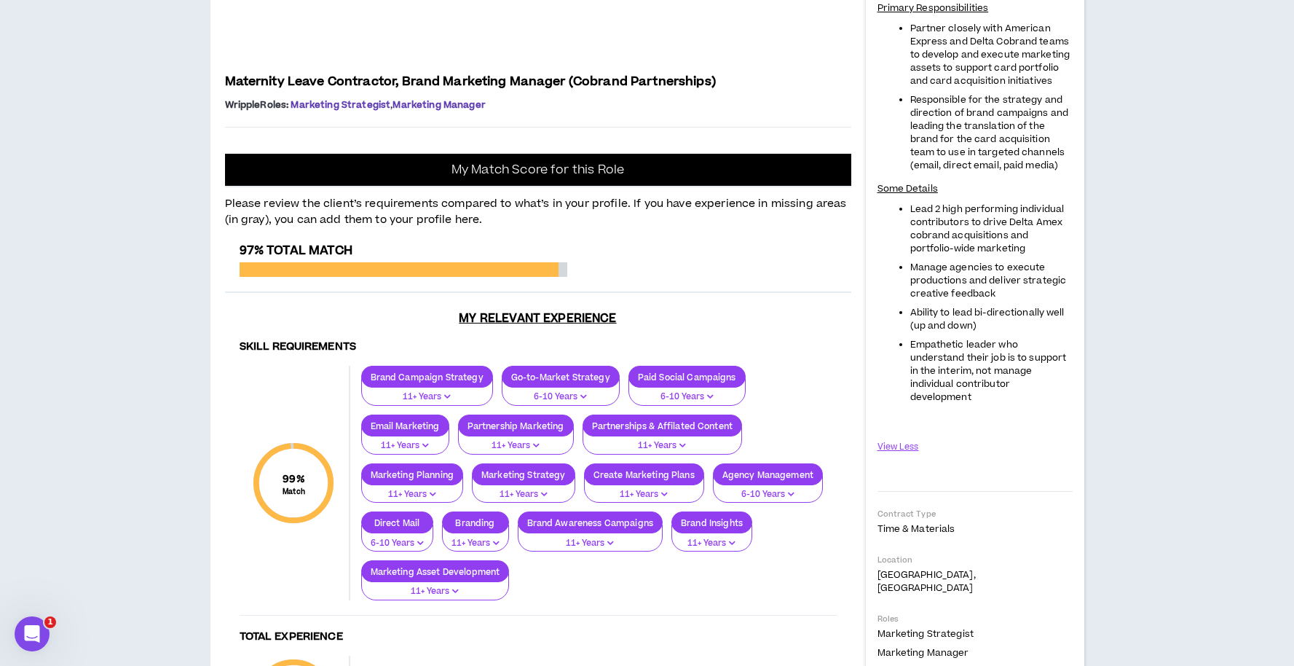
click at [414, 111] on span "Marketing Manager" at bounding box center [439, 104] width 92 height 13
click at [342, 111] on span "Marketing Strategist" at bounding box center [341, 104] width 100 height 13
click at [411, 90] on span "Maternity Leave Contractor, Brand Marketing Manager (Cobrand Partnerships)" at bounding box center [470, 81] width 491 height 17
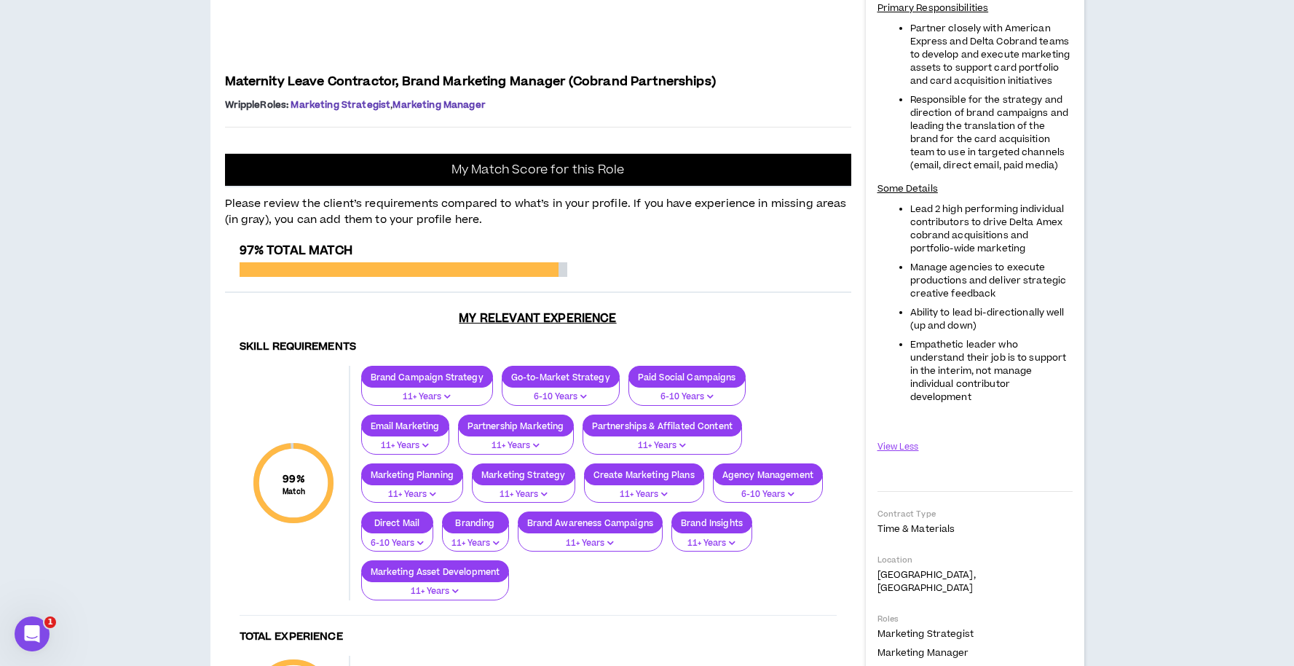
scroll to position [0, 0]
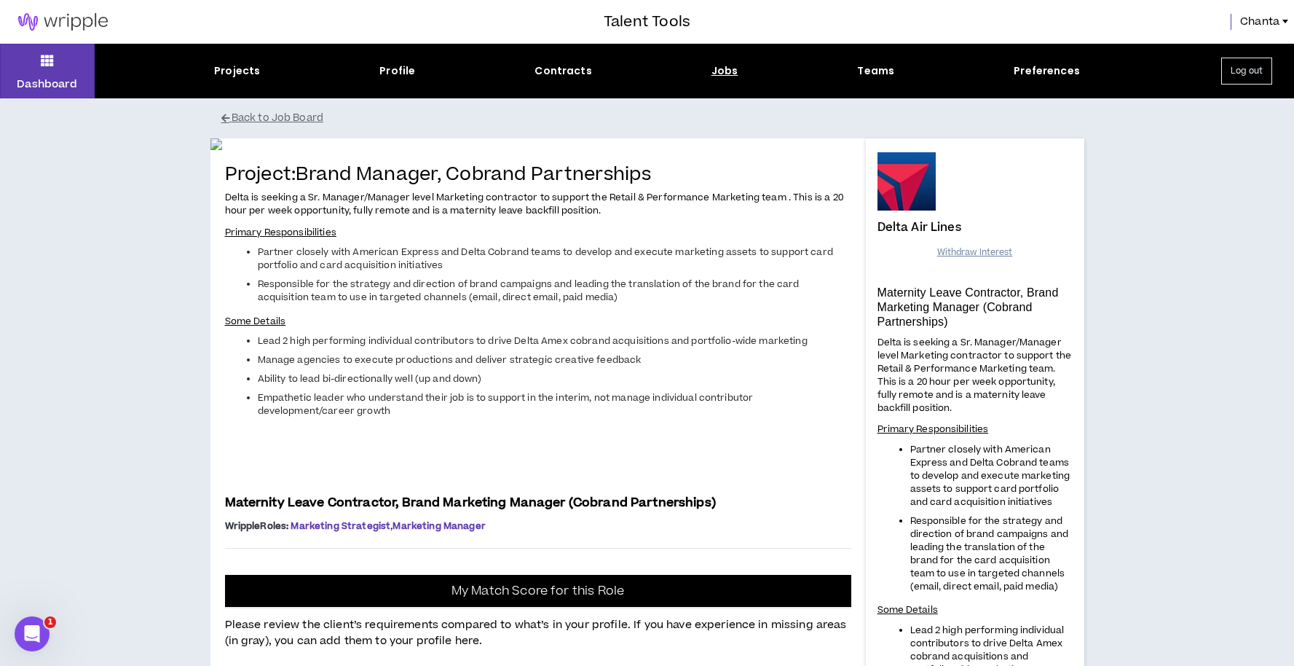
click at [985, 256] on span "Withdraw Interest" at bounding box center [975, 252] width 76 height 14
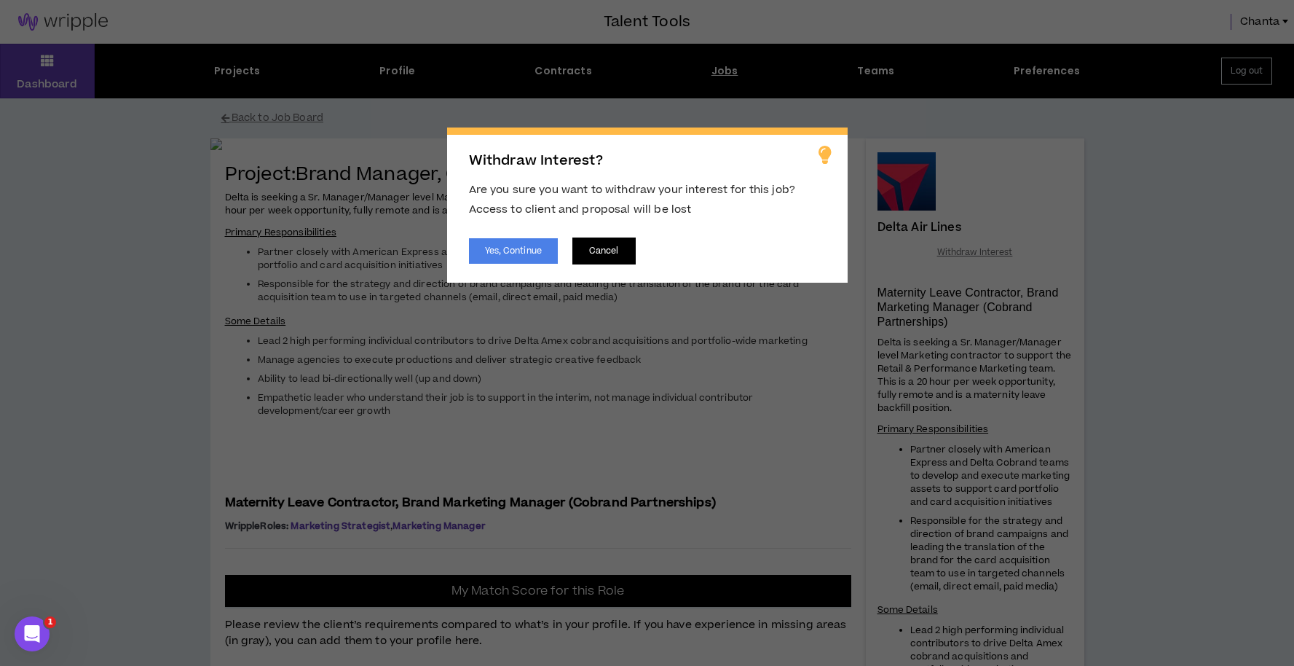
click at [622, 249] on button "Cancel" at bounding box center [603, 250] width 63 height 27
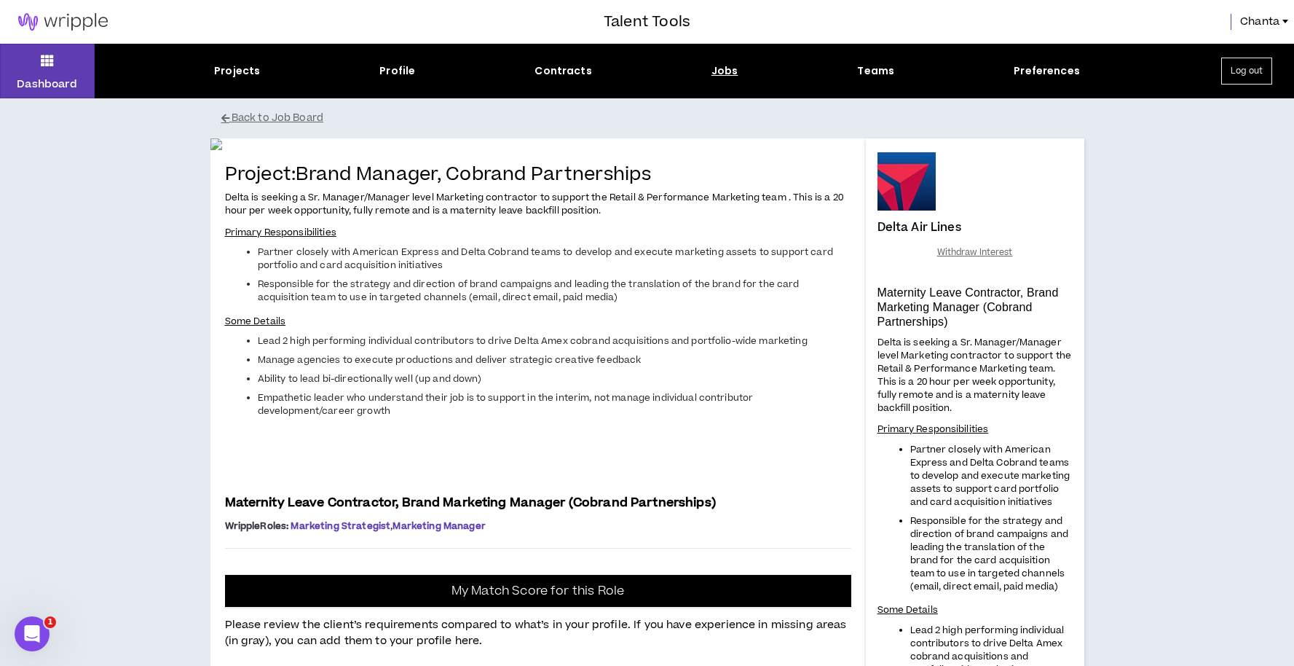
click at [703, 79] on div "Dashboard Projects Profile Contracts Jobs Teams Preferences Log out" at bounding box center [647, 71] width 1294 height 55
click at [723, 81] on div "Dashboard Projects Profile Contracts Jobs Teams Preferences Log out" at bounding box center [647, 71] width 1294 height 55
click at [725, 67] on div "Jobs" at bounding box center [724, 70] width 27 height 15
click at [720, 71] on div "Jobs" at bounding box center [724, 70] width 27 height 15
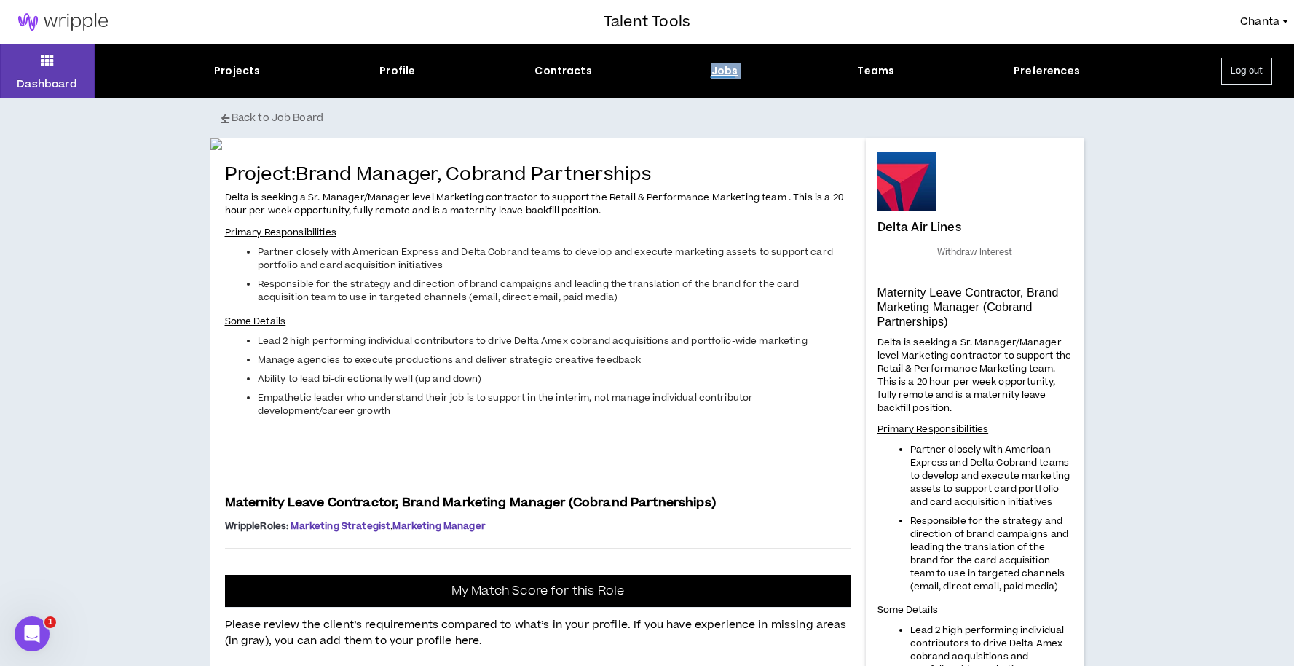
drag, startPoint x: 720, startPoint y: 71, endPoint x: 729, endPoint y: 76, distance: 9.8
click at [722, 74] on div "Jobs" at bounding box center [724, 70] width 27 height 15
click at [717, 60] on div "Dashboard Projects Profile Contracts Jobs Teams Preferences Log out" at bounding box center [647, 71] width 1294 height 55
click at [721, 78] on div "Jobs" at bounding box center [724, 70] width 27 height 15
click at [1278, 28] on span "Chanta" at bounding box center [1259, 22] width 39 height 16
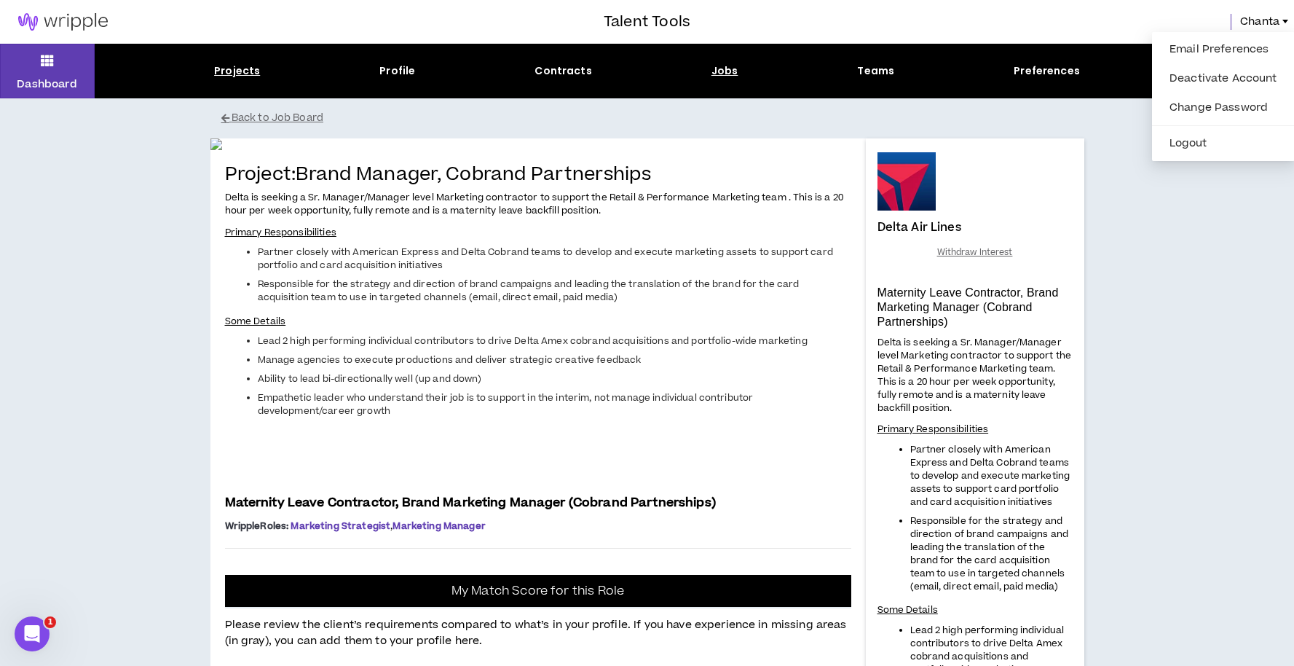
click at [245, 67] on div "Projects" at bounding box center [237, 70] width 46 height 15
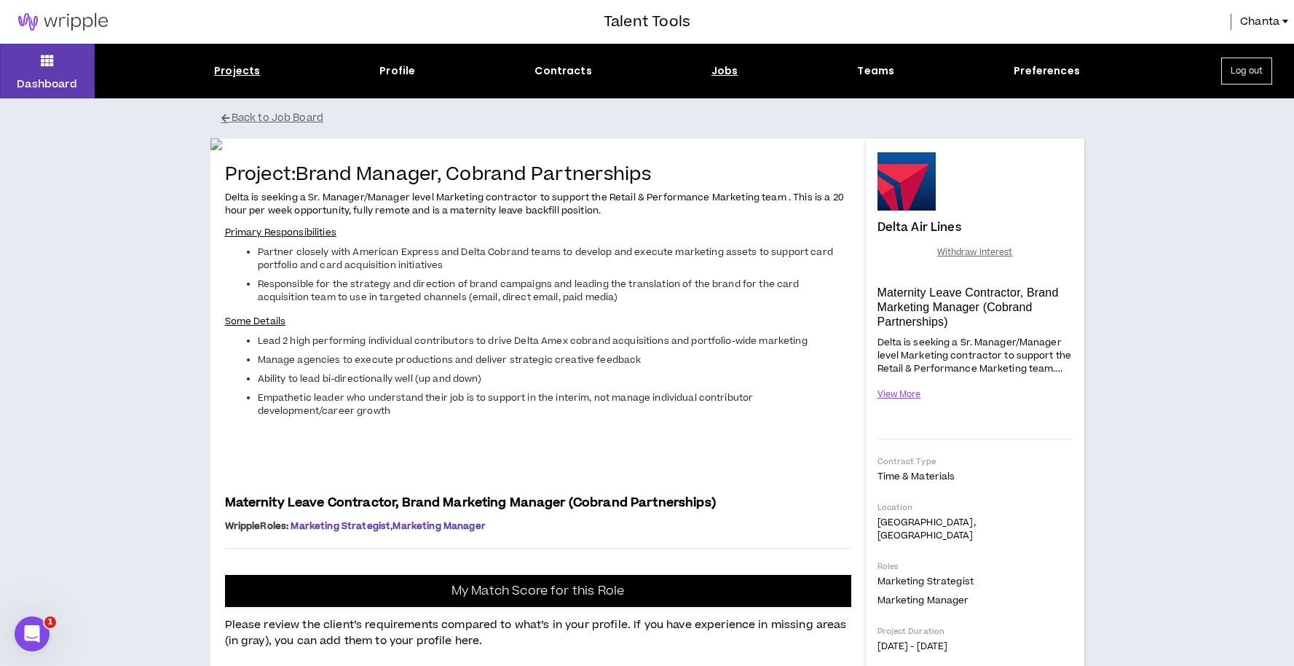
click at [248, 71] on div "Projects" at bounding box center [237, 70] width 46 height 15
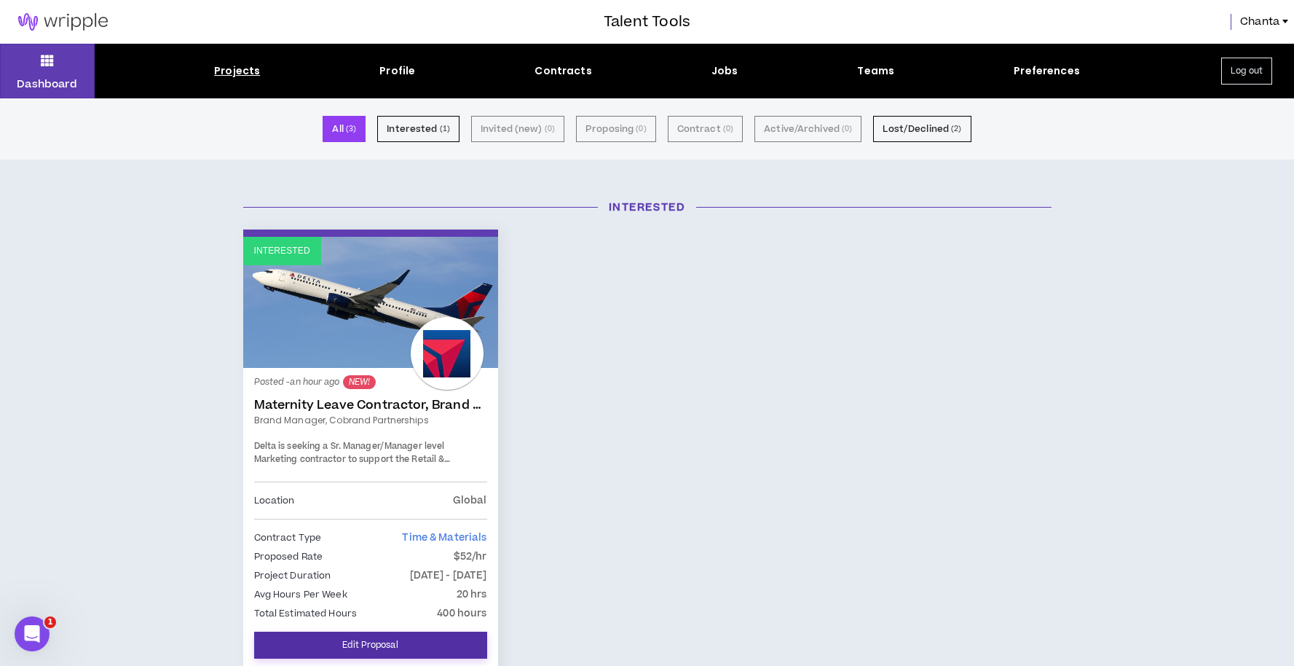
click at [373, 639] on link "Edit Proposal" at bounding box center [370, 644] width 233 height 27
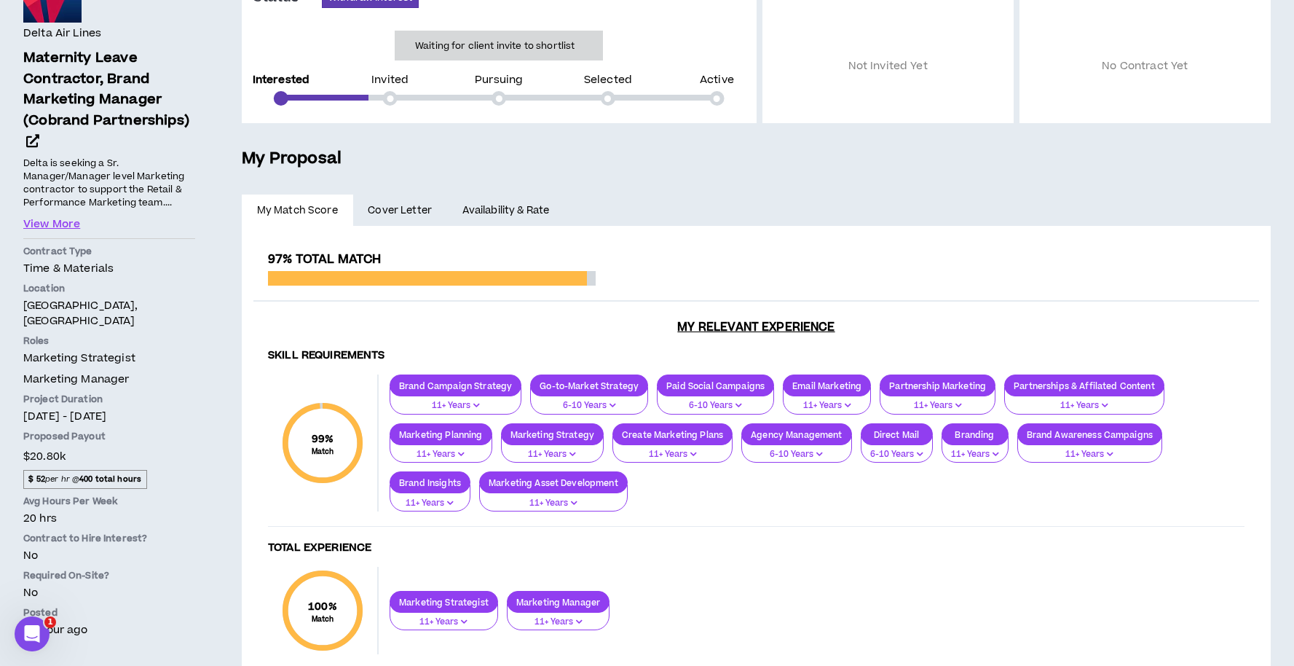
scroll to position [157, 0]
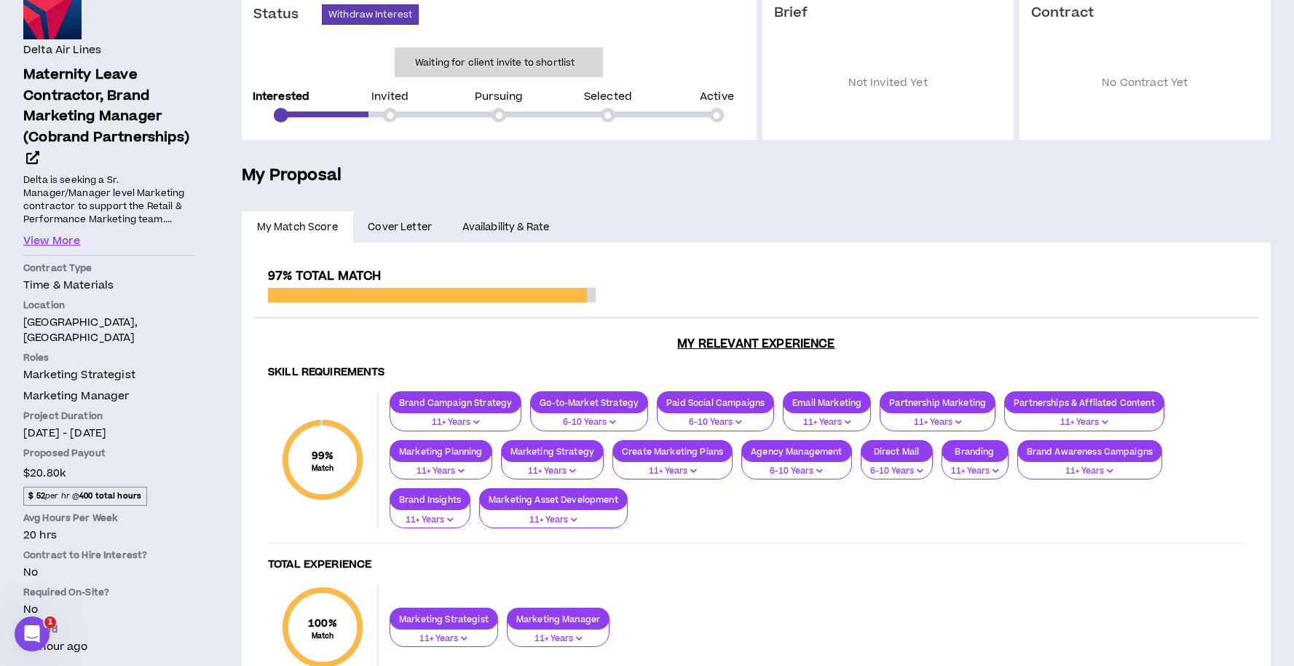
click at [84, 486] on span "$ 52 per hr @ 400 total hours" at bounding box center [85, 495] width 124 height 19
click at [73, 486] on span "$ 52 per hr @ 400 total hours" at bounding box center [85, 495] width 124 height 19
click at [511, 218] on link "Availability & Rate" at bounding box center [505, 227] width 117 height 32
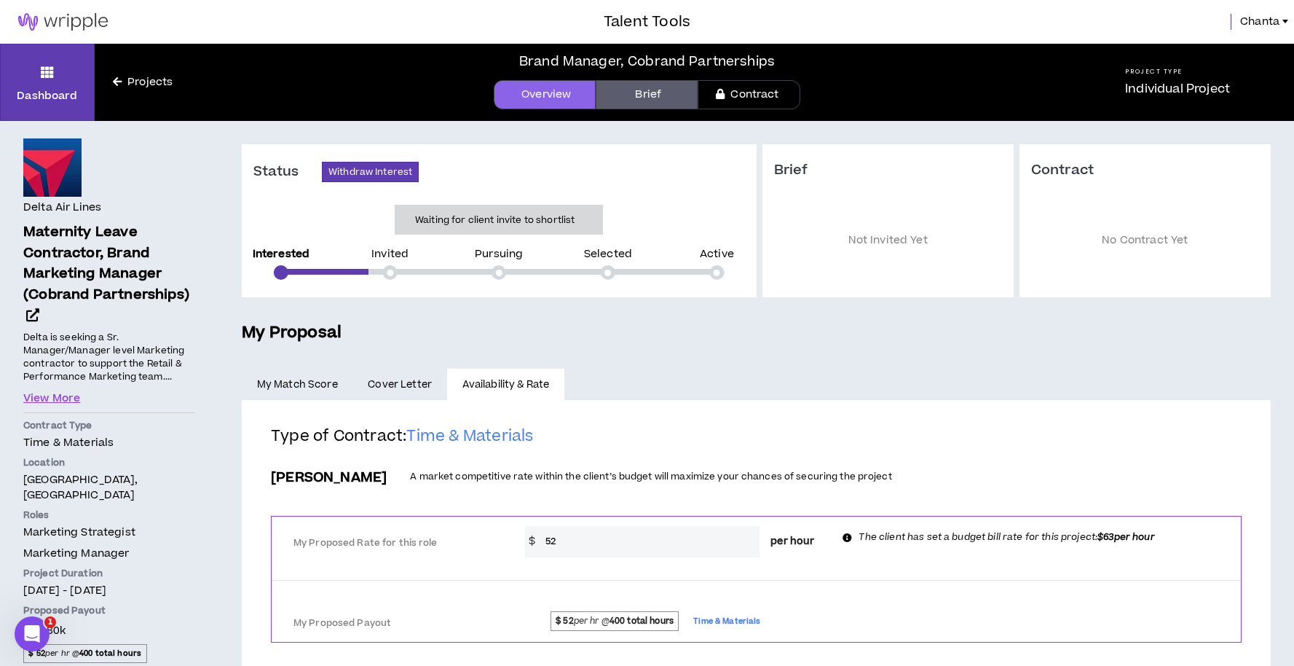
click at [663, 543] on input "52" at bounding box center [648, 541] width 221 height 31
type input "5"
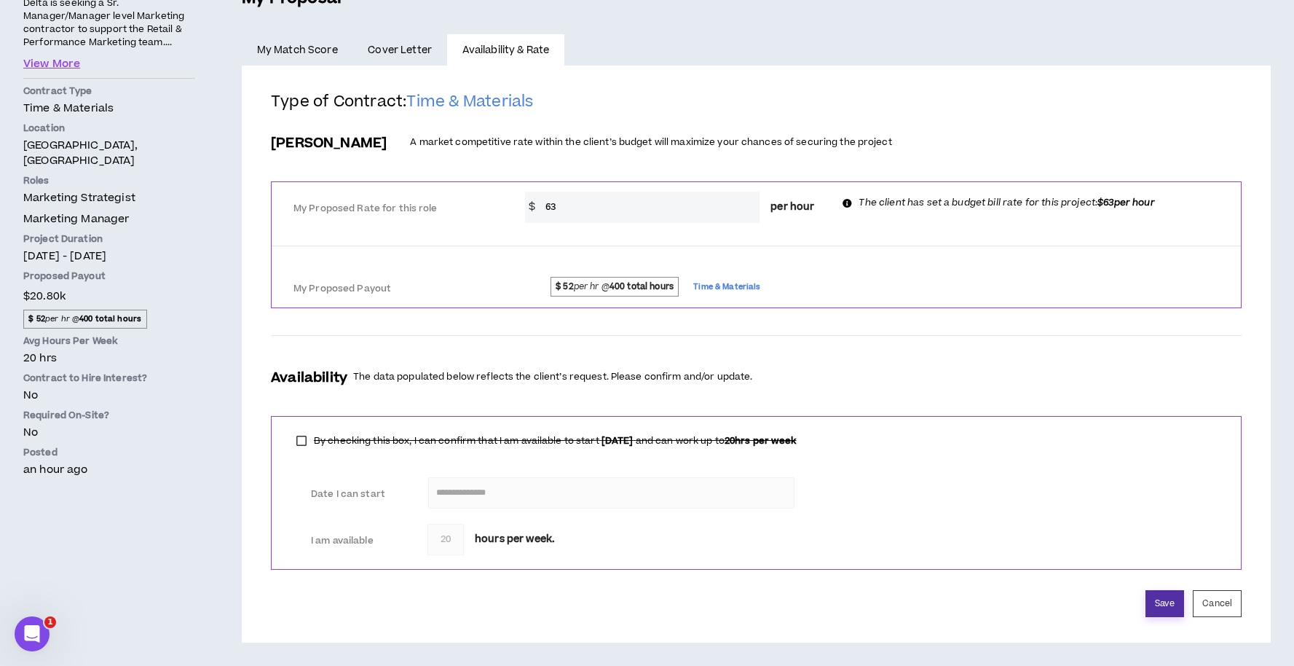
type input "63"
click at [1155, 599] on button "Save" at bounding box center [1165, 603] width 39 height 27
click at [302, 57] on link "My Match Score" at bounding box center [297, 50] width 111 height 32
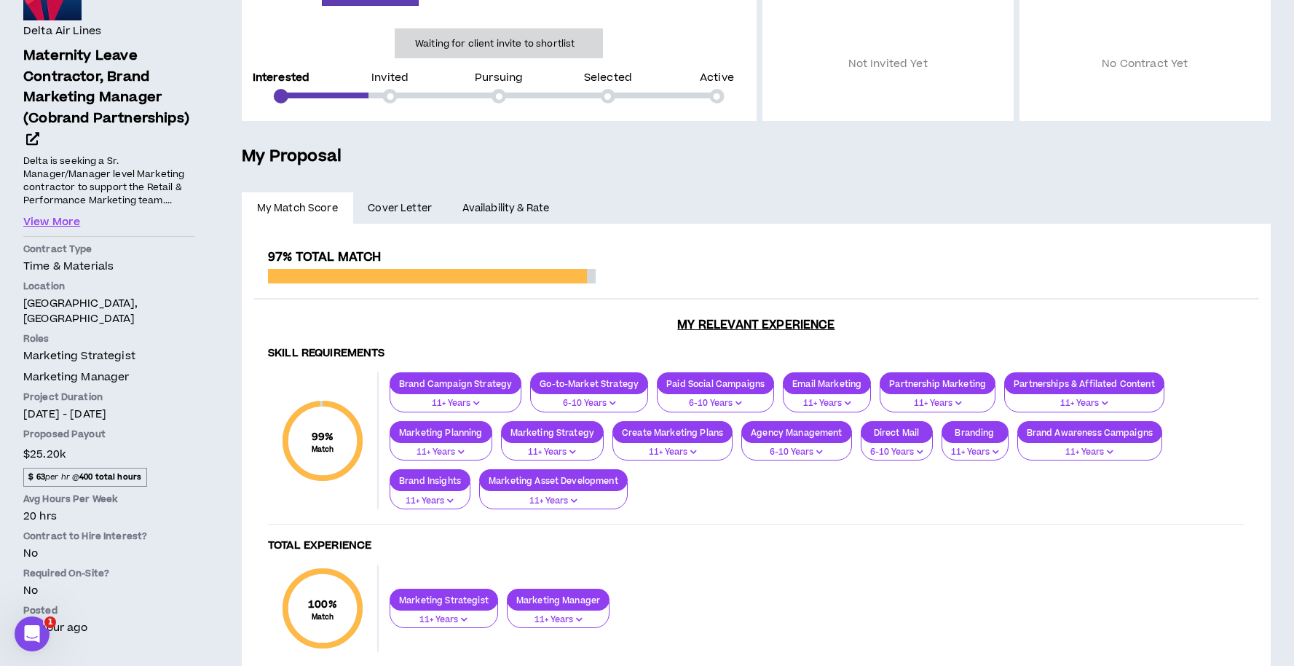
scroll to position [170, 0]
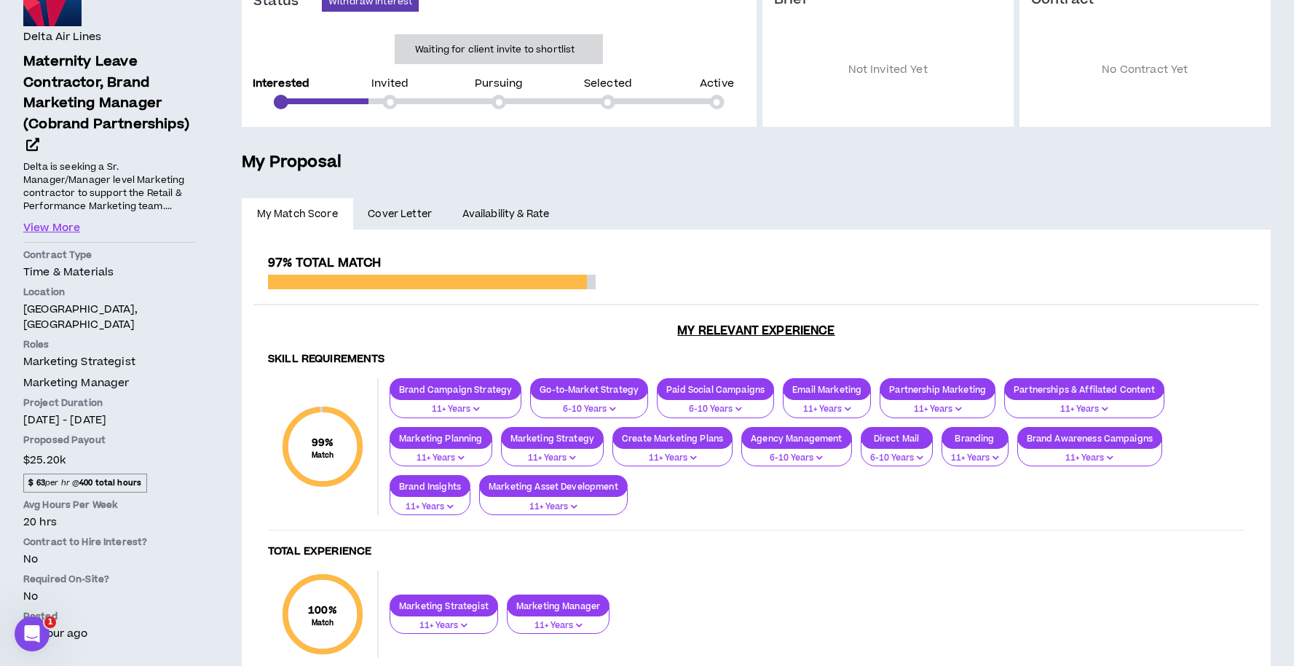
click at [426, 213] on span "Cover Letter" at bounding box center [400, 214] width 64 height 16
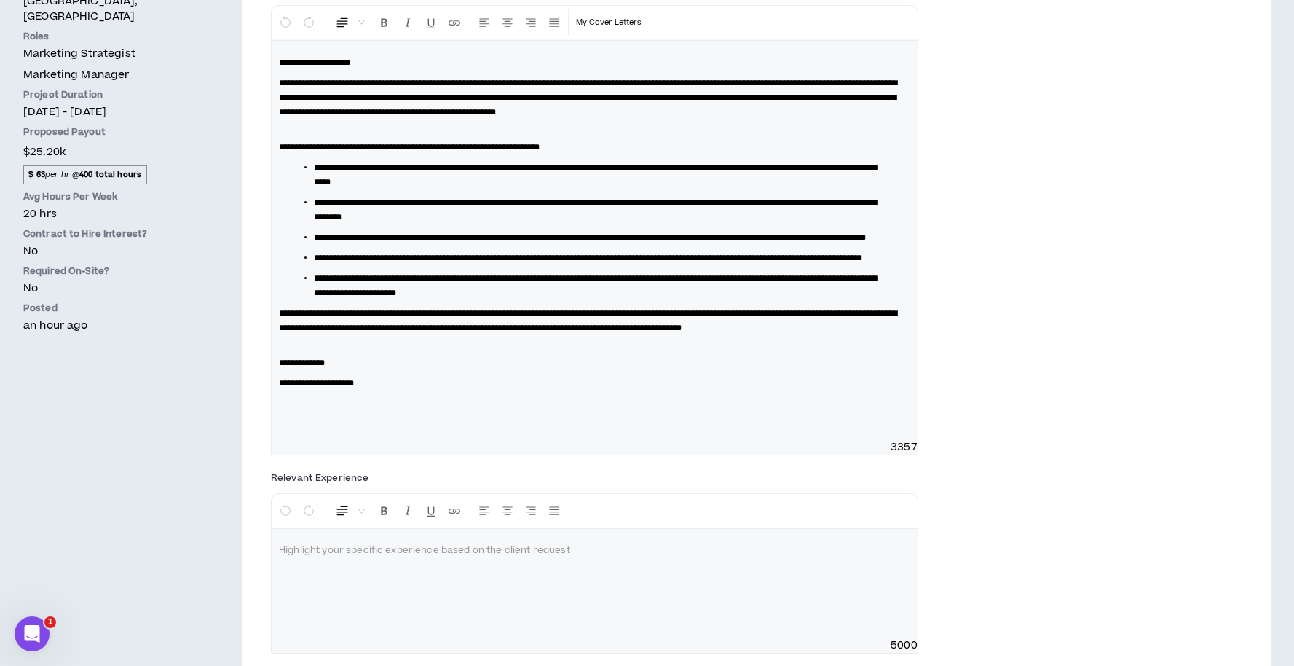
scroll to position [479, 0]
click at [296, 387] on span "**********" at bounding box center [316, 382] width 75 height 9
click at [282, 387] on span "**********" at bounding box center [316, 382] width 75 height 9
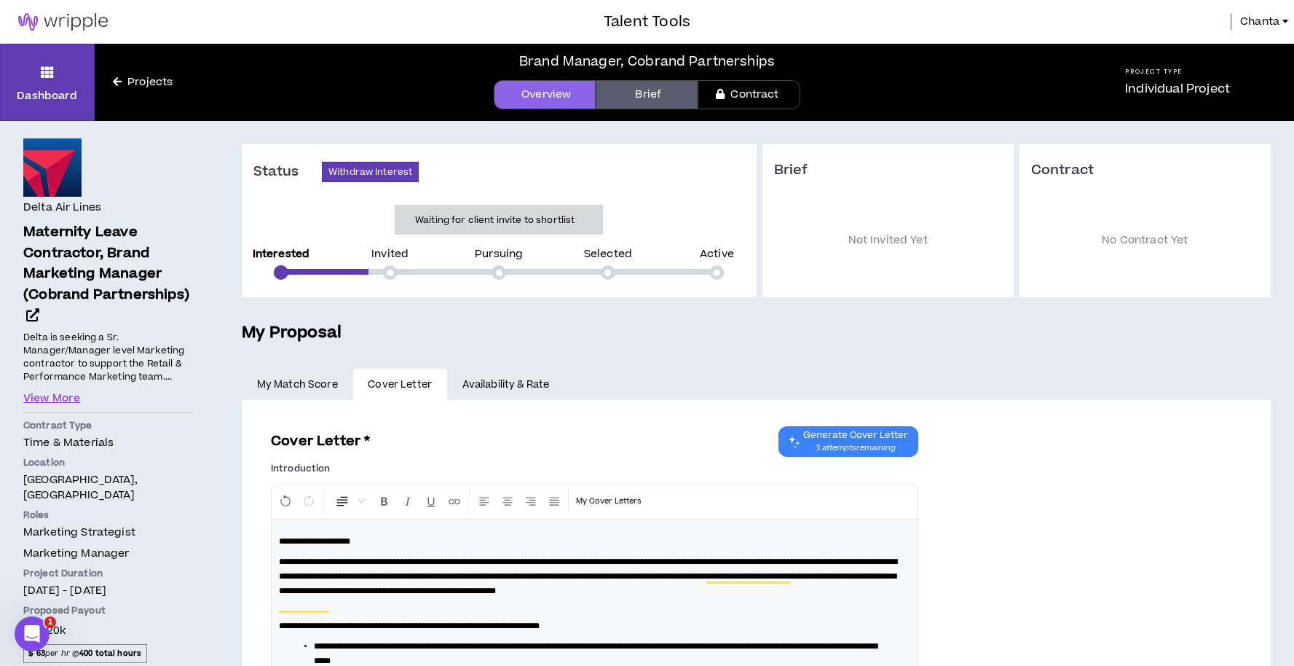
scroll to position [614, 0]
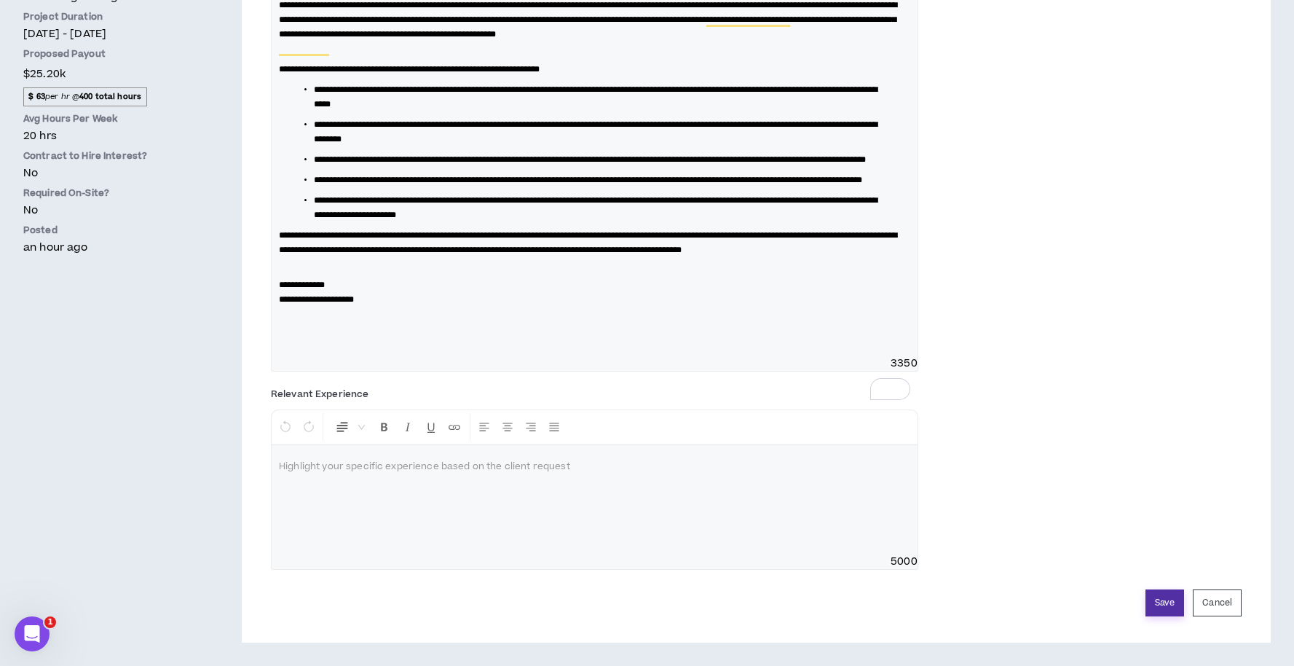
click at [1156, 592] on button "Save" at bounding box center [1165, 602] width 39 height 27
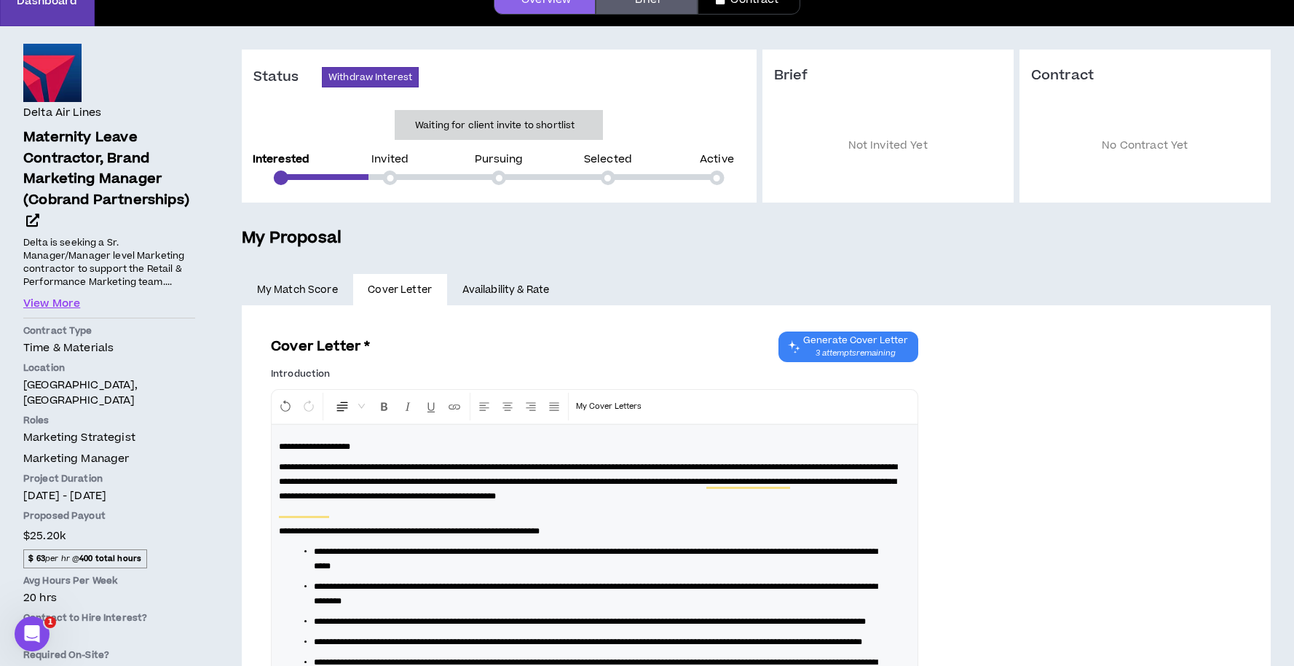
scroll to position [0, 0]
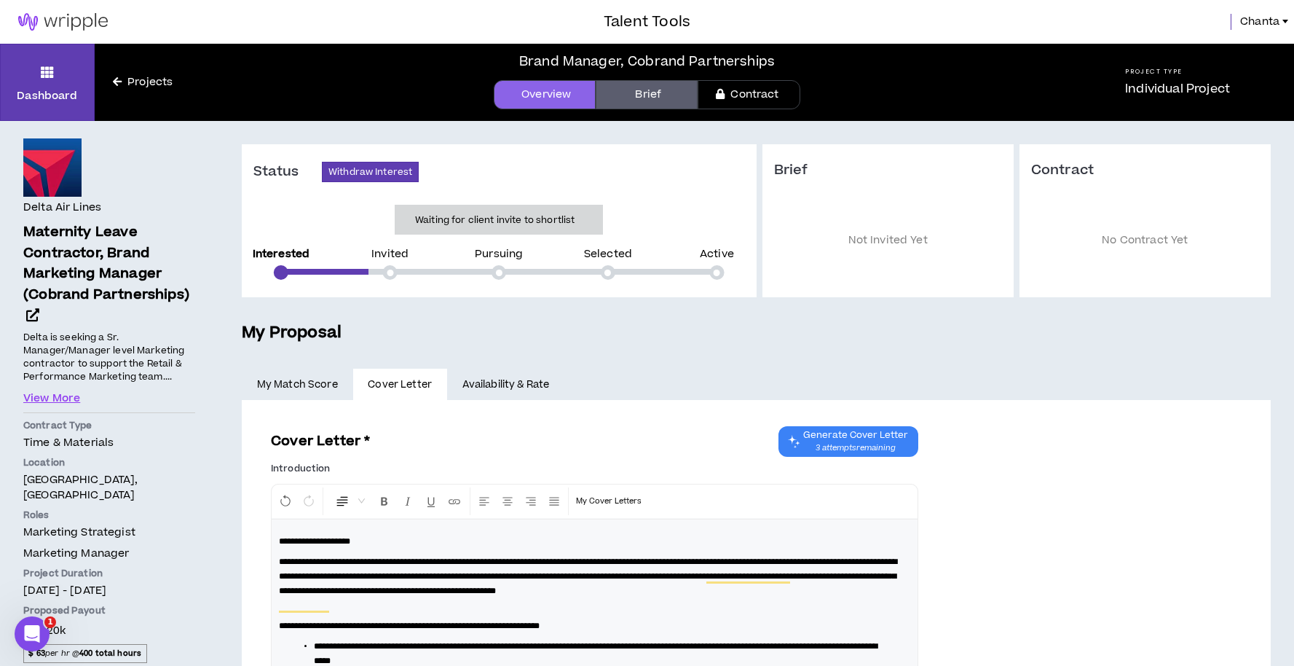
click at [151, 81] on link "Projects" at bounding box center [143, 82] width 96 height 16
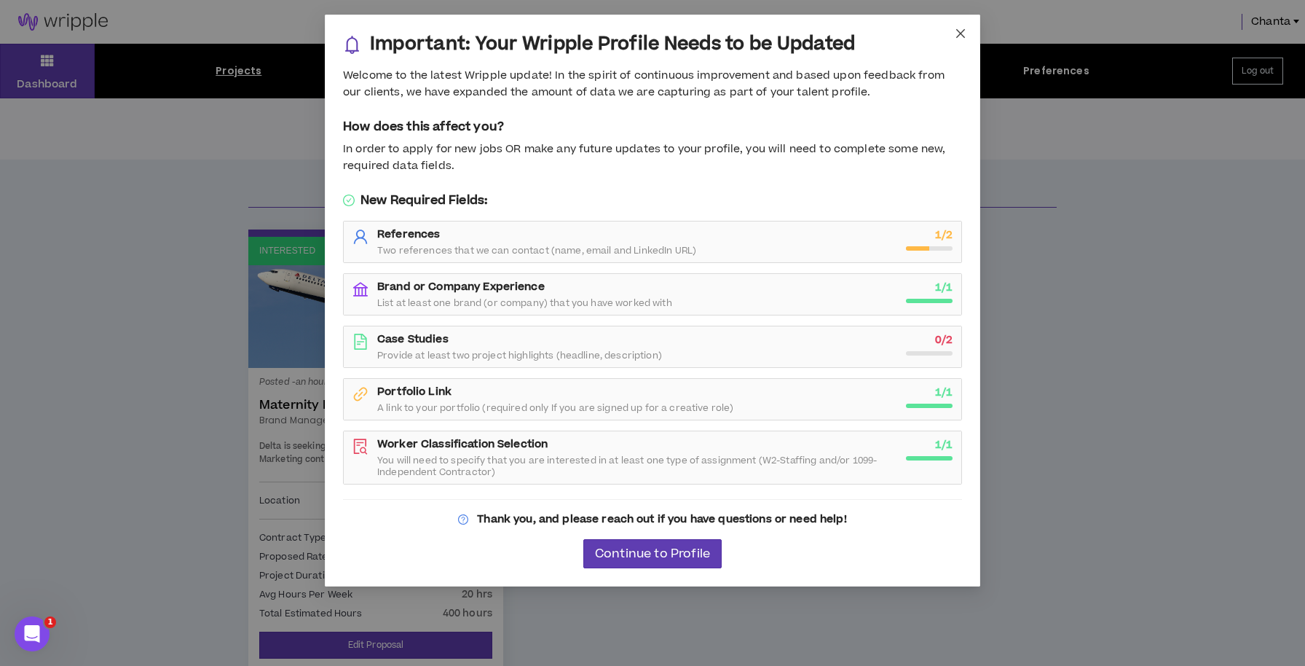
click at [963, 35] on icon "close" at bounding box center [960, 33] width 9 height 9
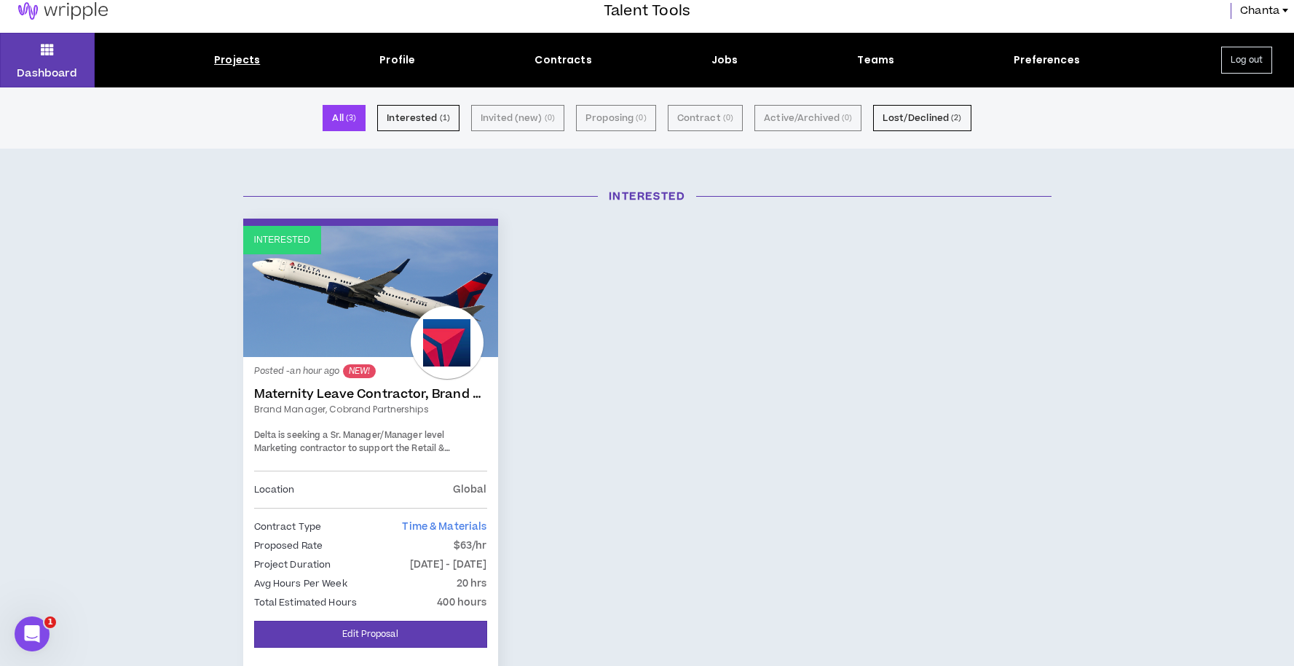
scroll to position [11, 0]
click at [900, 125] on button "Lost/Declined ( 2 )" at bounding box center [922, 118] width 98 height 26
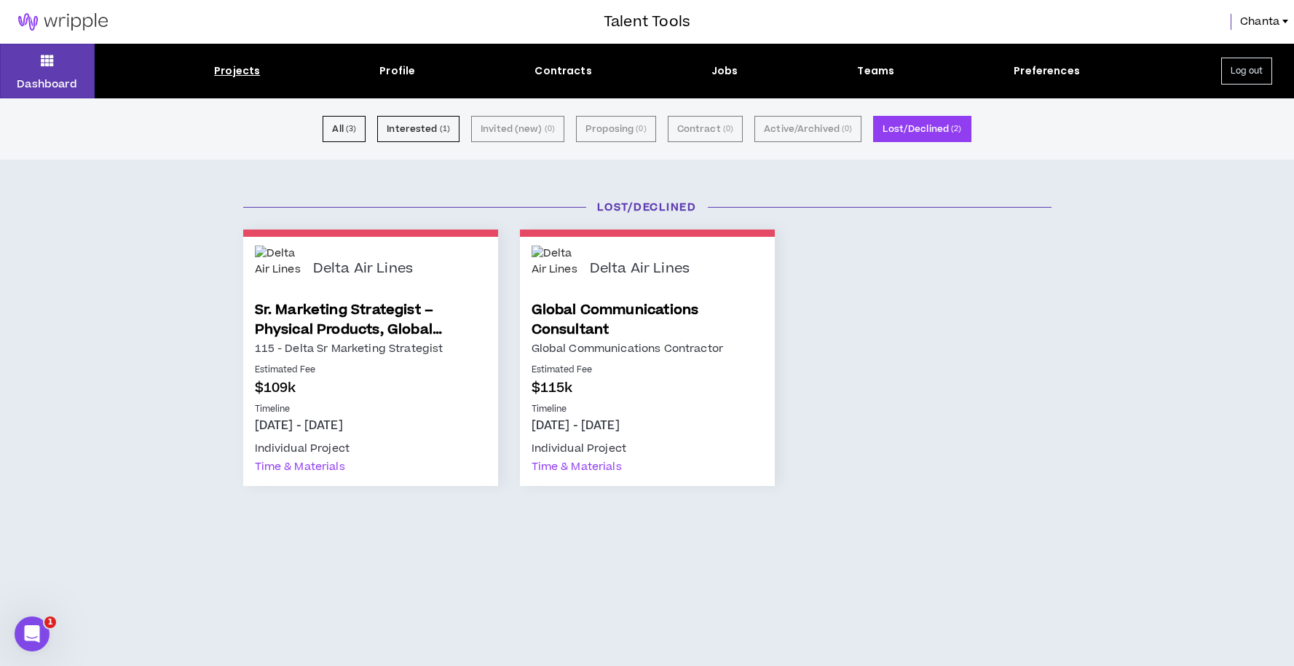
click at [343, 298] on div "Delta Air Lines Sr. Marketing Strategist – Physical Products, Global Product Ma…" at bounding box center [370, 361] width 255 height 249
click at [350, 318] on link "Sr. Marketing Strategist – Physical Products, Global Product Marketing" at bounding box center [371, 319] width 232 height 39
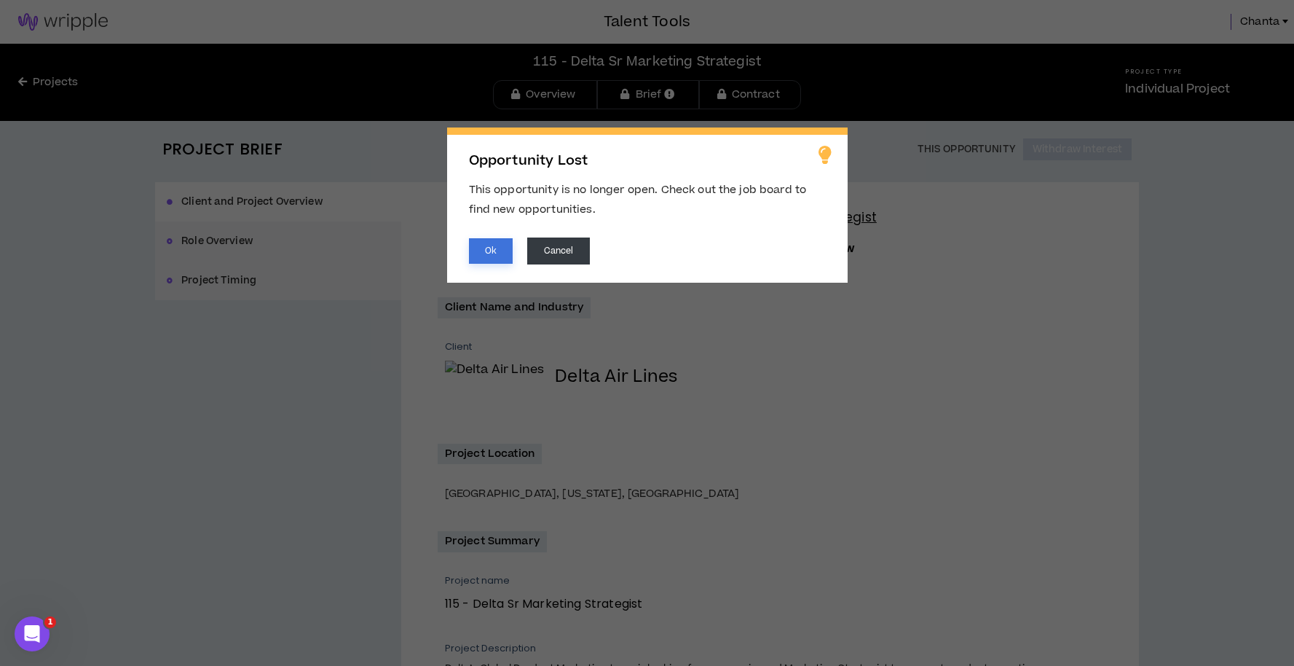
click at [505, 253] on button "Ok" at bounding box center [491, 250] width 44 height 25
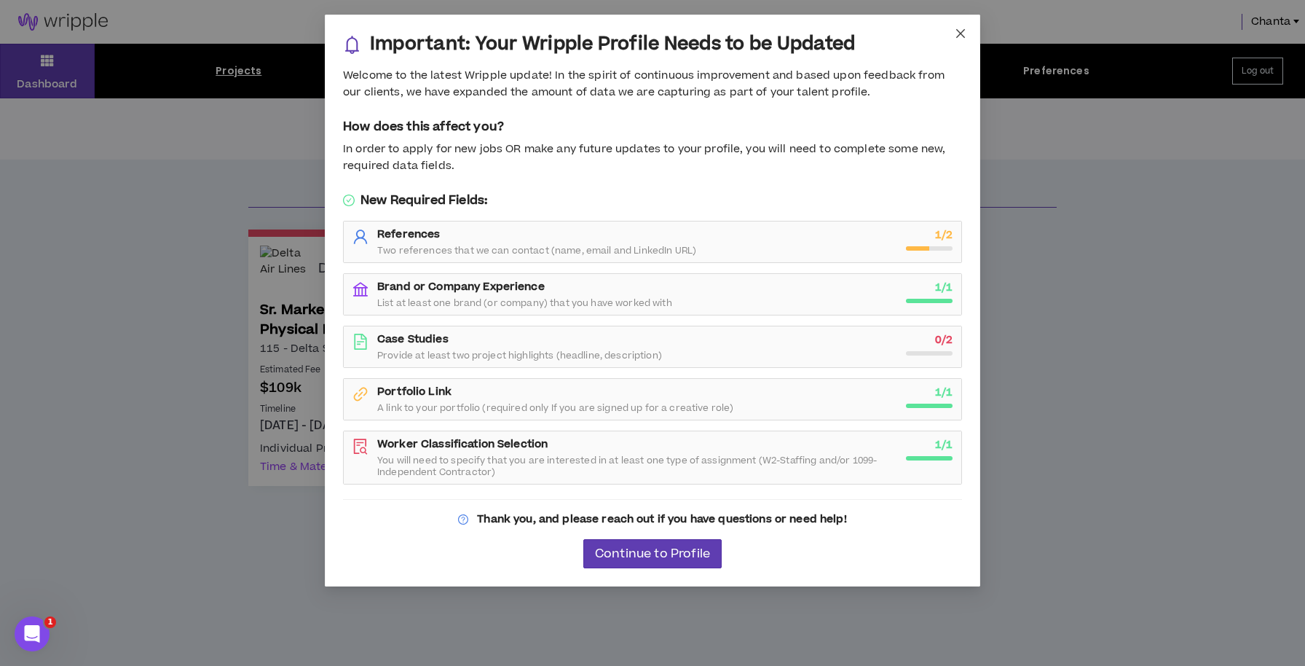
click at [965, 28] on icon "close" at bounding box center [961, 34] width 12 height 12
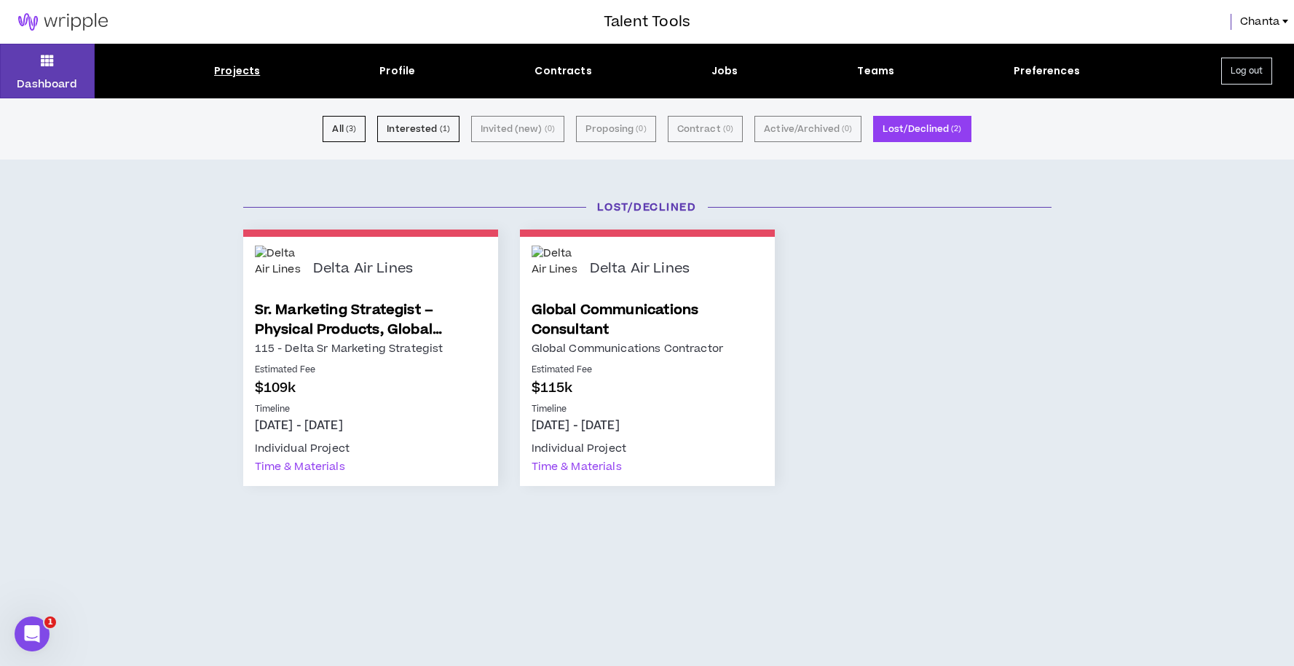
click at [249, 71] on div "Projects" at bounding box center [237, 70] width 46 height 15
click at [353, 135] on small "( 3 )" at bounding box center [351, 128] width 10 height 13
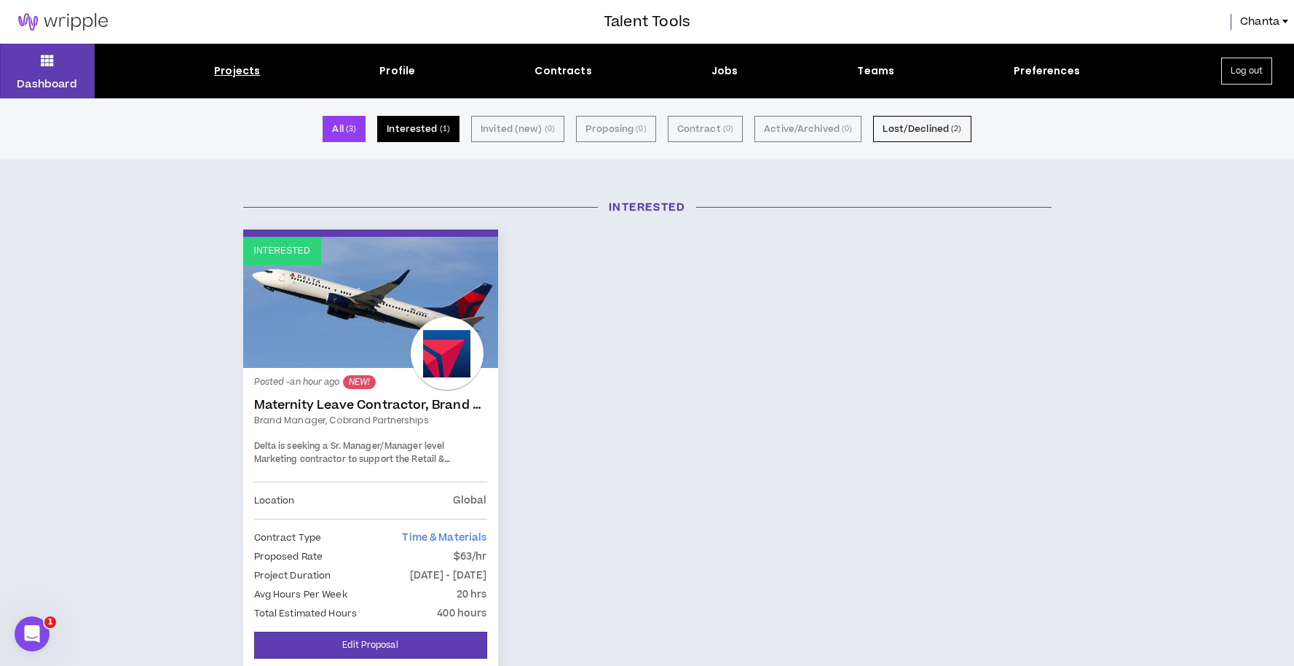
click at [418, 134] on button "Interested ( 1 )" at bounding box center [418, 129] width 82 height 26
click at [513, 151] on div "All ( 3 ) Interested ( 1 ) Invited (new) ( 0 ) Proposing ( 0 ) Contract ( 0 ) A…" at bounding box center [647, 128] width 1294 height 61
click at [406, 68] on div "Profile" at bounding box center [397, 70] width 36 height 15
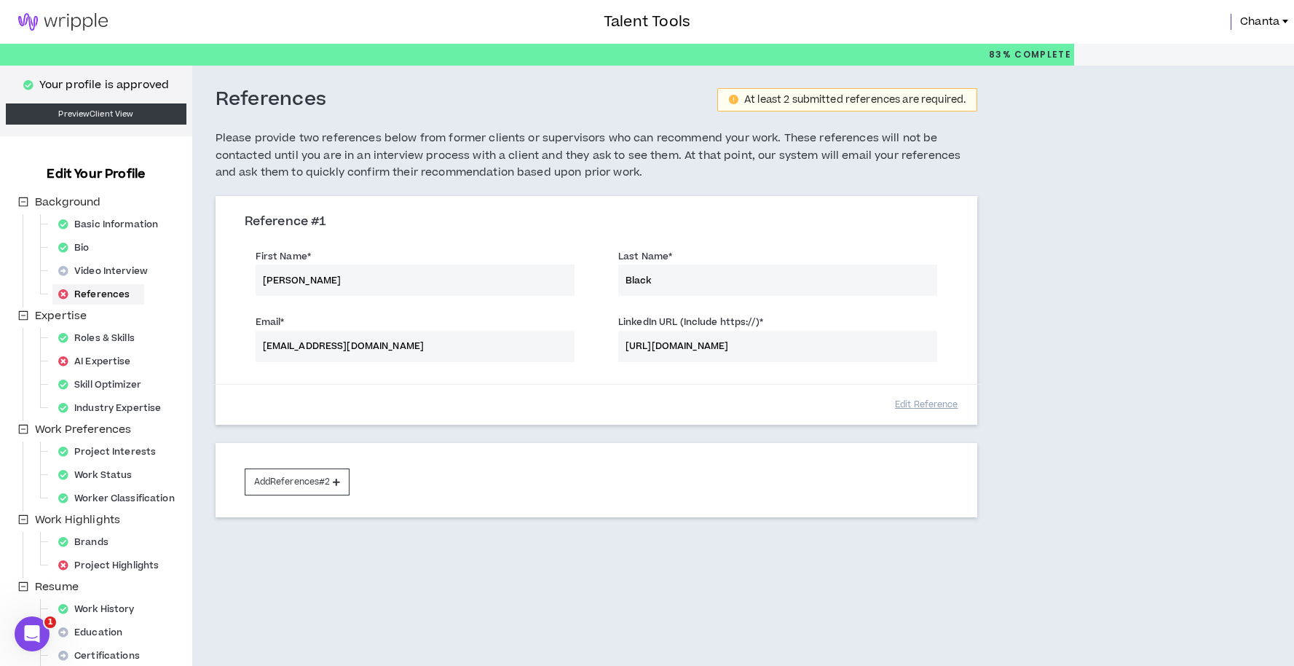
click at [53, 20] on img at bounding box center [63, 21] width 126 height 17
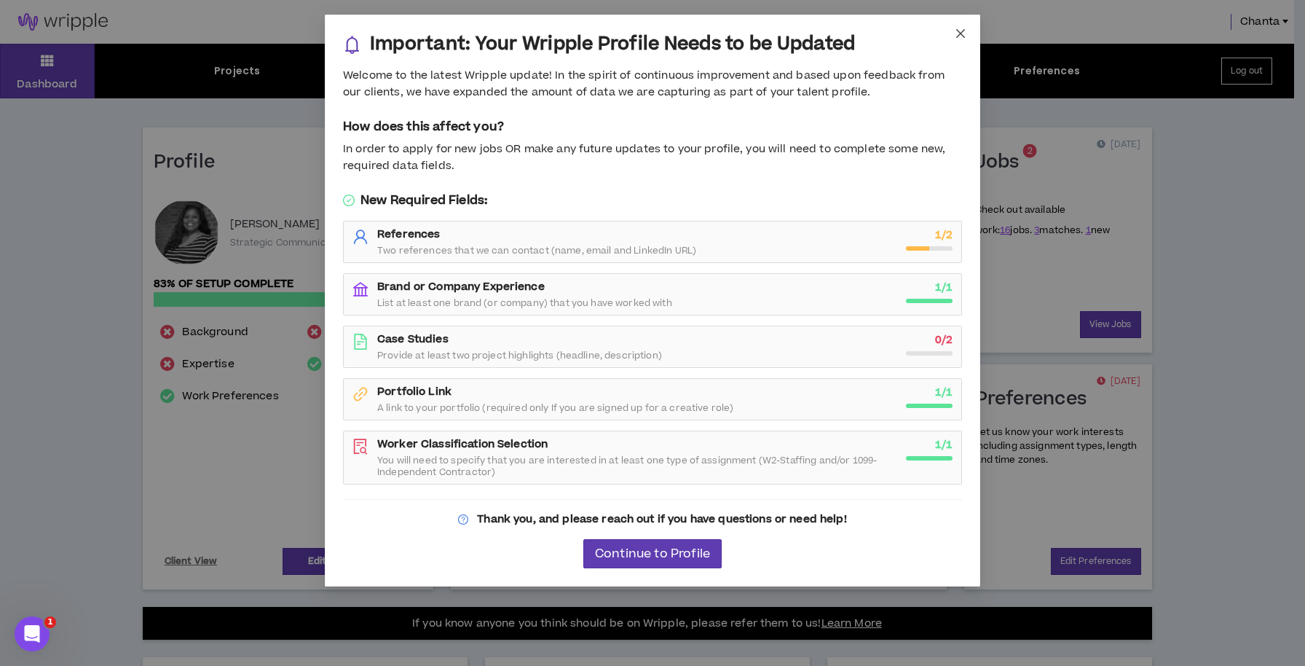
click at [959, 28] on icon "close" at bounding box center [961, 34] width 12 height 12
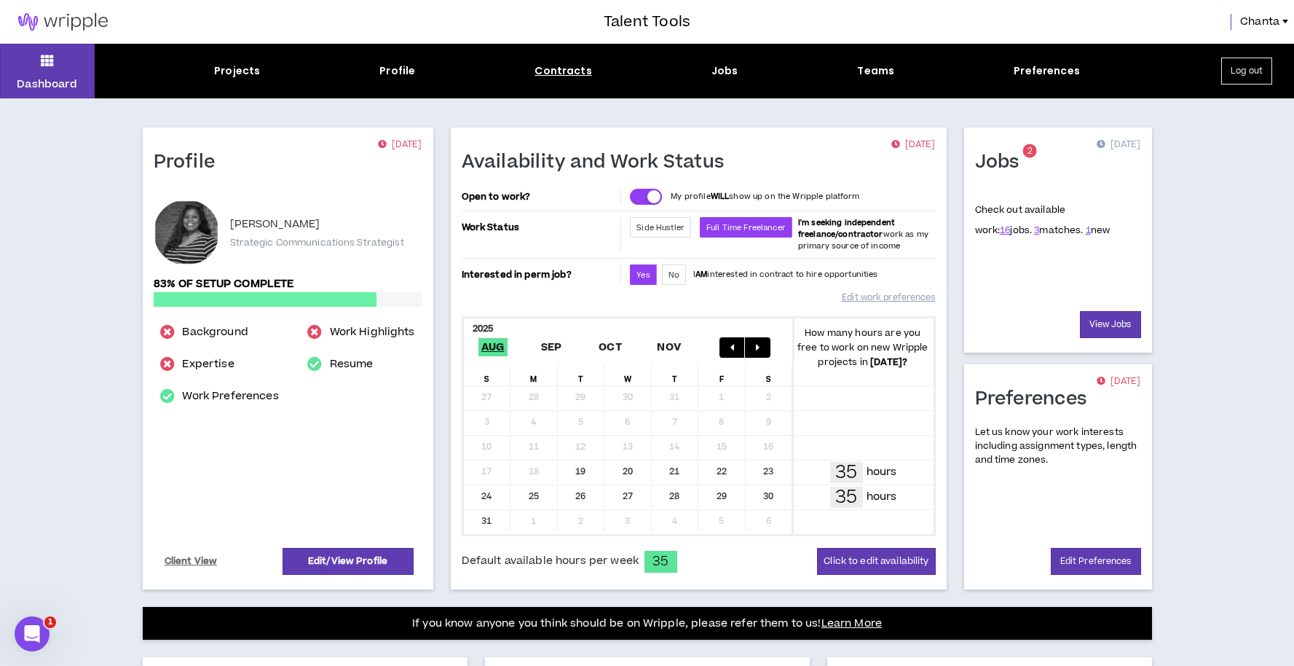
click at [563, 71] on div "Contracts" at bounding box center [563, 70] width 57 height 15
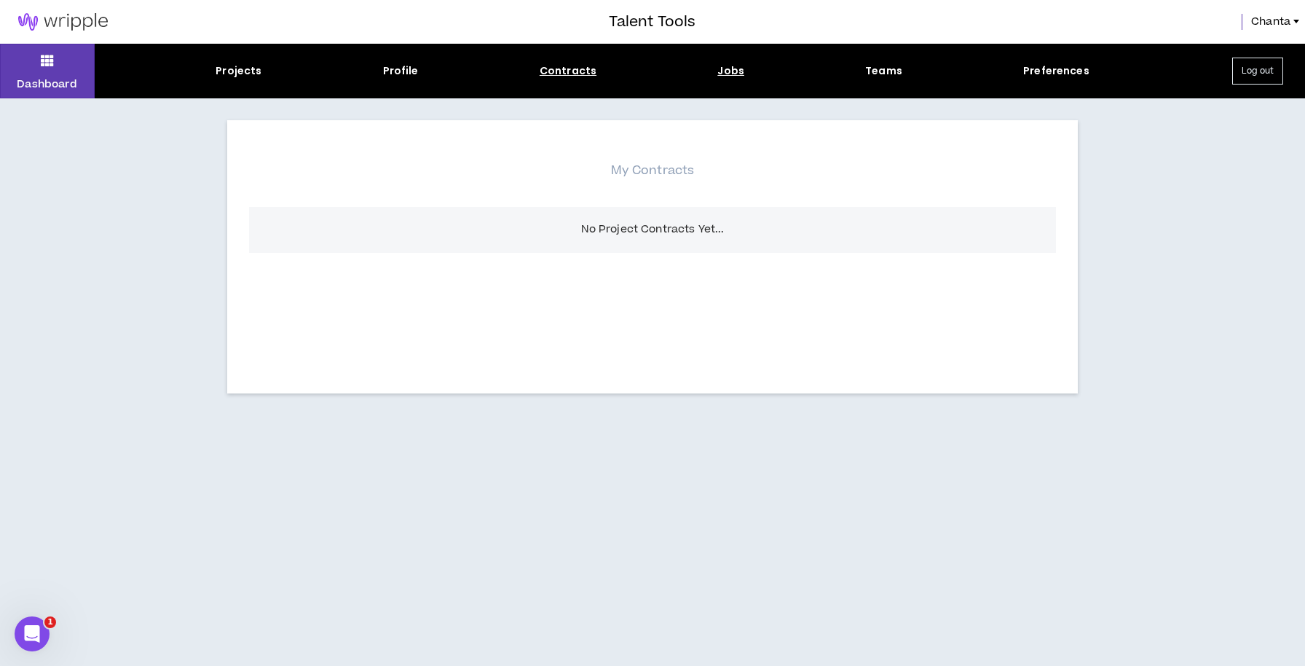
click at [723, 77] on div "Jobs" at bounding box center [730, 70] width 27 height 15
